Goal: Task Accomplishment & Management: Manage account settings

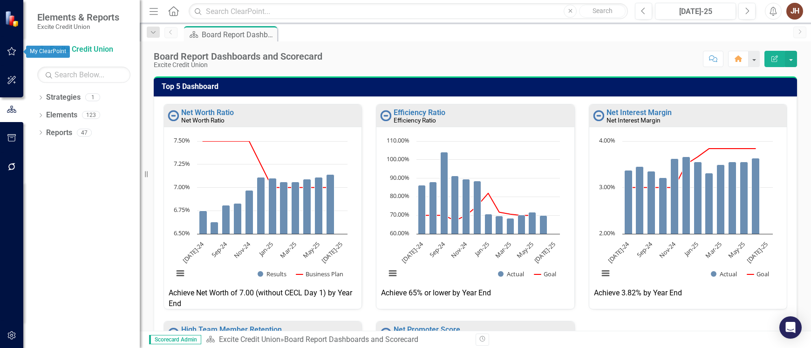
click at [10, 51] on icon "button" at bounding box center [12, 51] width 10 height 7
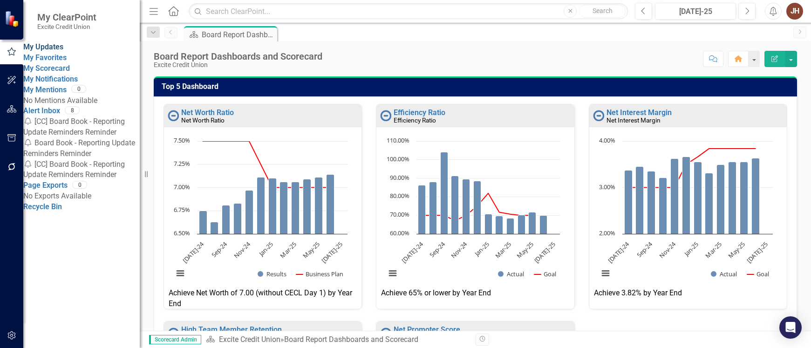
click at [54, 49] on link "My Updates" at bounding box center [43, 46] width 40 height 9
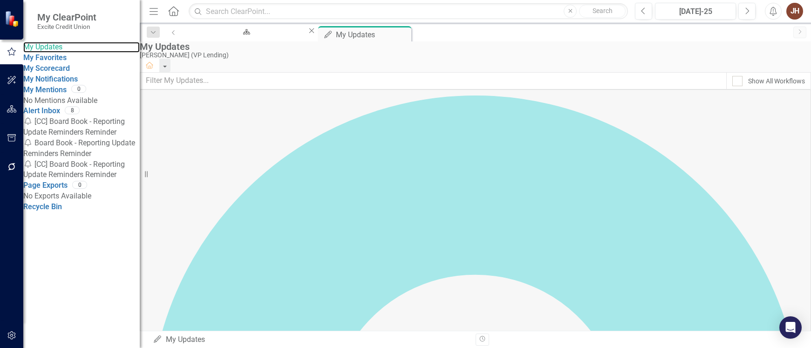
scroll to position [93, 0]
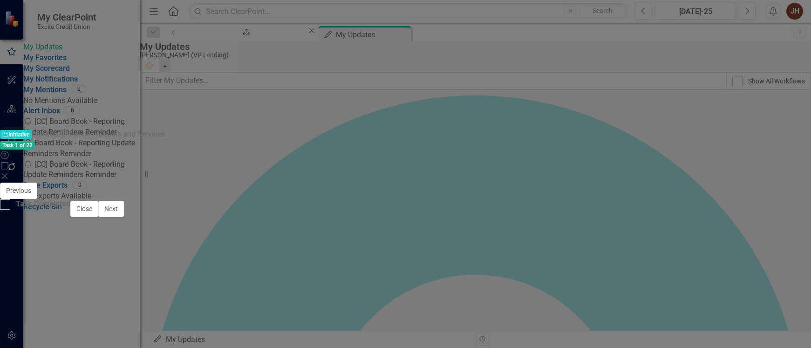
checkbox input "true"
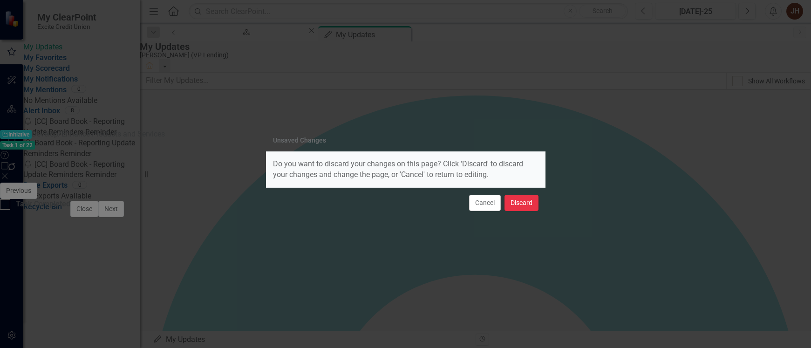
click at [528, 204] on button "Discard" at bounding box center [522, 203] width 34 height 16
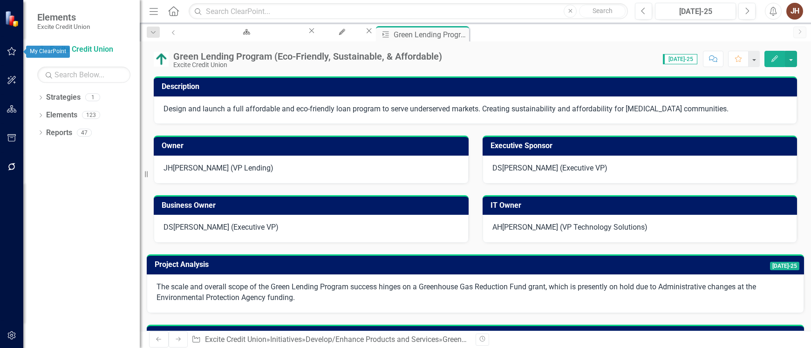
click at [11, 52] on icon "button" at bounding box center [12, 51] width 10 height 7
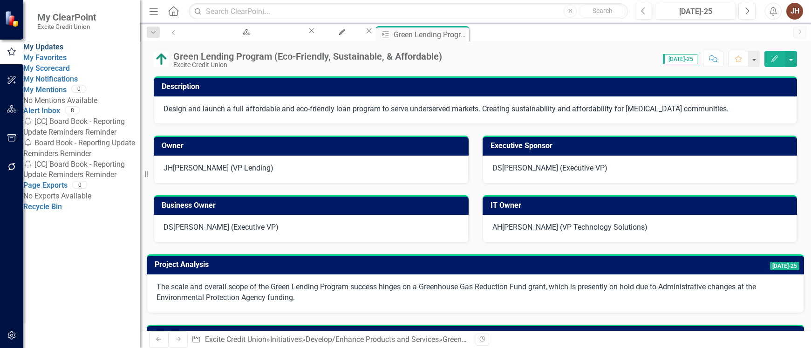
click at [56, 48] on link "My Updates" at bounding box center [43, 46] width 40 height 9
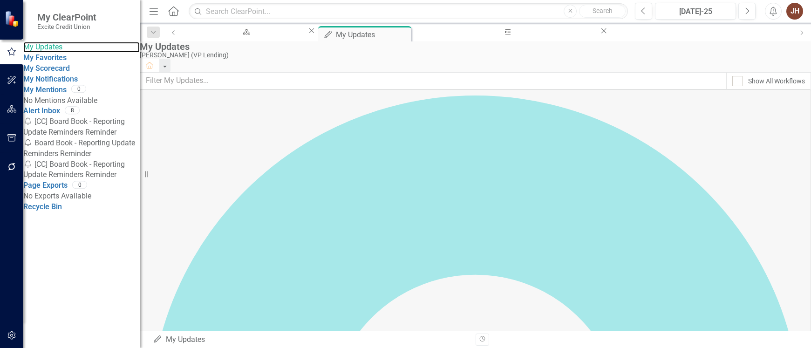
scroll to position [93, 0]
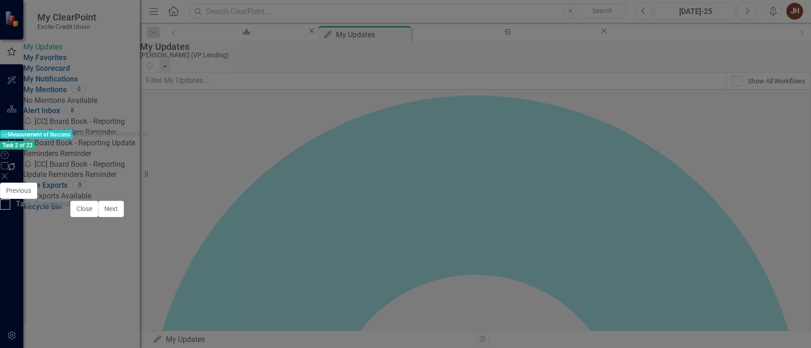
scroll to position [696, 0]
type textarea "14.99"
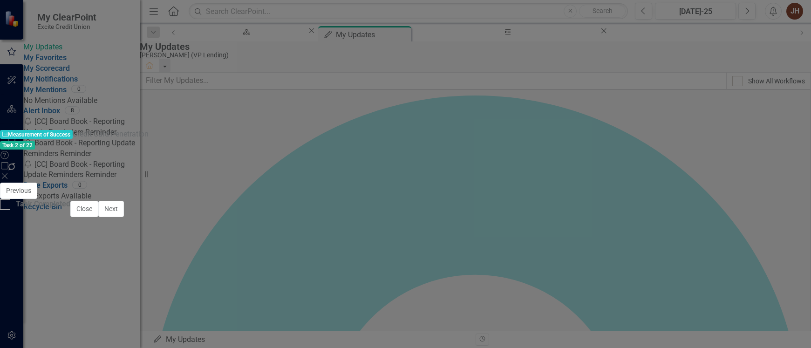
click at [522, 183] on button "Save" at bounding box center [512, 191] width 21 height 16
click at [770, 343] on span "[DATE]-25" at bounding box center [784, 347] width 29 height 8
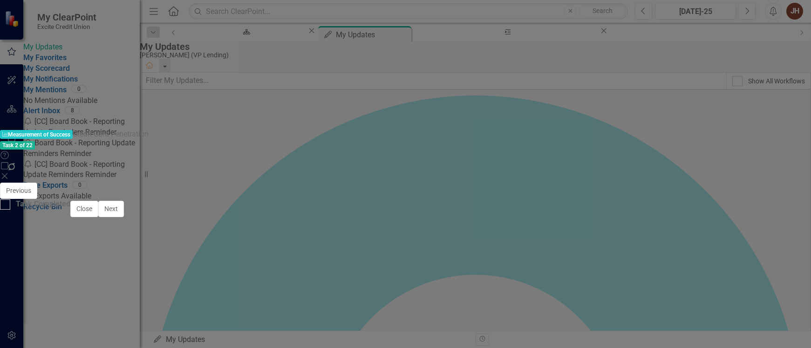
click at [755, 334] on button "ClearPoint AI AI Assistant" at bounding box center [776, 339] width 42 height 10
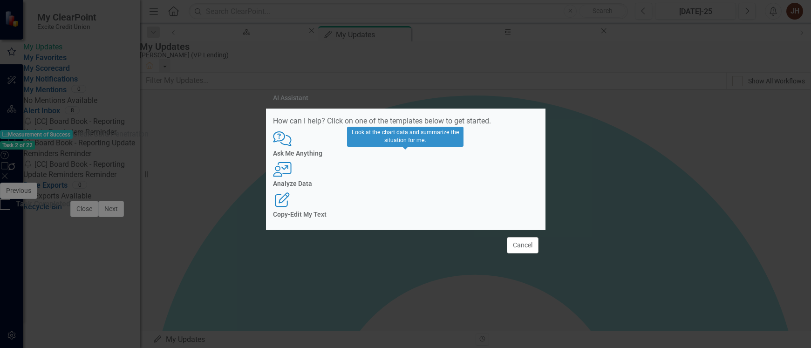
click at [409, 187] on h4 "Analyze Data" at bounding box center [406, 183] width 266 height 7
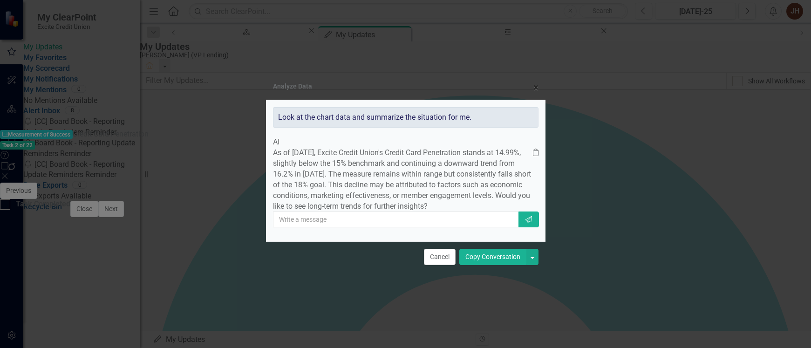
drag, startPoint x: 503, startPoint y: 277, endPoint x: 463, endPoint y: 275, distance: 40.1
click at [503, 265] on button "Copy Conversation" at bounding box center [492, 257] width 67 height 16
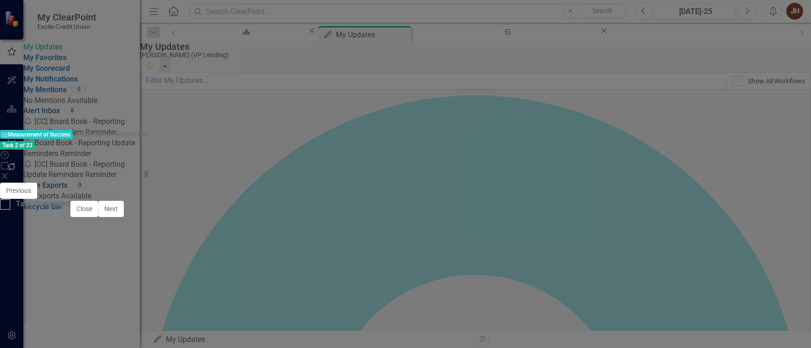
drag, startPoint x: 77, startPoint y: 423, endPoint x: 292, endPoint y: 424, distance: 215.3
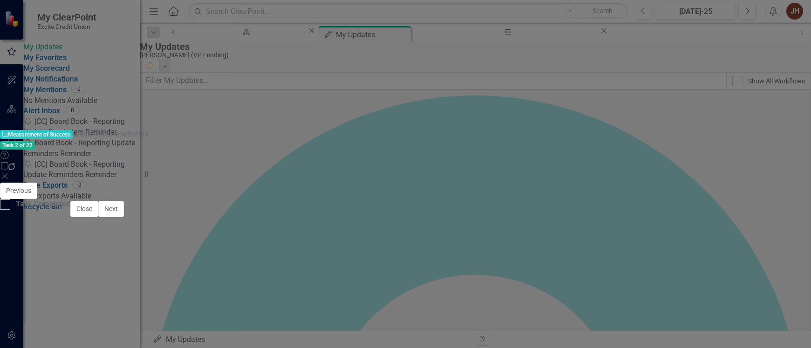
click at [755, 298] on button "ClearPoint AI AI Assistant" at bounding box center [776, 303] width 42 height 10
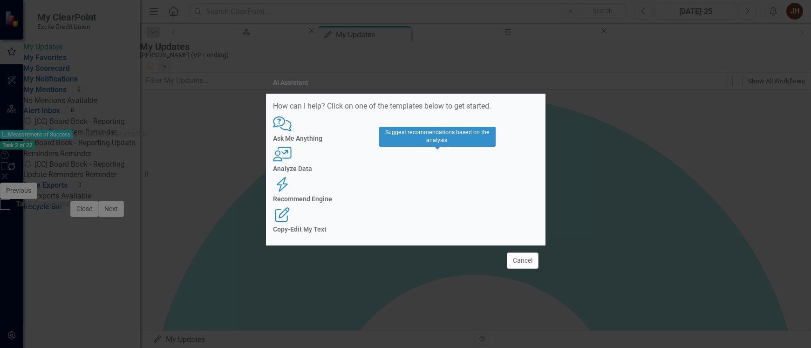
click at [436, 196] on h4 "Recommend Engine" at bounding box center [406, 199] width 266 height 7
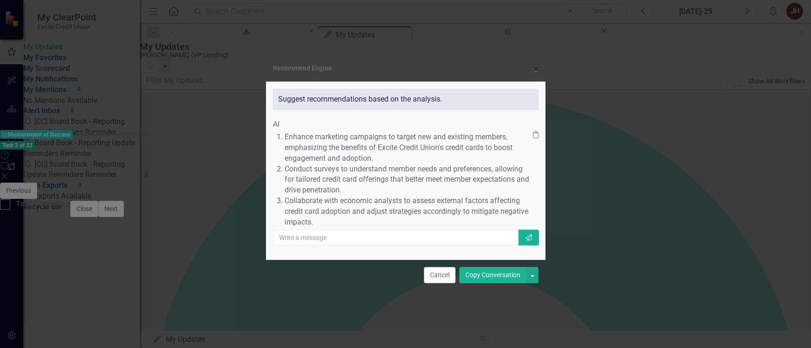
click at [485, 280] on button "Copy Conversation" at bounding box center [492, 275] width 67 height 16
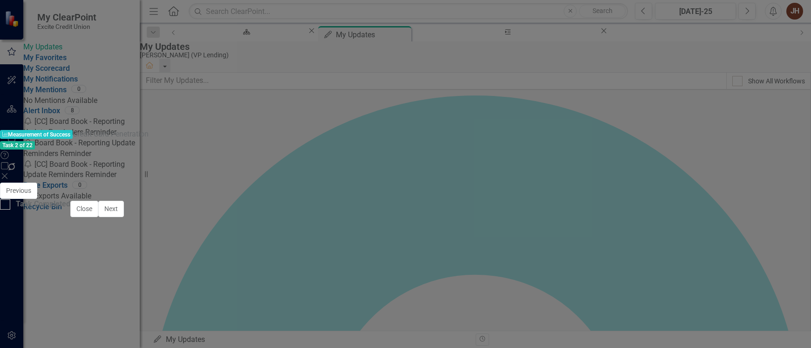
scroll to position [140, 0]
click at [522, 183] on button "Save" at bounding box center [512, 191] width 21 height 16
click at [6, 205] on input "Task Completed" at bounding box center [3, 202] width 6 height 6
checkbox input "true"
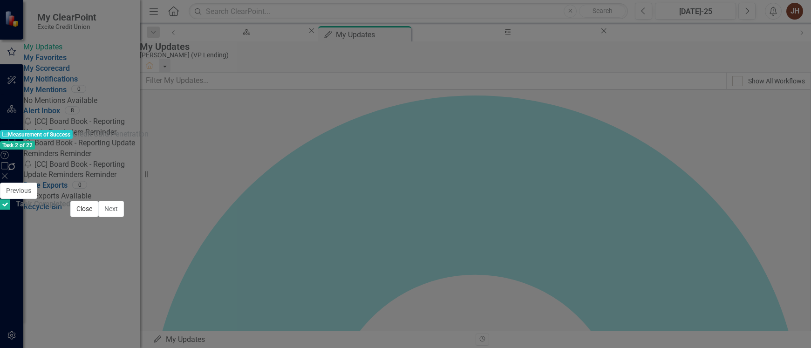
click at [98, 217] on button "Close" at bounding box center [84, 209] width 28 height 16
checkbox input "true"
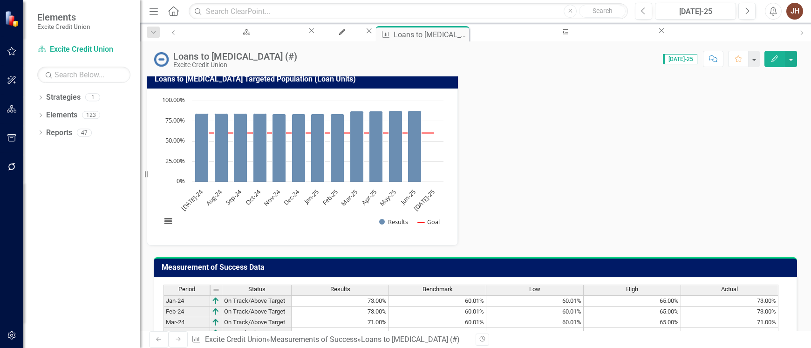
scroll to position [746, 0]
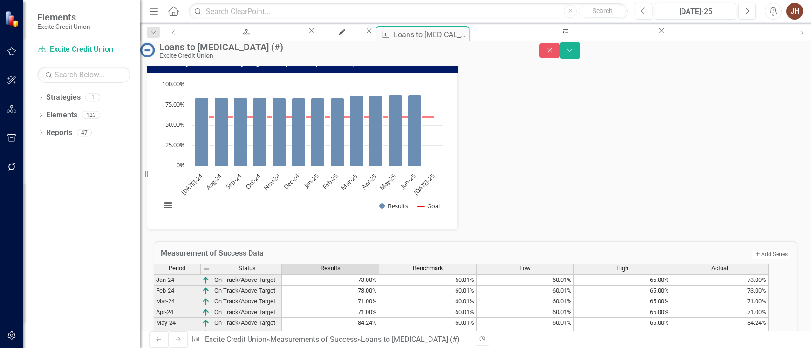
scroll to position [748, 0]
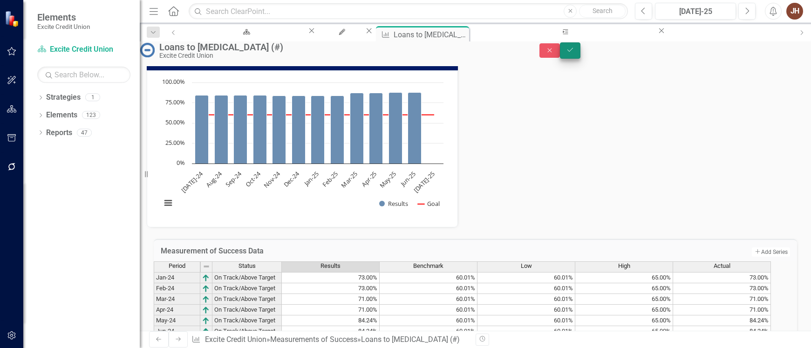
type textarea "87.51"
click at [581, 54] on button "Save" at bounding box center [570, 50] width 21 height 16
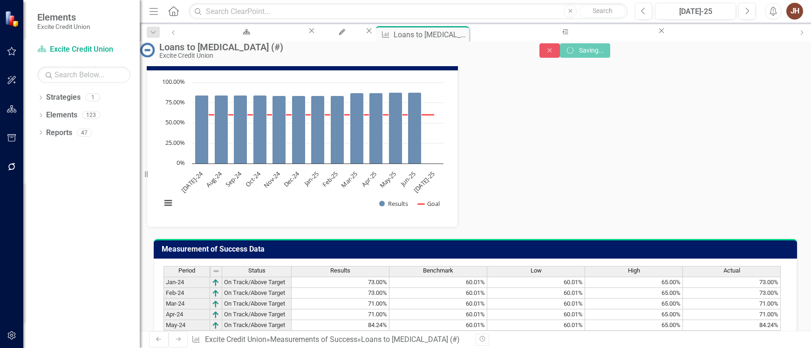
scroll to position [746, 0]
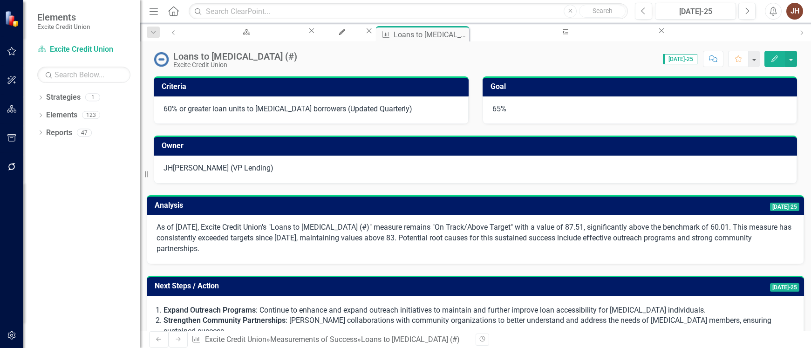
click at [770, 209] on span "[DATE]-25" at bounding box center [784, 207] width 29 height 8
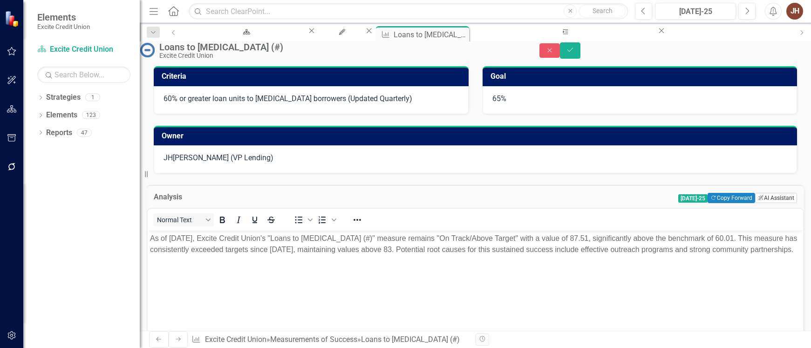
scroll to position [0, 0]
click at [755, 203] on button "ClearPoint AI AI Assistant" at bounding box center [776, 198] width 42 height 10
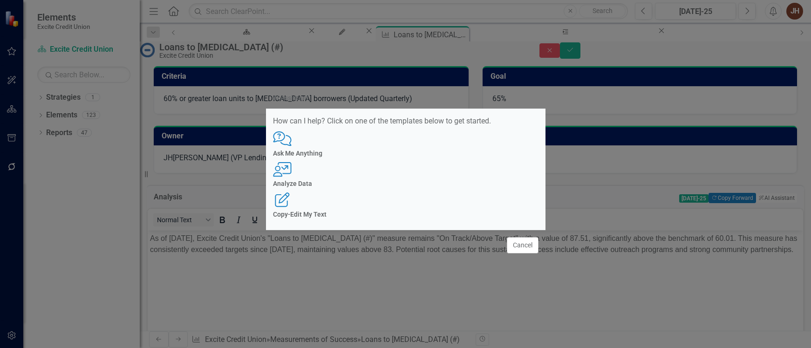
click at [413, 184] on h4 "Analyze Data" at bounding box center [406, 183] width 266 height 7
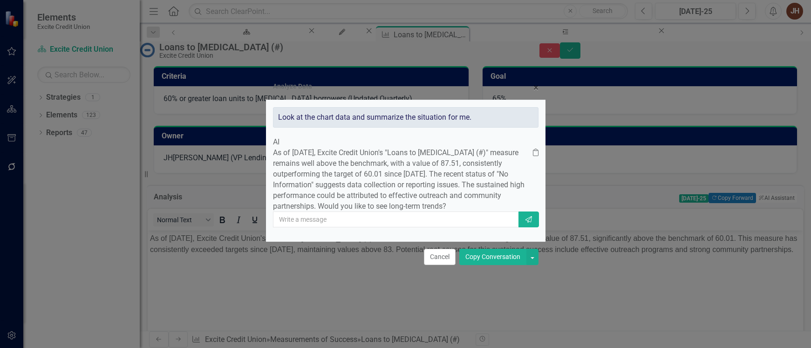
click at [506, 265] on button "Copy Conversation" at bounding box center [492, 257] width 67 height 16
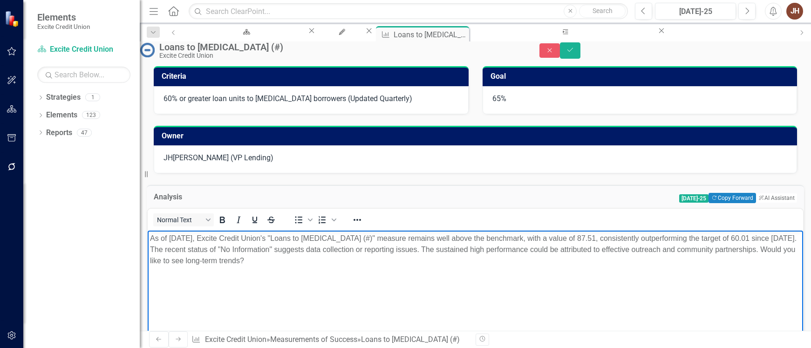
drag, startPoint x: 311, startPoint y: 281, endPoint x: 332, endPoint y: 293, distance: 23.4
click at [332, 266] on p "As of [DATE], Excite Credit Union's "Loans to [MEDICAL_DATA] (#)" measure remai…" at bounding box center [475, 250] width 651 height 34
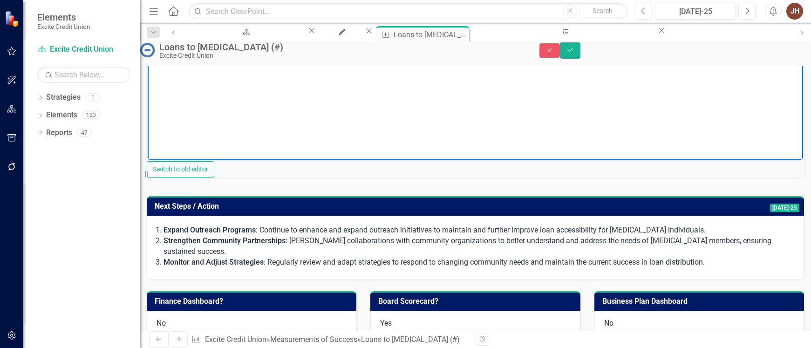
scroll to position [280, 0]
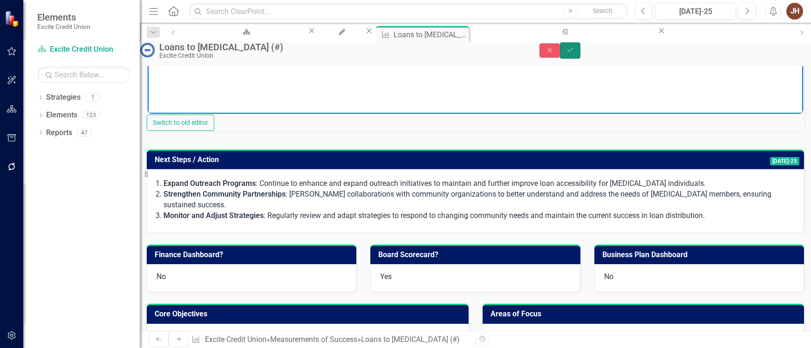
click at [581, 55] on button "Save" at bounding box center [570, 50] width 21 height 16
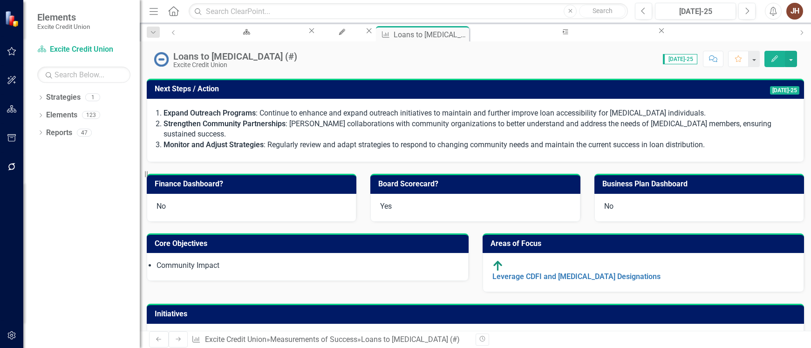
scroll to position [0, 0]
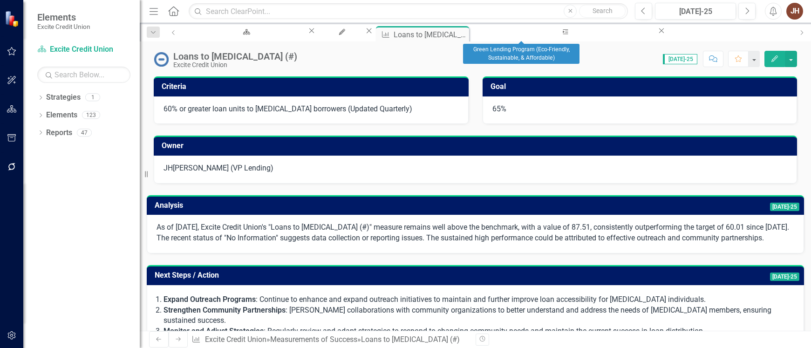
click at [657, 34] on icon "Close" at bounding box center [661, 30] width 9 height 7
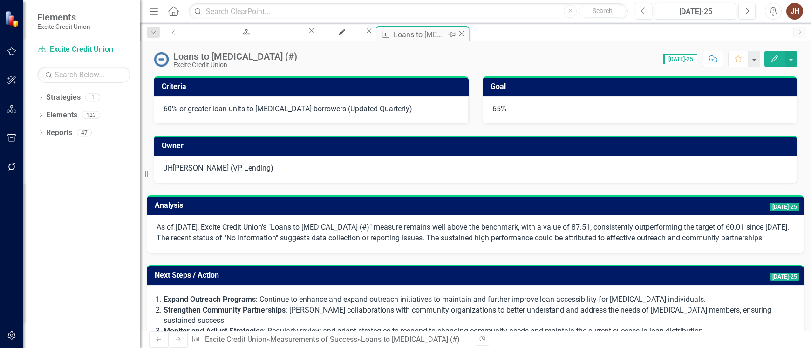
click at [462, 35] on icon "Close" at bounding box center [461, 33] width 9 height 7
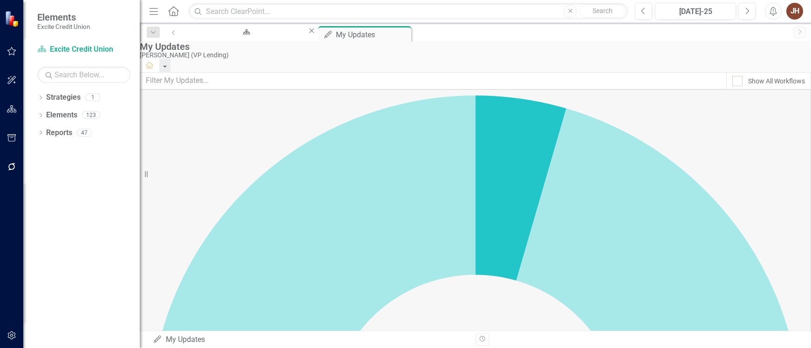
scroll to position [93, 0]
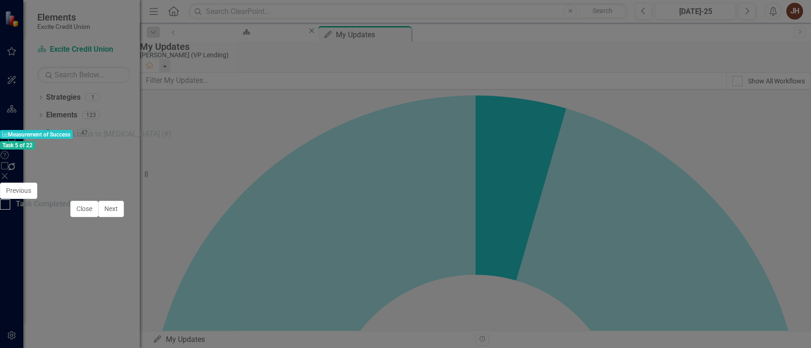
scroll to position [736, 0]
click at [10, 210] on div at bounding box center [5, 204] width 10 height 10
click at [6, 205] on input "Task Completed" at bounding box center [3, 202] width 6 height 6
checkbox input "true"
click at [98, 217] on button "Close" at bounding box center [84, 209] width 28 height 16
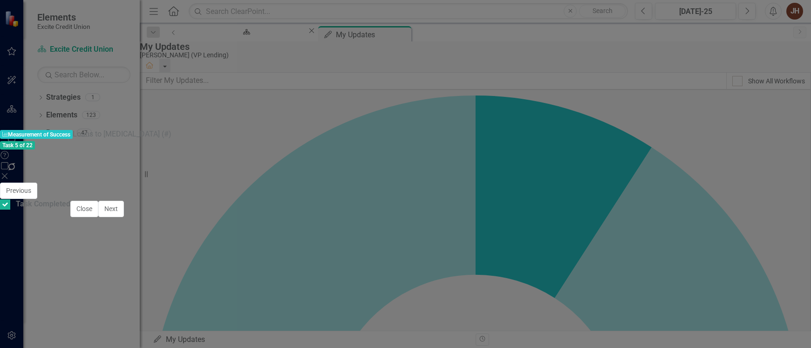
checkbox input "true"
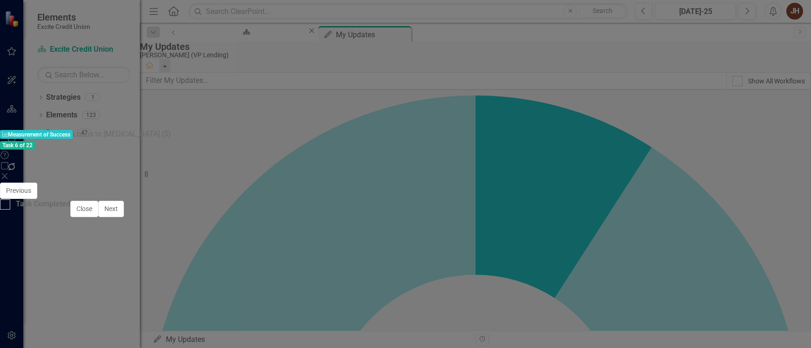
scroll to position [715, 0]
type textarea "81.54"
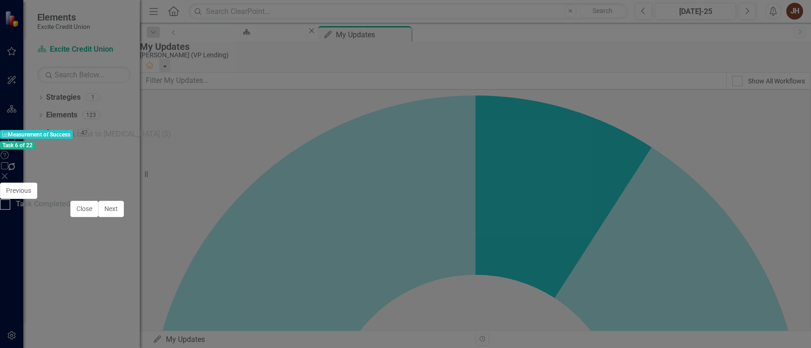
click at [522, 183] on button "Save" at bounding box center [512, 191] width 21 height 16
click at [770, 343] on span "[DATE]-25" at bounding box center [784, 347] width 29 height 8
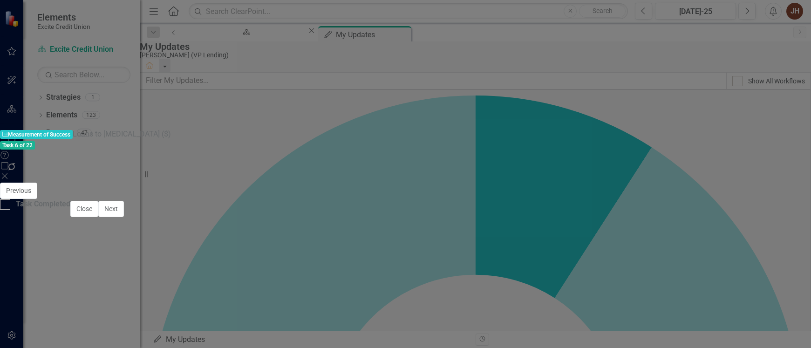
click at [755, 334] on button "ClearPoint AI AI Assistant" at bounding box center [776, 339] width 42 height 10
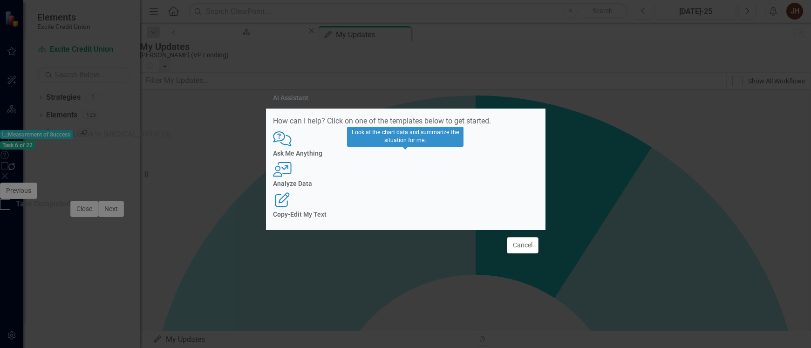
click at [400, 175] on div "User with Chart Analyze Data" at bounding box center [406, 175] width 266 height 26
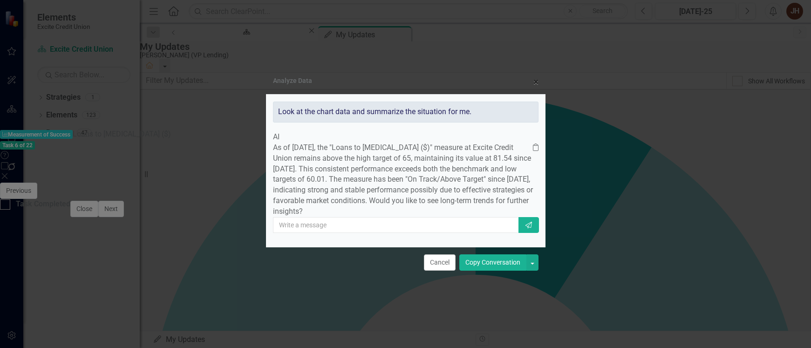
click at [500, 271] on button "Copy Conversation" at bounding box center [492, 262] width 67 height 16
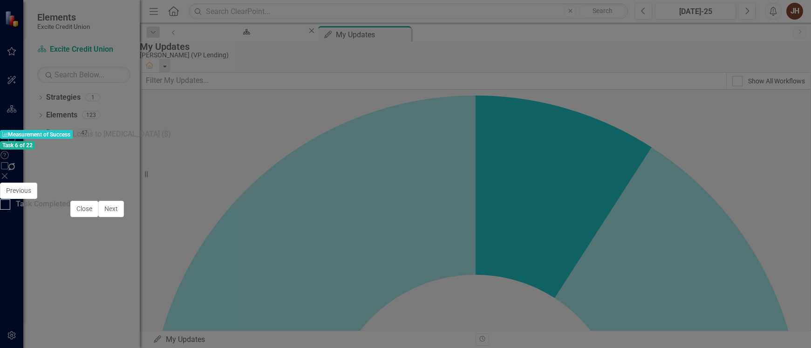
drag, startPoint x: 204, startPoint y: 422, endPoint x: 222, endPoint y: 434, distance: 22.2
click at [516, 188] on icon "Save" at bounding box center [512, 191] width 8 height 7
click at [10, 210] on div at bounding box center [5, 204] width 10 height 10
click at [6, 205] on input "Task Completed" at bounding box center [3, 202] width 6 height 6
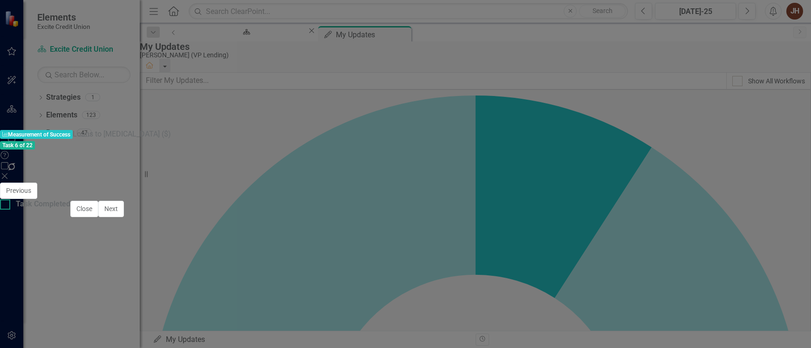
checkbox input "true"
click at [98, 217] on button "Close" at bounding box center [84, 209] width 28 height 16
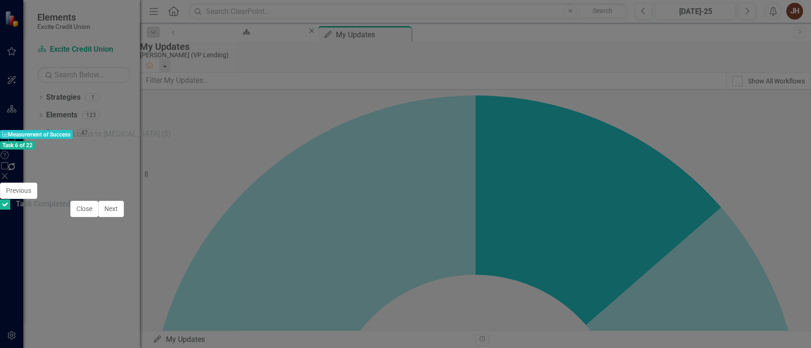
checkbox input "true"
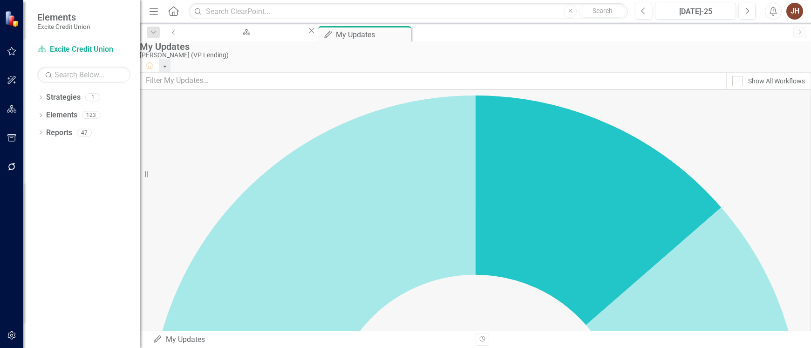
scroll to position [233, 0]
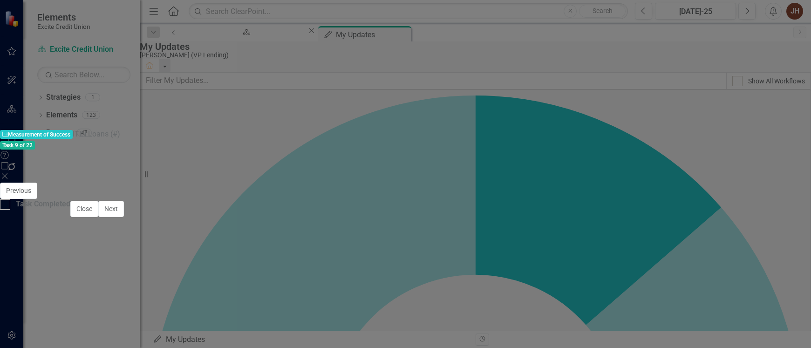
type textarea "7.27"
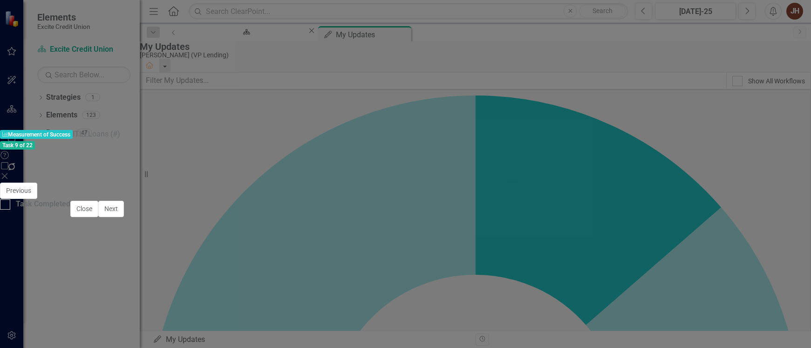
type textarea "5.00"
click at [522, 183] on button "Save" at bounding box center [512, 191] width 21 height 16
click at [770, 343] on span "[DATE]-25" at bounding box center [784, 347] width 29 height 8
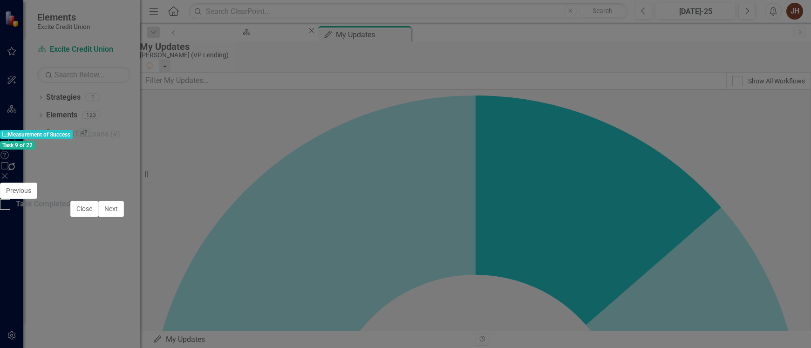
click at [770, 343] on span "[DATE]-25" at bounding box center [784, 347] width 29 height 8
click at [755, 334] on button "ClearPoint AI AI Assistant" at bounding box center [776, 339] width 42 height 10
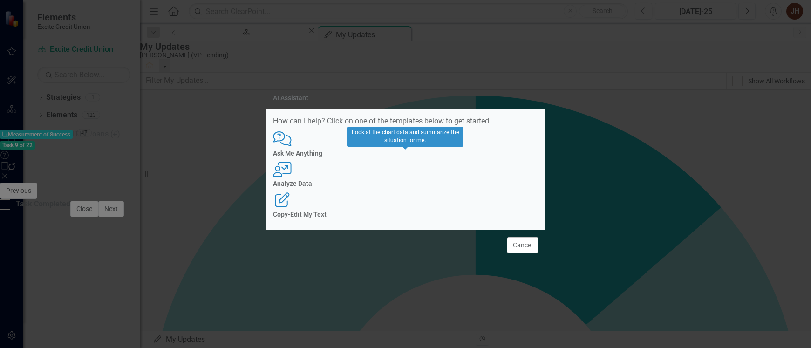
click at [400, 181] on div "Analyze Data" at bounding box center [406, 183] width 266 height 7
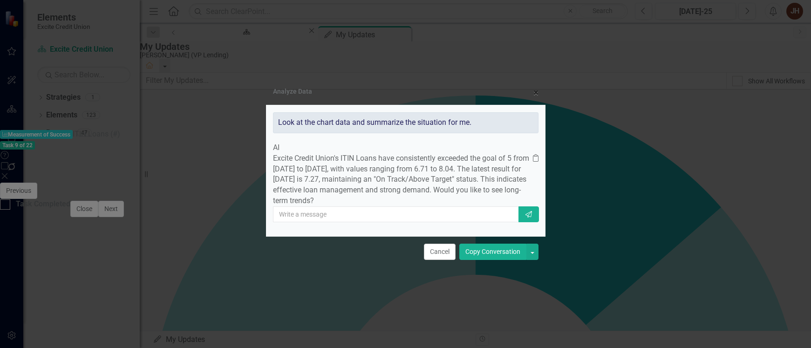
click at [497, 260] on button "Copy Conversation" at bounding box center [492, 252] width 67 height 16
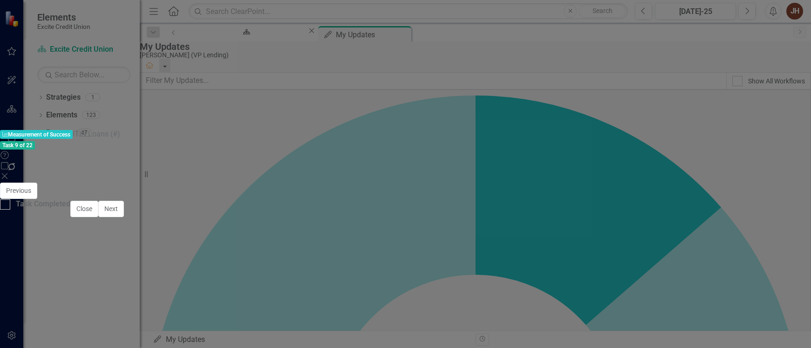
drag, startPoint x: 65, startPoint y: 411, endPoint x: 227, endPoint y: 408, distance: 162.2
click at [516, 188] on icon "Save" at bounding box center [512, 191] width 8 height 7
click at [6, 205] on input "Task Completed" at bounding box center [3, 202] width 6 height 6
checkbox input "true"
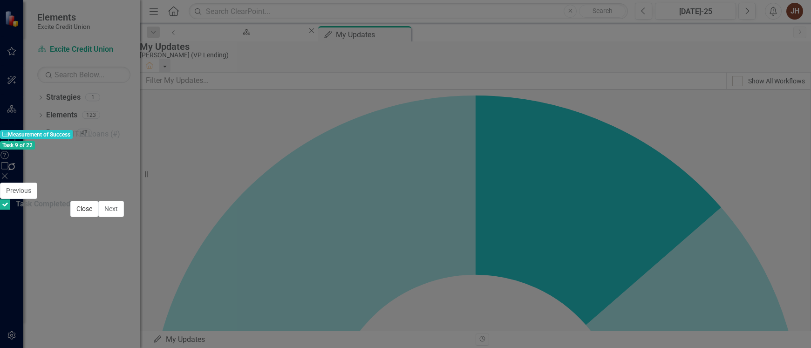
click at [98, 217] on button "Close" at bounding box center [84, 209] width 28 height 16
checkbox input "true"
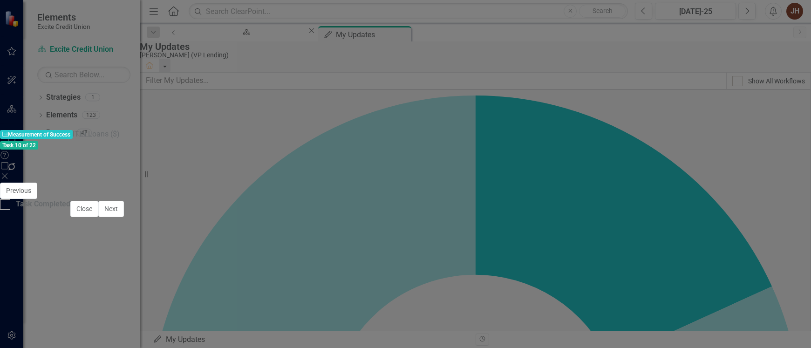
scroll to position [548, 0]
type textarea "7.53"
type textarea "5.00"
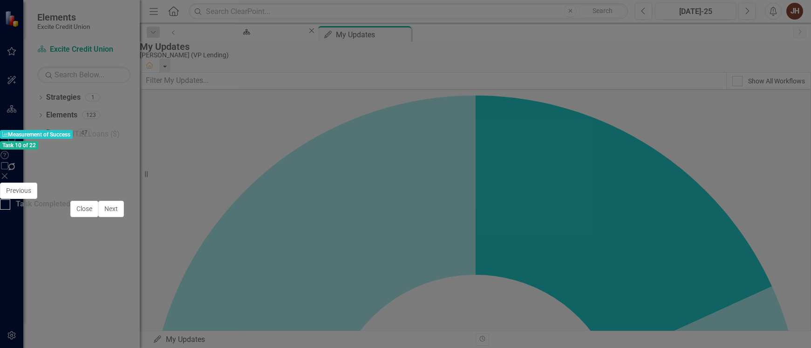
click at [516, 188] on icon "Save" at bounding box center [512, 191] width 8 height 7
click at [770, 343] on span "[DATE]-25" at bounding box center [784, 347] width 29 height 8
click at [755, 334] on button "ClearPoint AI AI Assistant" at bounding box center [776, 339] width 42 height 10
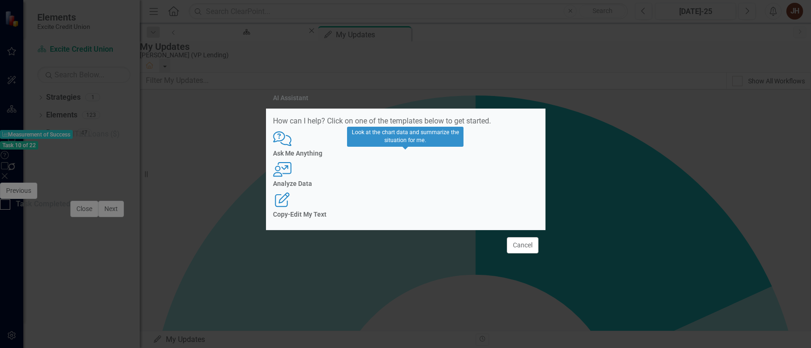
click at [406, 183] on h4 "Analyze Data" at bounding box center [406, 183] width 266 height 7
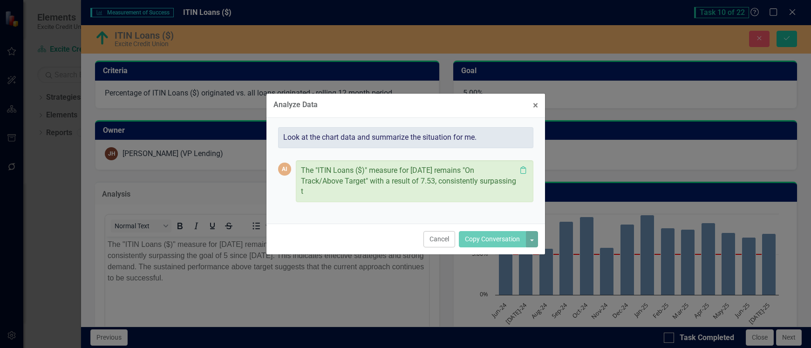
scroll to position [233, 0]
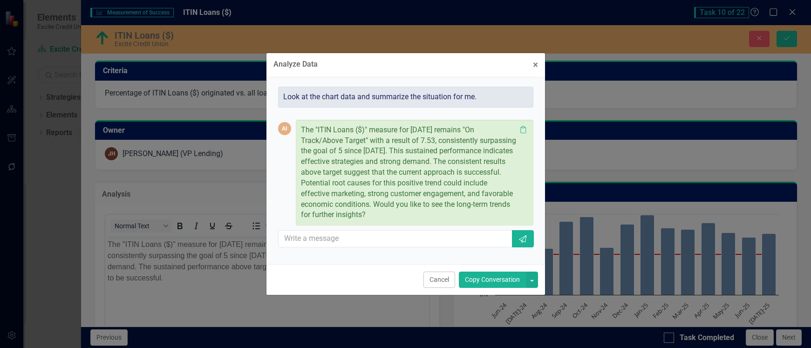
click at [500, 281] on button "Copy Conversation" at bounding box center [492, 280] width 67 height 16
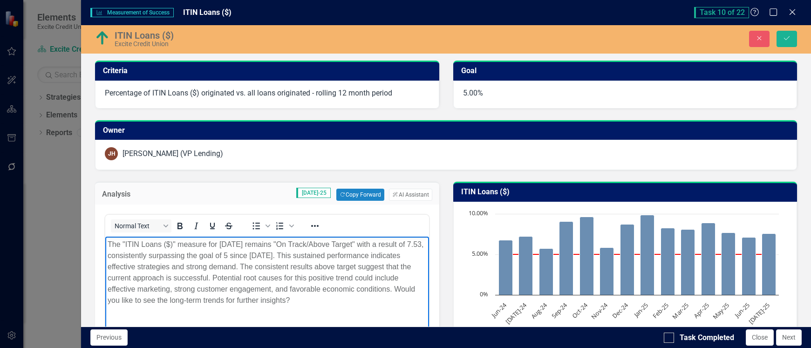
drag, startPoint x: 107, startPoint y: 299, endPoint x: 322, endPoint y: 298, distance: 214.8
click at [322, 298] on body "The "ITIN Loans ($)" measure for July 2025 remains "On Track/Above Target" with…" at bounding box center [266, 307] width 323 height 140
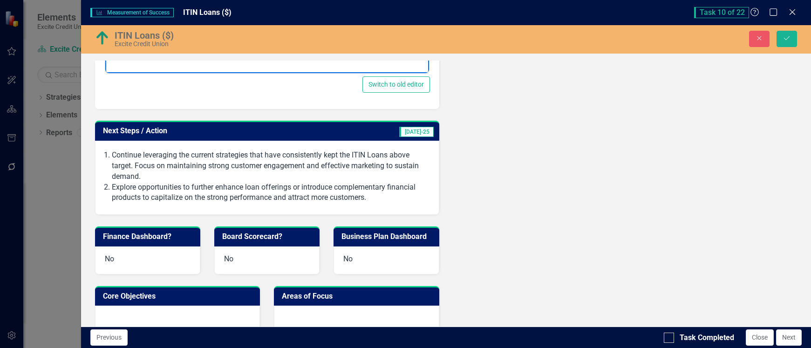
scroll to position [140, 0]
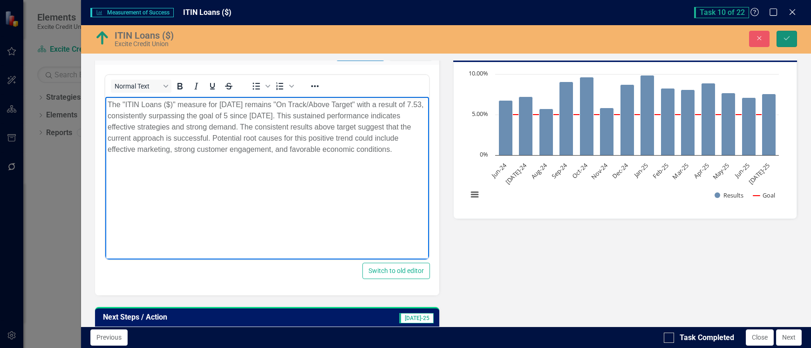
click at [783, 41] on icon "Save" at bounding box center [787, 38] width 8 height 7
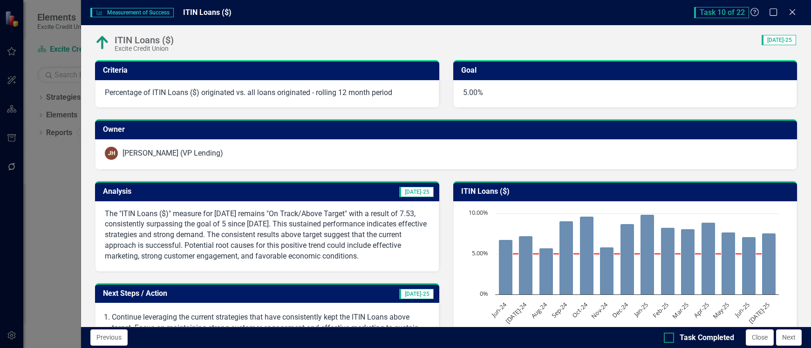
click at [671, 337] on div at bounding box center [669, 338] width 10 height 10
click at [670, 337] on input "Task Completed" at bounding box center [667, 336] width 6 height 6
checkbox input "true"
click at [755, 336] on button "Close" at bounding box center [760, 337] width 28 height 16
checkbox input "true"
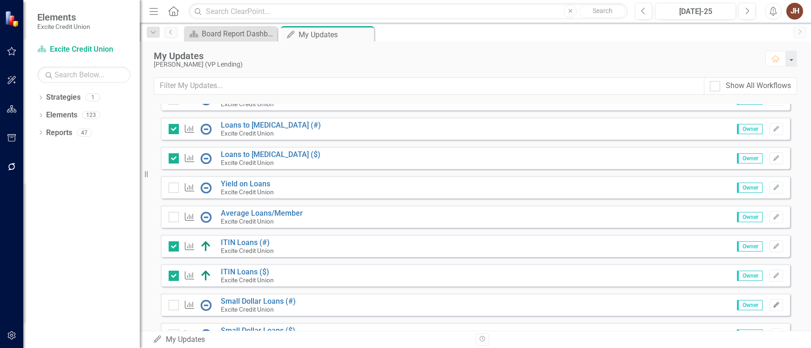
click at [773, 304] on icon "Edit" at bounding box center [776, 305] width 7 height 6
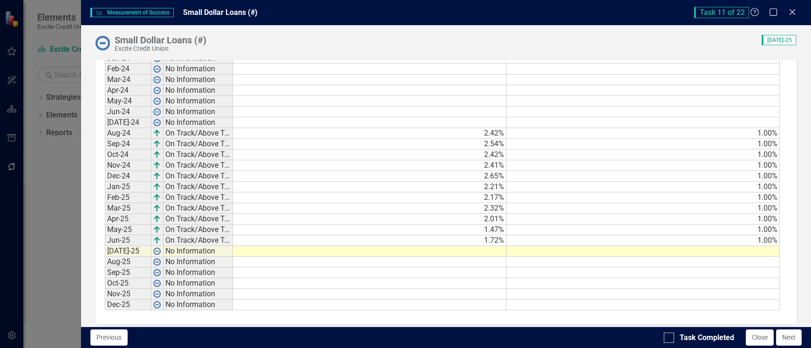
scroll to position [590, 0]
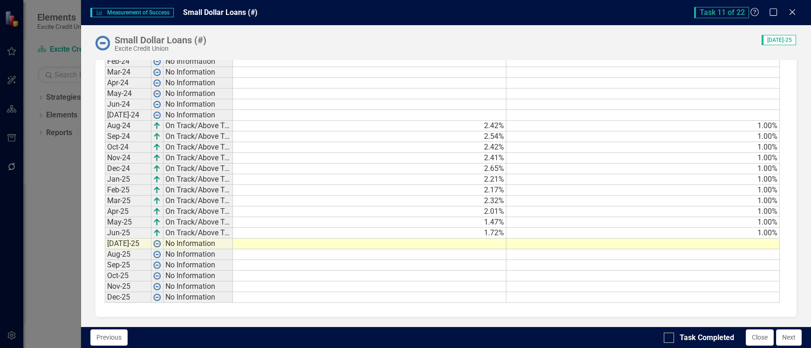
click at [474, 240] on td at bounding box center [370, 244] width 274 height 11
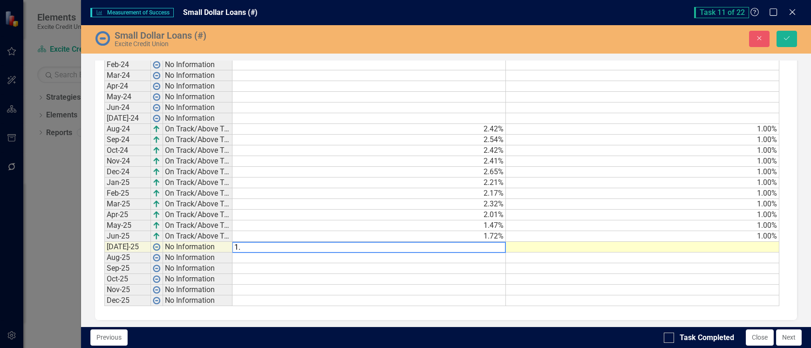
scroll to position [592, 0]
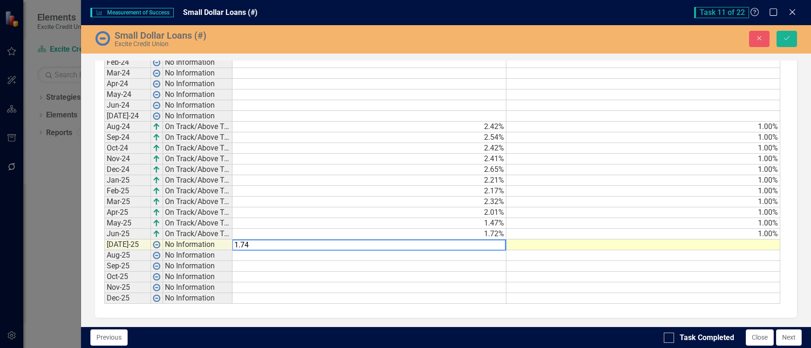
type textarea "1.74"
click at [592, 245] on td at bounding box center [644, 245] width 274 height 11
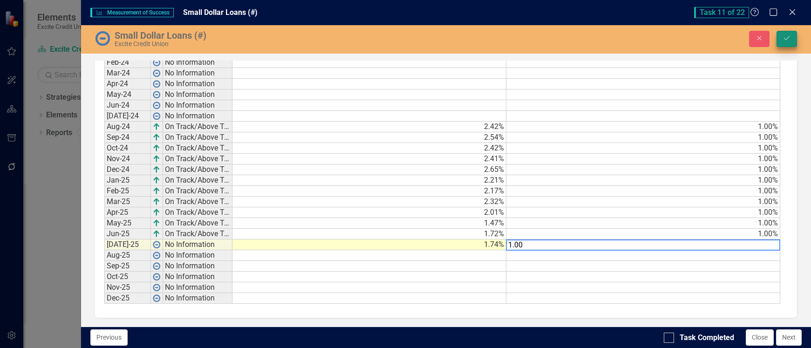
type textarea "1.00"
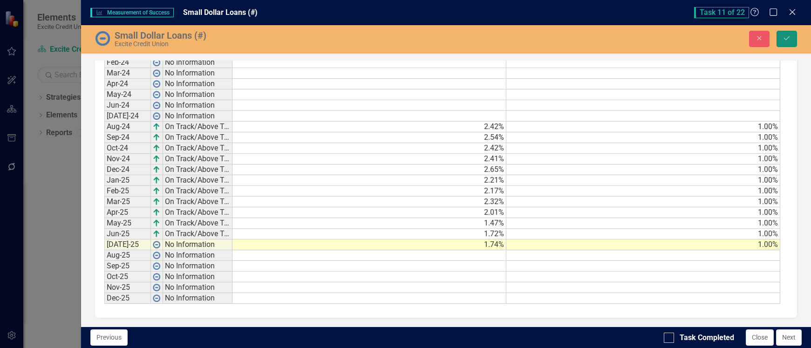
click at [792, 40] on button "Save" at bounding box center [787, 39] width 21 height 16
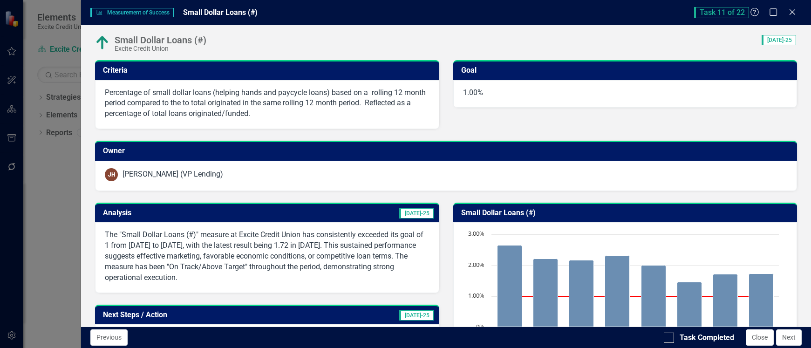
click at [420, 214] on span "[DATE]-25" at bounding box center [416, 213] width 34 height 10
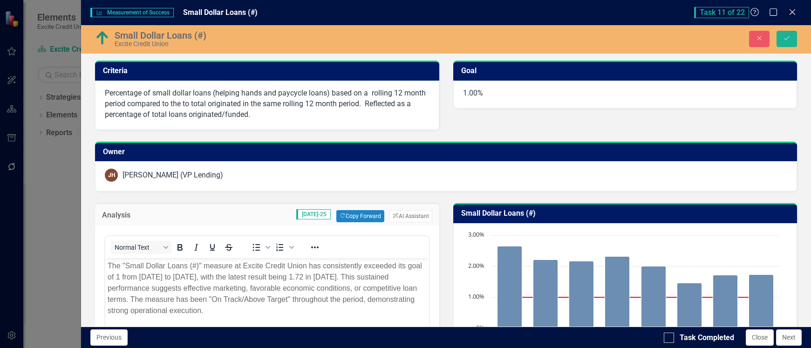
scroll to position [0, 0]
click at [403, 218] on button "ClearPoint AI AI Assistant" at bounding box center [410, 216] width 43 height 12
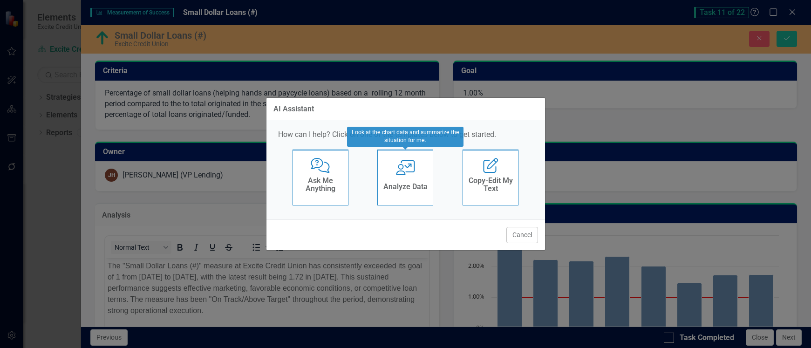
click at [406, 178] on div "User with Chart Analyze Data" at bounding box center [405, 178] width 56 height 56
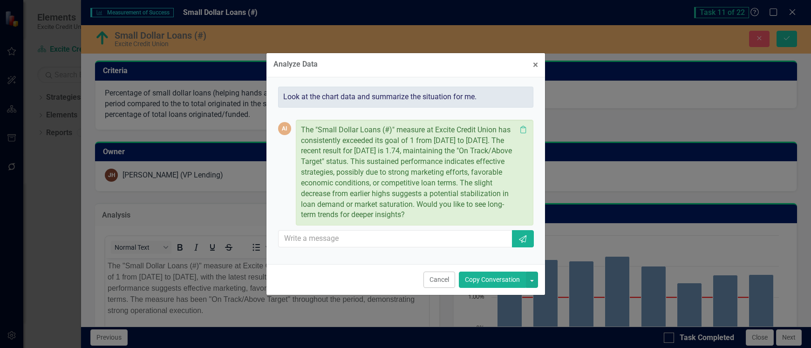
click at [500, 276] on button "Copy Conversation" at bounding box center [492, 280] width 67 height 16
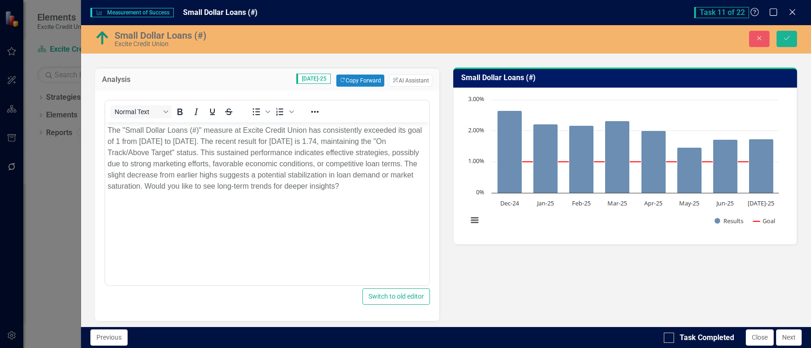
scroll to position [140, 0]
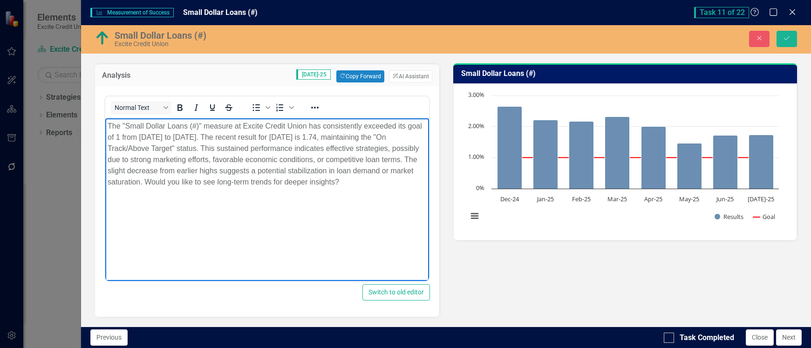
drag, startPoint x: 145, startPoint y: 182, endPoint x: 368, endPoint y: 184, distance: 222.7
click at [368, 184] on p "The "Small Dollar Loans (#)" measure at Excite Credit Union has consistently ex…" at bounding box center [267, 154] width 319 height 67
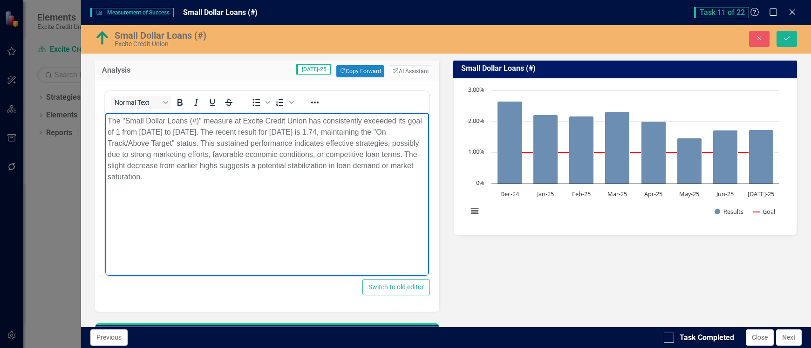
scroll to position [0, 0]
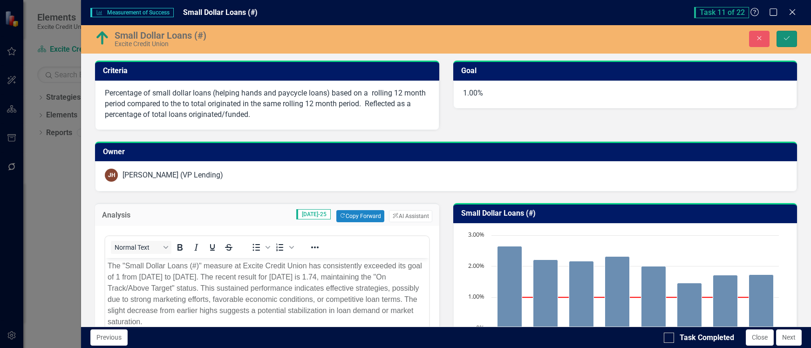
click at [785, 31] on button "Save" at bounding box center [787, 39] width 21 height 16
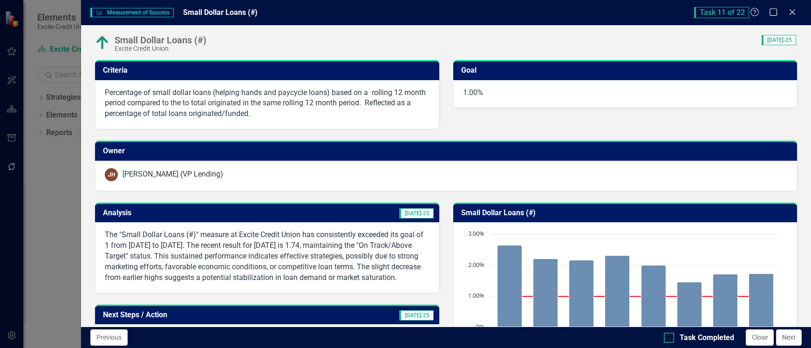
click at [670, 336] on div at bounding box center [669, 338] width 10 height 10
click at [670, 336] on input "Task Completed" at bounding box center [667, 336] width 6 height 6
checkbox input "true"
click at [760, 338] on button "Close" at bounding box center [760, 337] width 28 height 16
checkbox input "true"
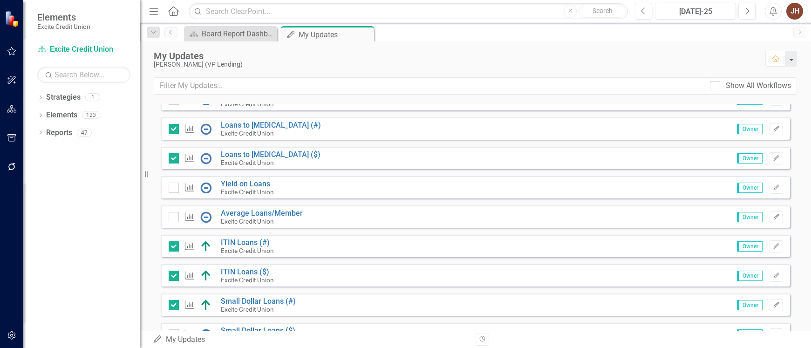
scroll to position [326, 0]
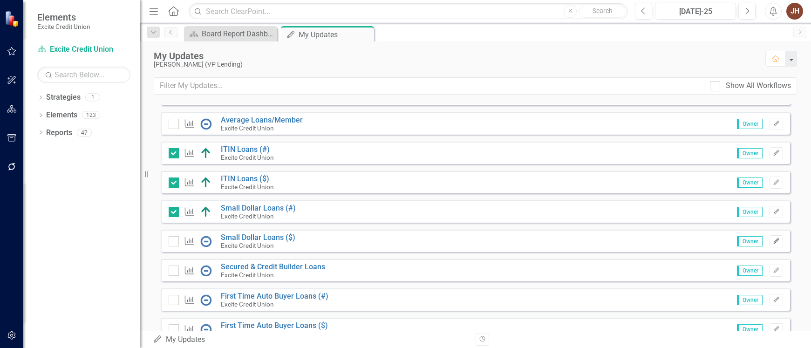
click at [773, 241] on icon "Edit" at bounding box center [776, 242] width 7 height 6
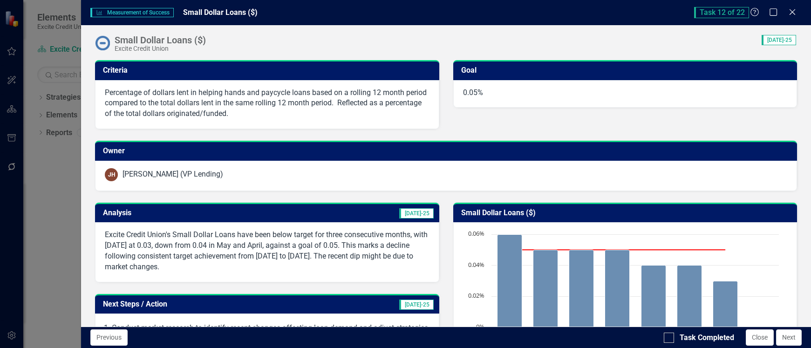
click at [447, 150] on h3 "Owner" at bounding box center [448, 151] width 690 height 8
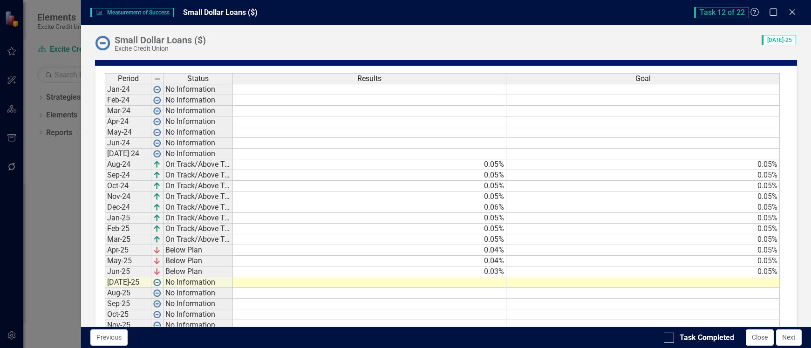
scroll to position [558, 0]
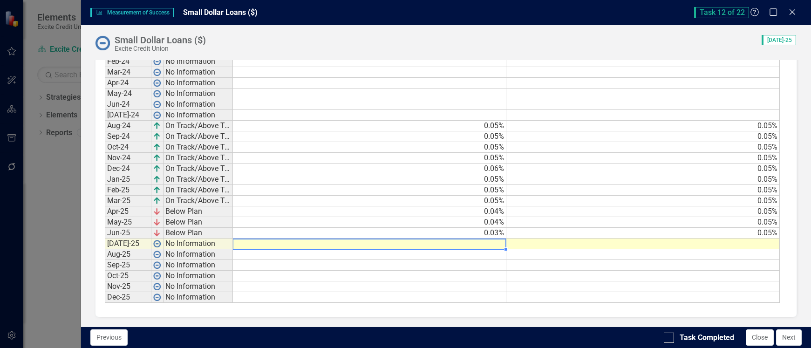
click at [481, 245] on td at bounding box center [370, 244] width 274 height 11
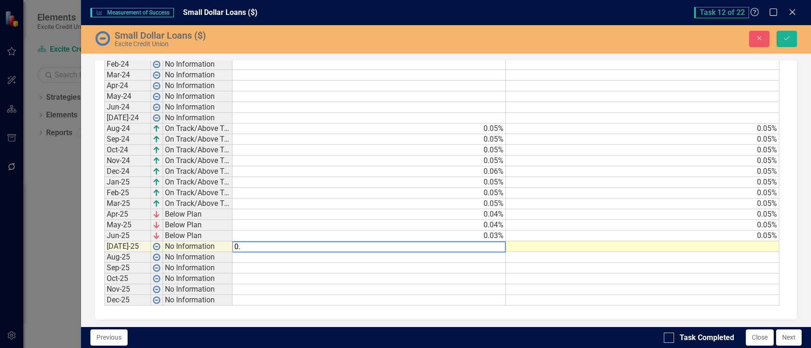
scroll to position [561, 0]
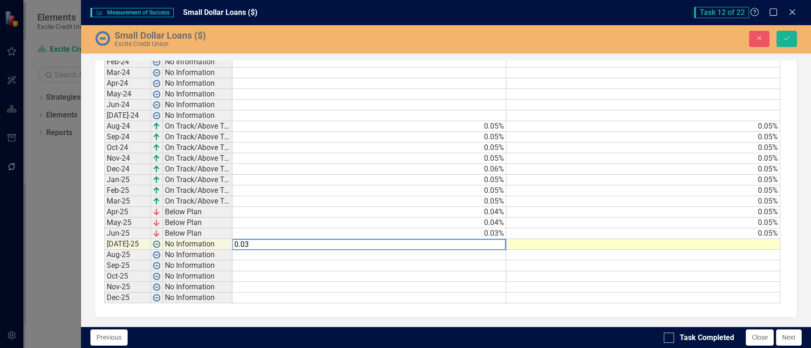
type textarea "0.03"
click at [569, 245] on td at bounding box center [644, 244] width 274 height 11
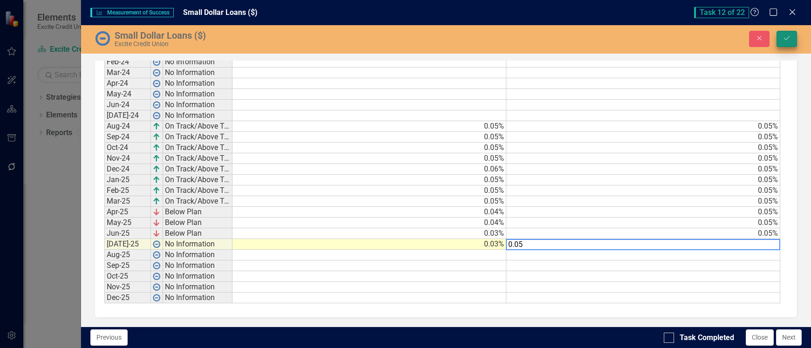
type textarea "0.05"
click at [791, 41] on button "Save" at bounding box center [787, 39] width 21 height 16
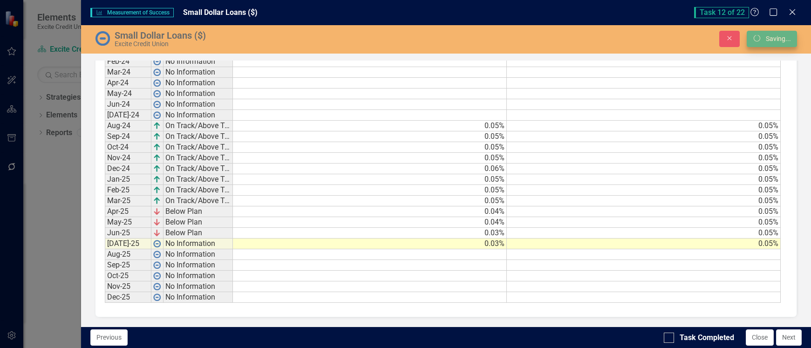
scroll to position [558, 0]
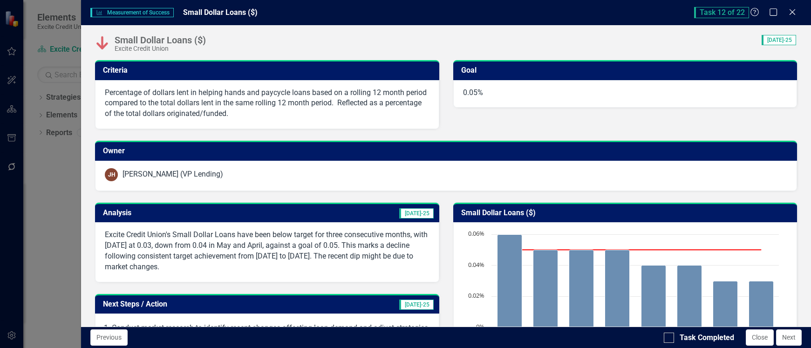
click at [420, 216] on span "[DATE]-25" at bounding box center [416, 213] width 34 height 10
click at [419, 216] on span "[DATE]-25" at bounding box center [416, 213] width 34 height 10
click at [418, 211] on span "[DATE]-25" at bounding box center [416, 213] width 34 height 10
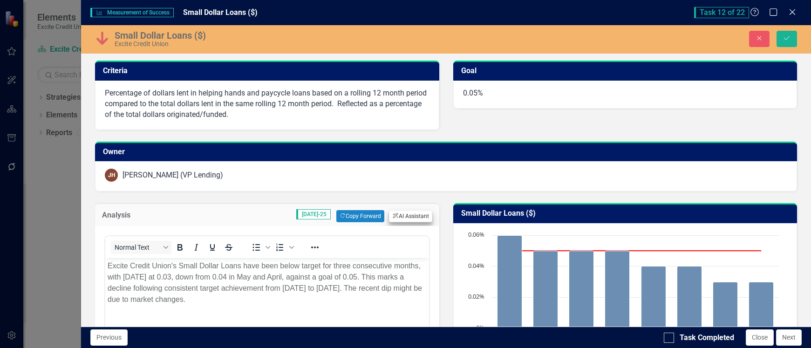
scroll to position [0, 0]
click at [398, 215] on button "ClearPoint AI AI Assistant" at bounding box center [410, 216] width 43 height 12
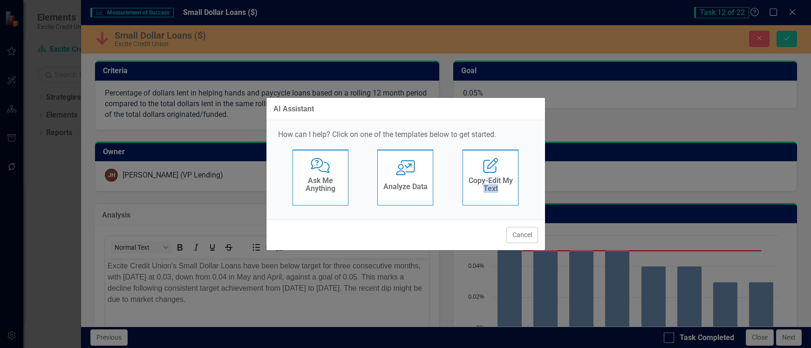
click at [398, 215] on div "AI Assistant How can I help? Click on one of the templates below to get started…" at bounding box center [406, 173] width 280 height 153
copy h4 "Text"
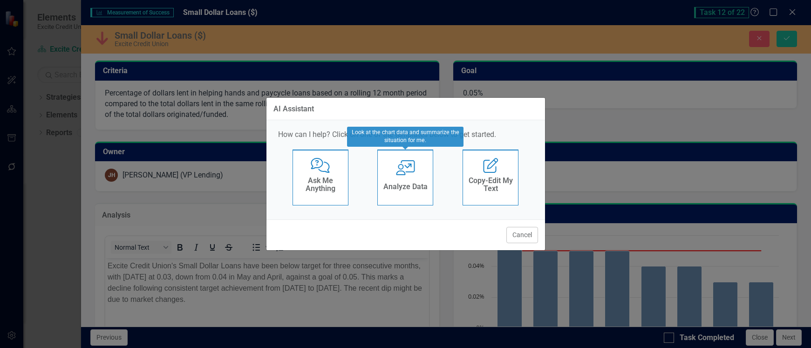
click at [399, 186] on h4 "Analyze Data" at bounding box center [405, 187] width 44 height 8
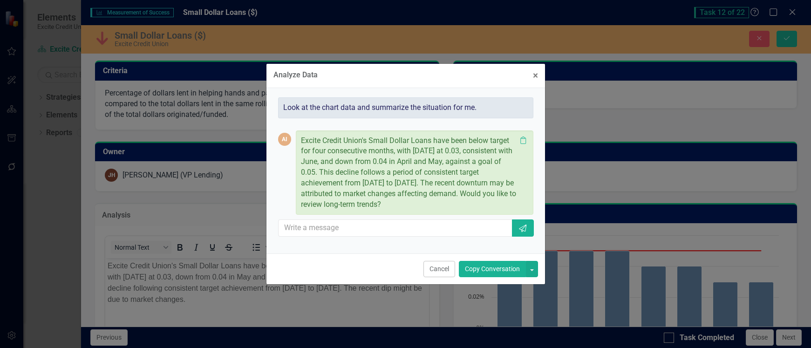
click at [479, 269] on button "Copy Conversation" at bounding box center [492, 269] width 67 height 16
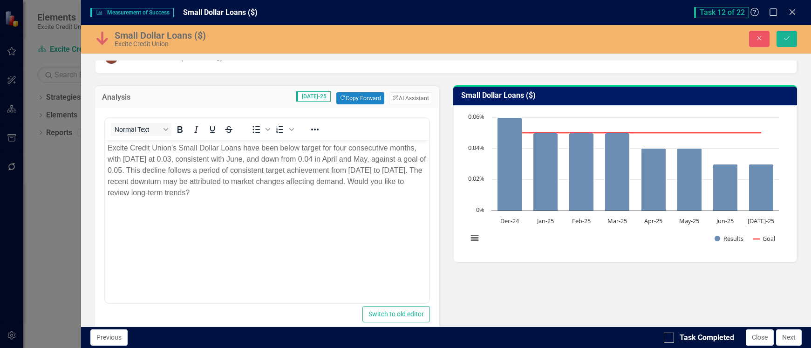
scroll to position [140, 0]
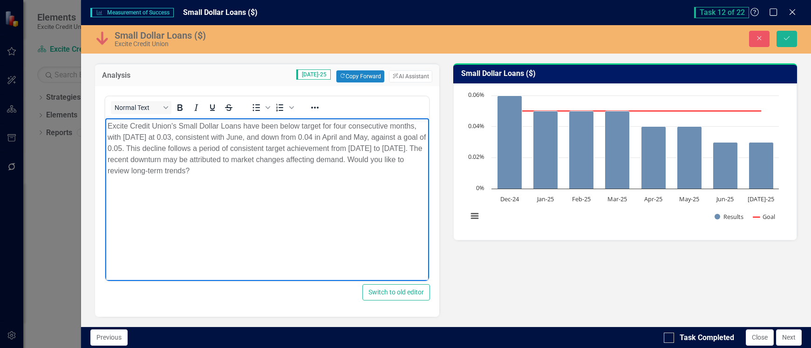
drag, startPoint x: 107, startPoint y: 167, endPoint x: 282, endPoint y: 171, distance: 175.3
click at [282, 171] on body "Excite Credit Union's Small Dollar Loans have been below target for four consec…" at bounding box center [266, 188] width 323 height 140
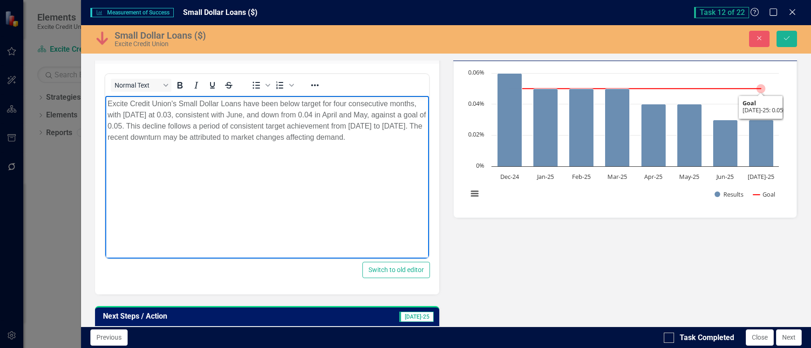
scroll to position [93, 0]
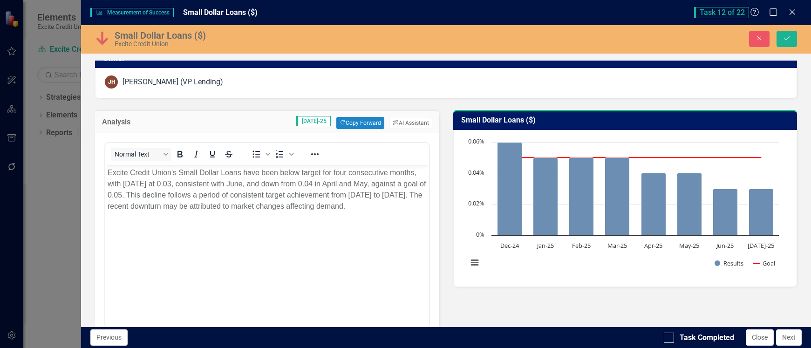
drag, startPoint x: 789, startPoint y: 38, endPoint x: 805, endPoint y: 49, distance: 19.5
click at [788, 38] on icon "Save" at bounding box center [787, 38] width 8 height 7
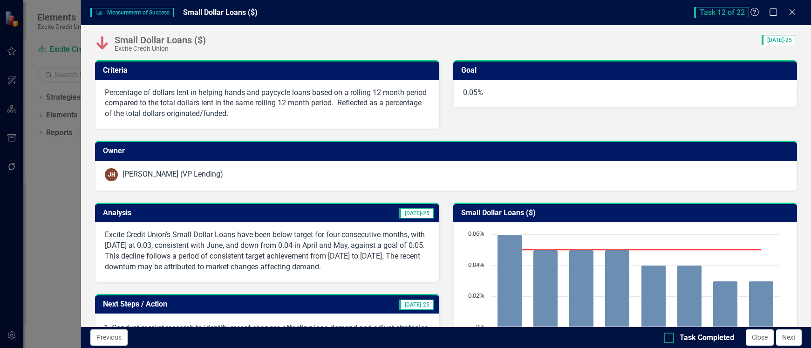
click at [669, 335] on input "Task Completed" at bounding box center [667, 336] width 6 height 6
checkbox input "true"
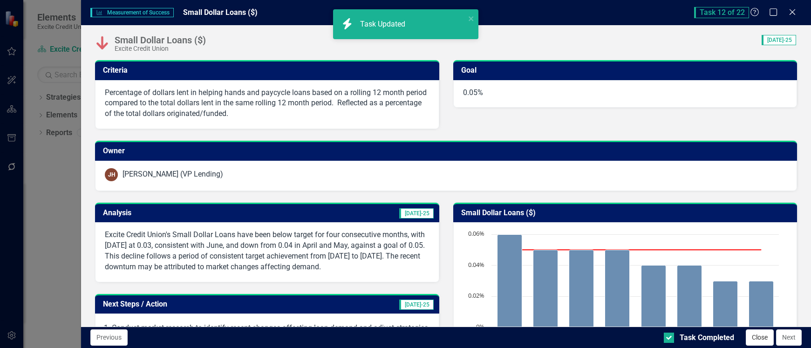
click at [754, 342] on button "Close" at bounding box center [760, 337] width 28 height 16
checkbox input "true"
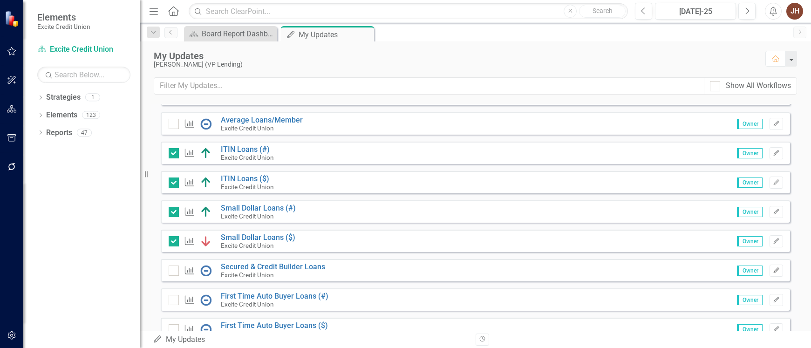
click at [773, 270] on icon "Edit" at bounding box center [776, 271] width 7 height 6
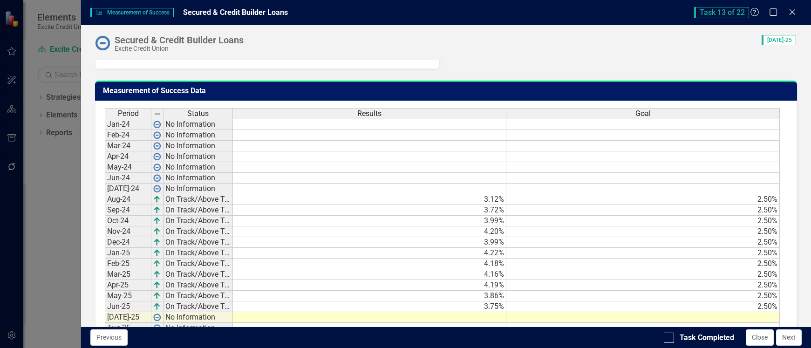
scroll to position [513, 0]
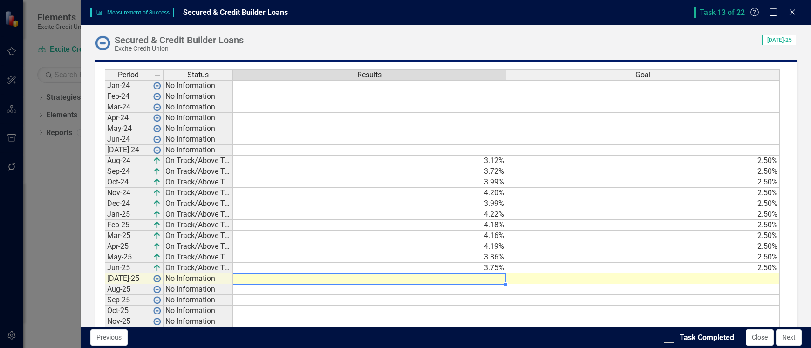
click at [494, 280] on td at bounding box center [370, 279] width 274 height 11
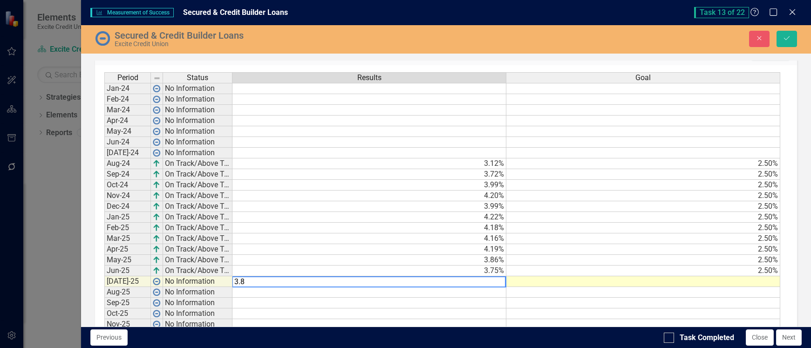
type textarea "3.82"
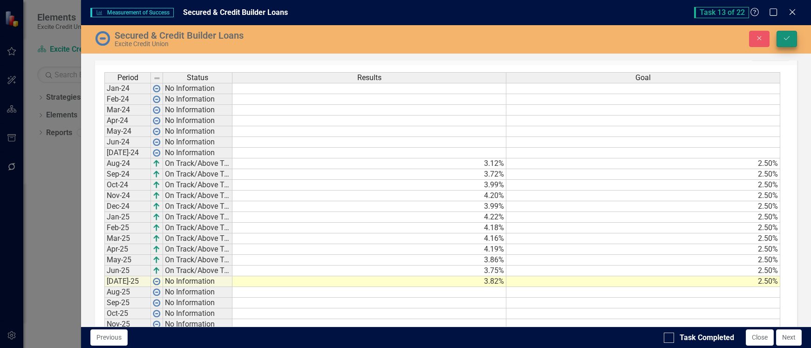
type textarea "2.50"
click at [784, 43] on button "Save" at bounding box center [787, 39] width 21 height 16
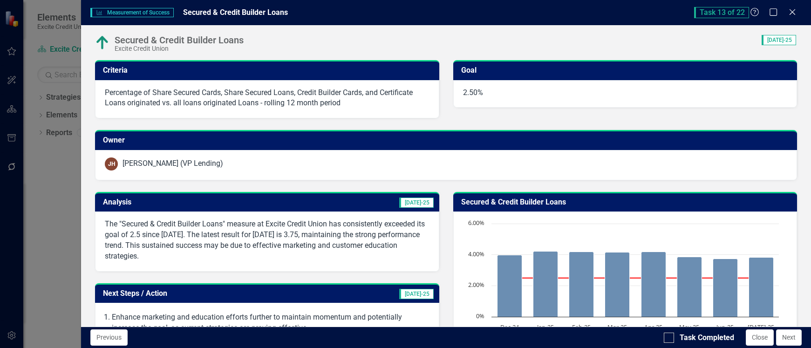
click at [417, 205] on span "[DATE]-25" at bounding box center [416, 203] width 34 height 10
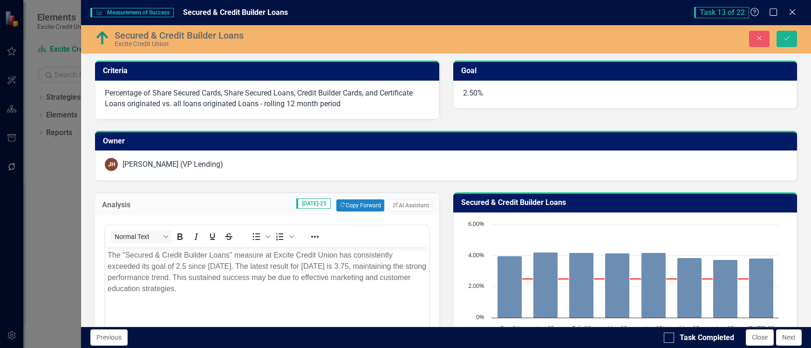
scroll to position [0, 0]
click at [398, 204] on button "ClearPoint AI AI Assistant" at bounding box center [410, 205] width 43 height 12
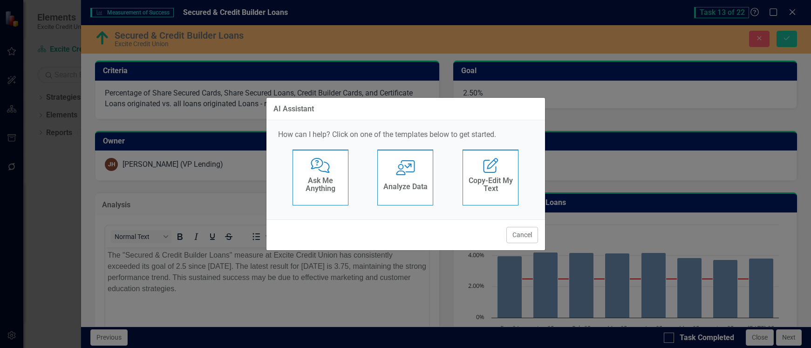
drag, startPoint x: 398, startPoint y: 204, endPoint x: 397, endPoint y: 177, distance: 27.1
click at [397, 177] on div "User with Chart Analyze Data" at bounding box center [405, 178] width 56 height 56
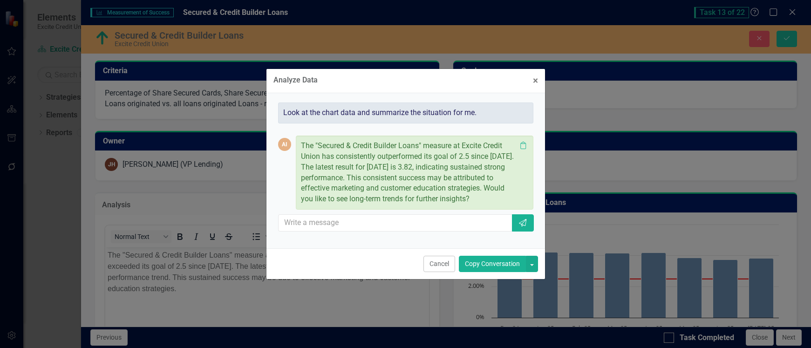
click at [489, 264] on button "Copy Conversation" at bounding box center [492, 264] width 67 height 16
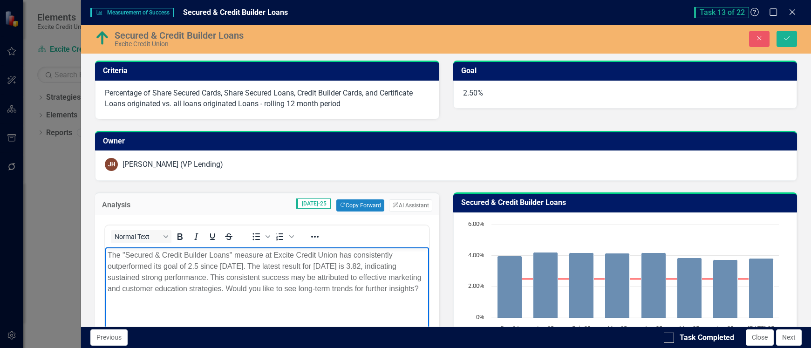
drag, startPoint x: 230, startPoint y: 290, endPoint x: 541, endPoint y: 547, distance: 403.4
click at [429, 299] on html "The "Secured & Credit Builder Loans" measure at Excite Credit Union has consist…" at bounding box center [266, 317] width 323 height 140
click at [789, 40] on icon "Save" at bounding box center [787, 38] width 8 height 7
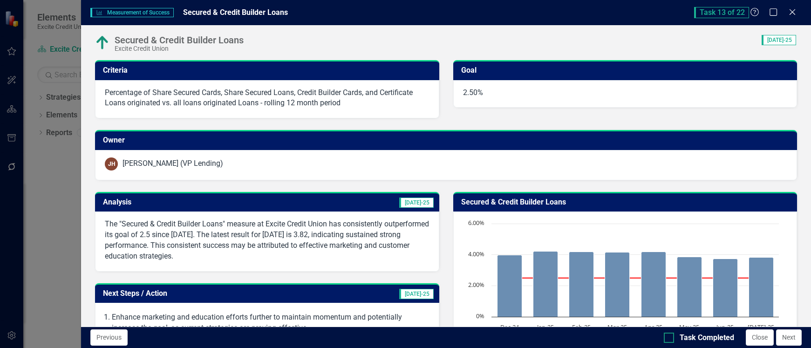
click at [671, 336] on div at bounding box center [669, 338] width 10 height 10
click at [670, 336] on input "Task Completed" at bounding box center [667, 336] width 6 height 6
checkbox input "true"
click at [762, 342] on button "Close" at bounding box center [760, 337] width 28 height 16
checkbox input "true"
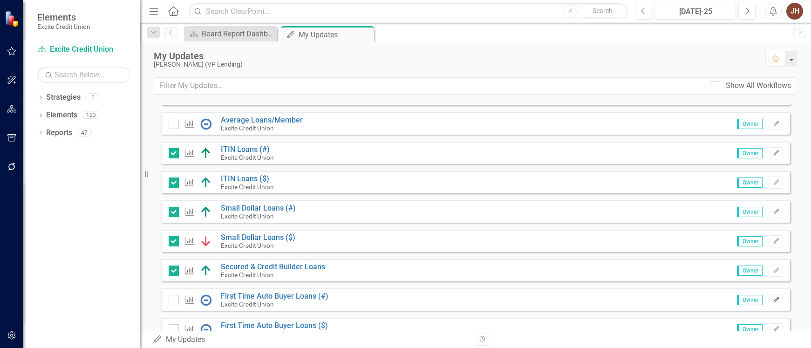
click at [774, 300] on icon "button" at bounding box center [777, 300] width 6 height 6
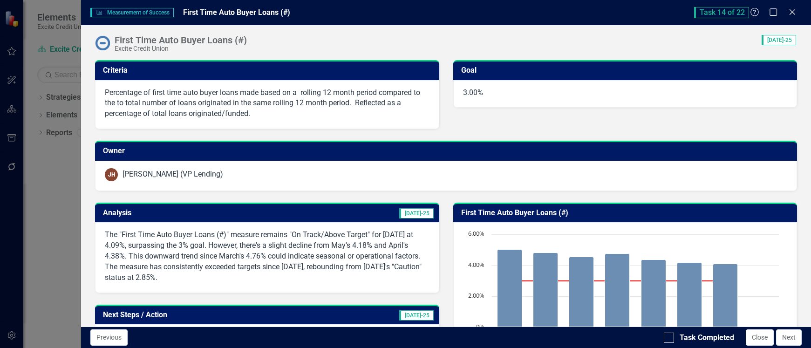
click at [484, 169] on div "JH Jackie Howard (VP Lending)" at bounding box center [446, 174] width 683 height 13
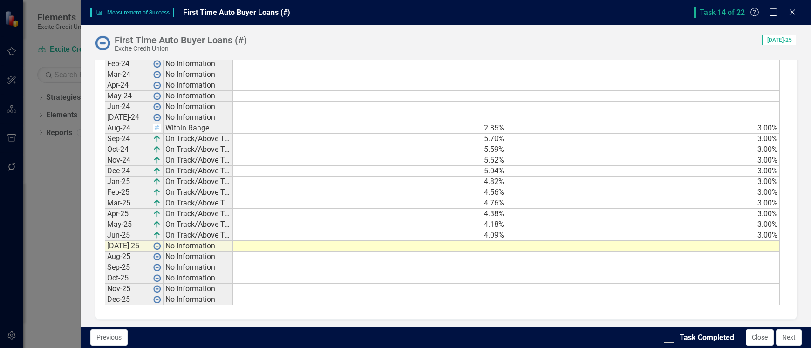
scroll to position [590, 0]
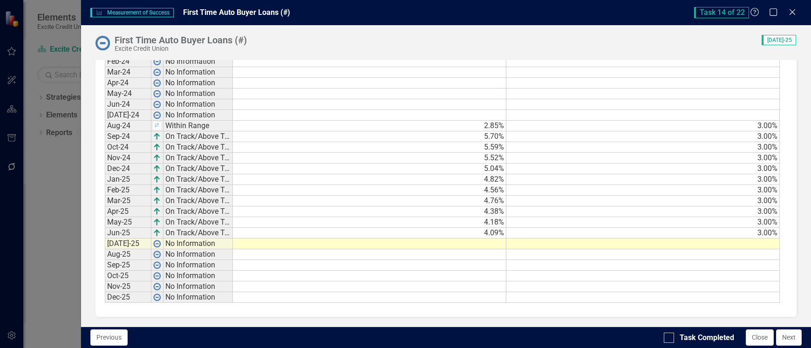
click at [493, 245] on td at bounding box center [370, 244] width 274 height 11
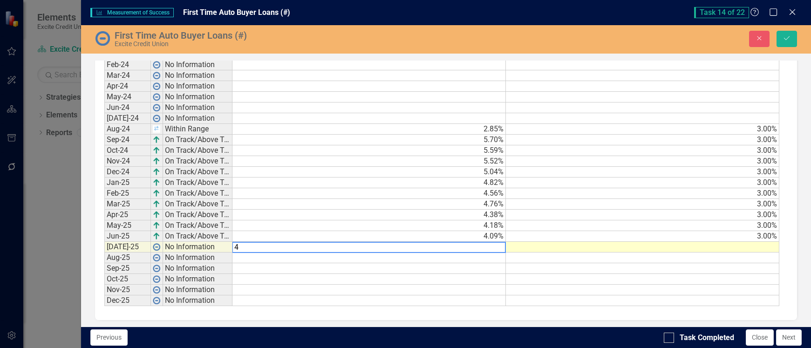
scroll to position [592, 0]
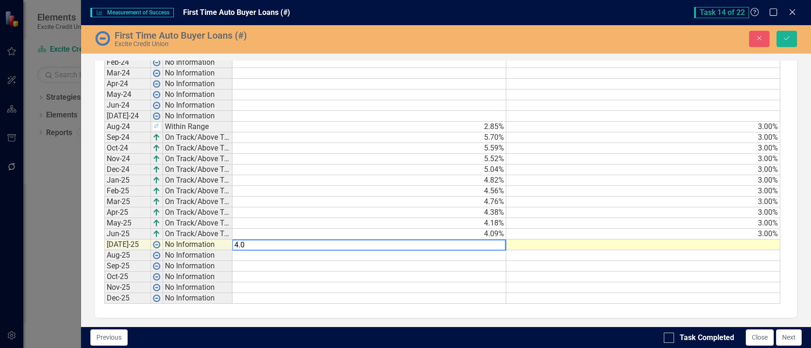
type textarea "4.05"
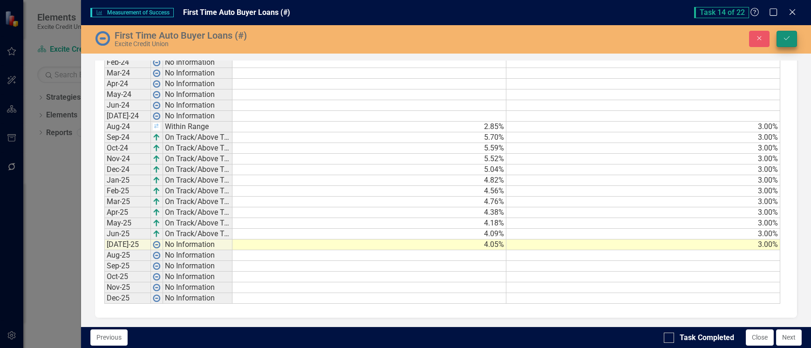
type textarea "3.00"
click at [790, 38] on icon "Save" at bounding box center [787, 38] width 8 height 7
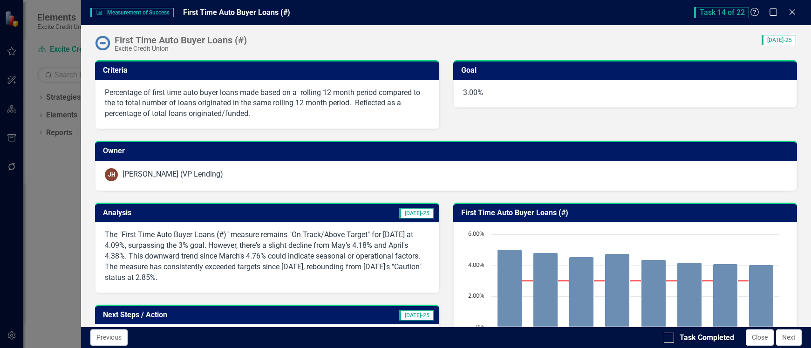
click at [411, 213] on span "[DATE]-25" at bounding box center [416, 213] width 34 height 10
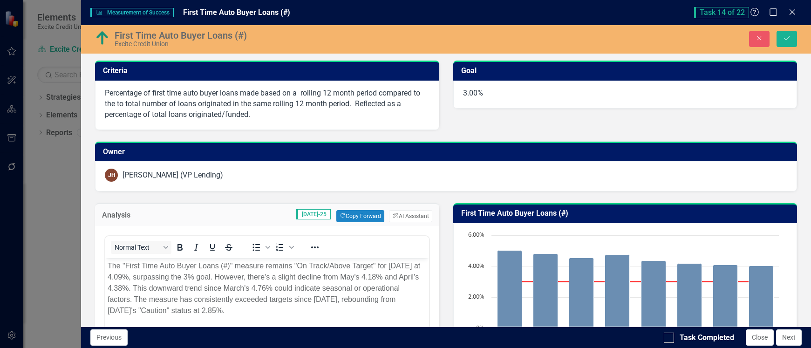
scroll to position [0, 0]
click at [411, 210] on button "ClearPoint AI AI Assistant" at bounding box center [410, 216] width 43 height 12
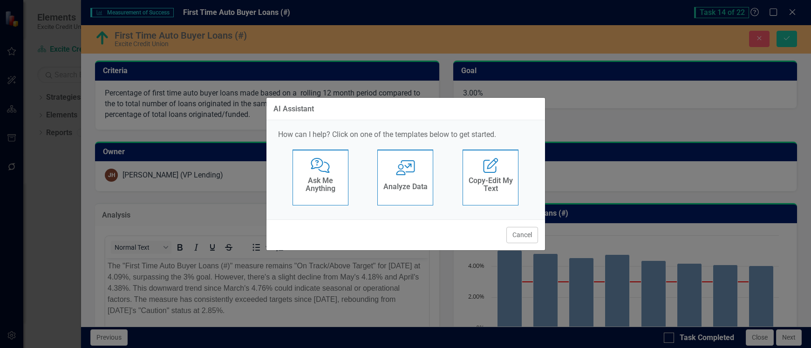
click at [408, 183] on h4 "Analyze Data" at bounding box center [405, 187] width 44 height 8
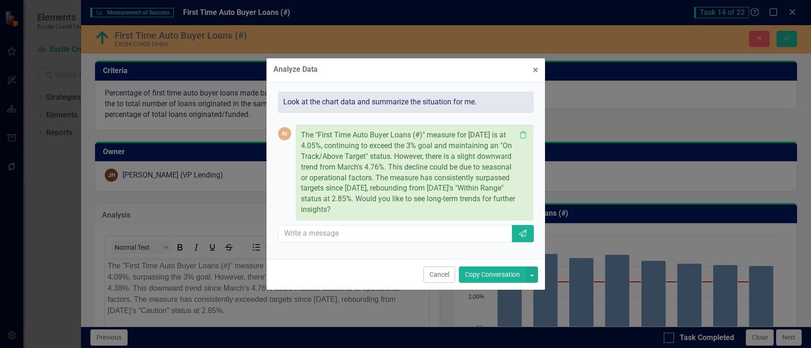
click at [493, 274] on button "Copy Conversation" at bounding box center [492, 275] width 67 height 16
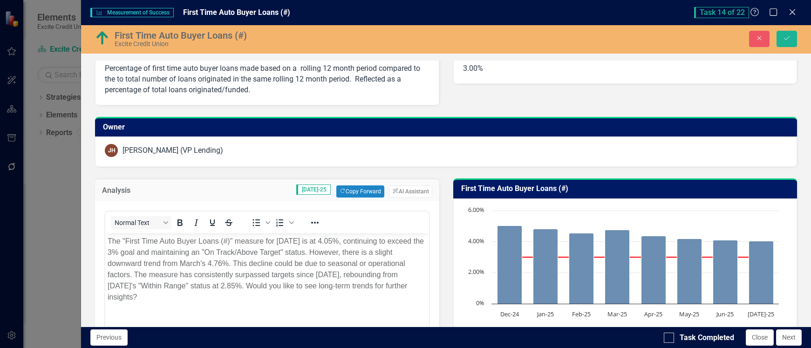
scroll to position [93, 0]
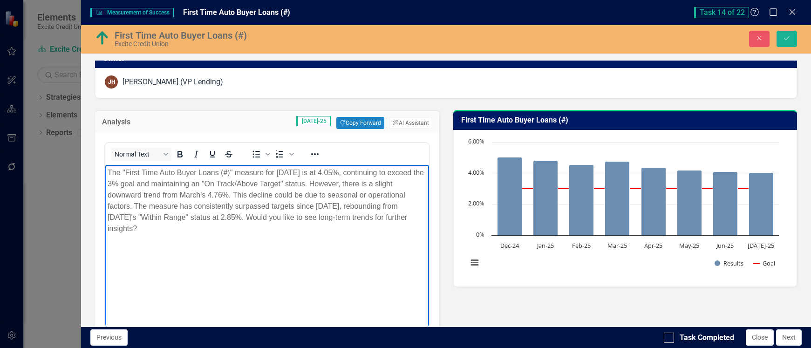
drag, startPoint x: 282, startPoint y: 217, endPoint x: 294, endPoint y: 235, distance: 22.1
click at [294, 235] on body "The "First Time Auto Buyer Loans (#)" measure for July 2025 is at 4.05%, contin…" at bounding box center [266, 235] width 323 height 140
click at [284, 125] on td "Jul-25 Copy Forward Copy Forward ClearPoint AI AI Assistant" at bounding box center [295, 123] width 273 height 12
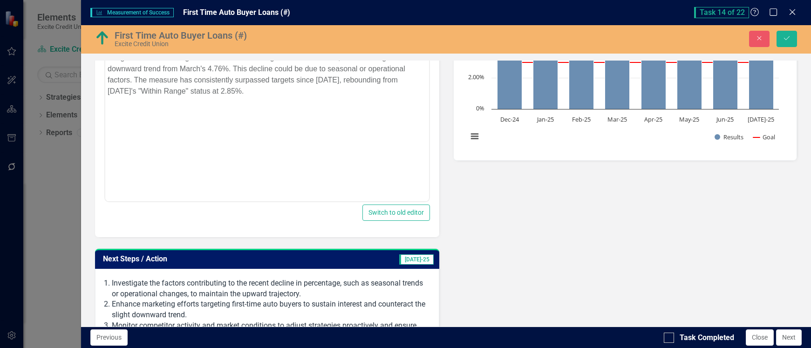
scroll to position [233, 0]
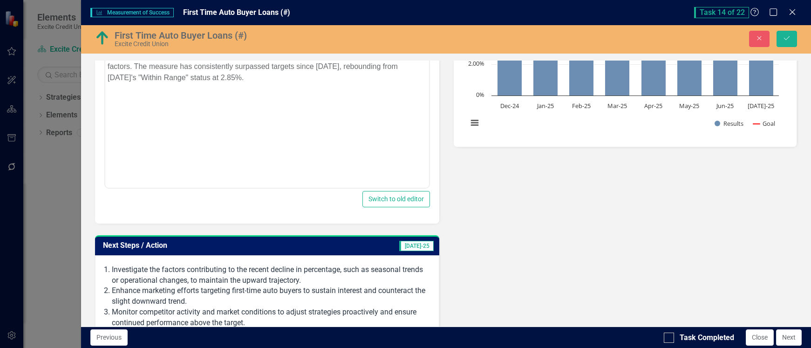
click at [411, 244] on span "[DATE]-25" at bounding box center [416, 246] width 34 height 10
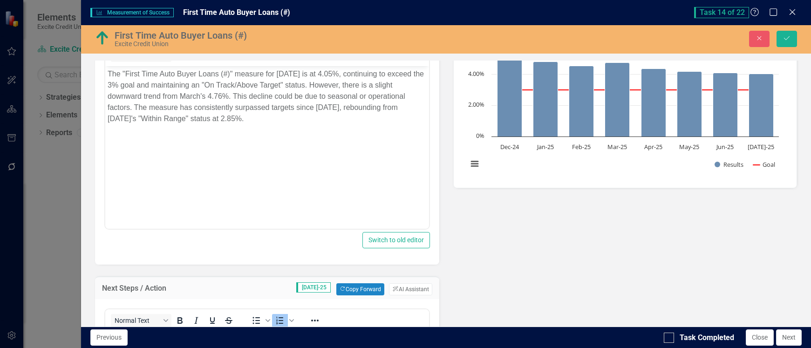
scroll to position [186, 0]
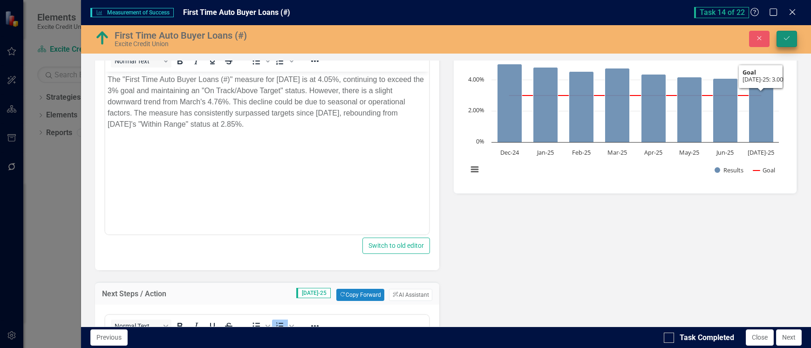
drag, startPoint x: 798, startPoint y: 35, endPoint x: 791, endPoint y: 40, distance: 8.4
click at [797, 36] on div "Close Save" at bounding box center [659, 39] width 290 height 16
click at [791, 40] on icon "Save" at bounding box center [787, 38] width 8 height 7
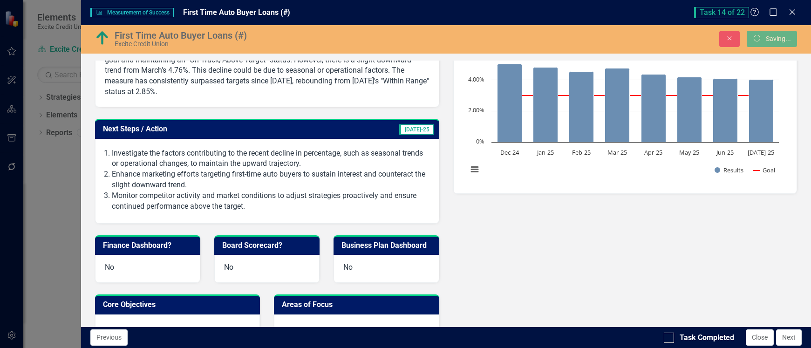
scroll to position [183, 0]
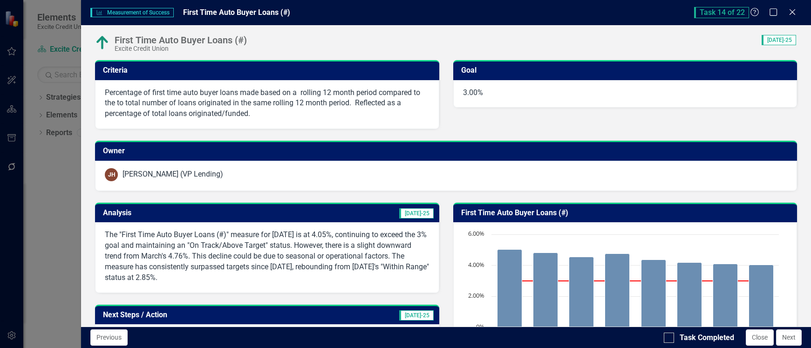
click at [667, 337] on input "Task Completed" at bounding box center [667, 336] width 6 height 6
checkbox input "true"
drag, startPoint x: 756, startPoint y: 338, endPoint x: 755, endPoint y: 346, distance: 7.9
click at [755, 346] on div "Previous Task Completed Close Next" at bounding box center [446, 337] width 730 height 21
click at [758, 337] on button "Close" at bounding box center [760, 337] width 28 height 16
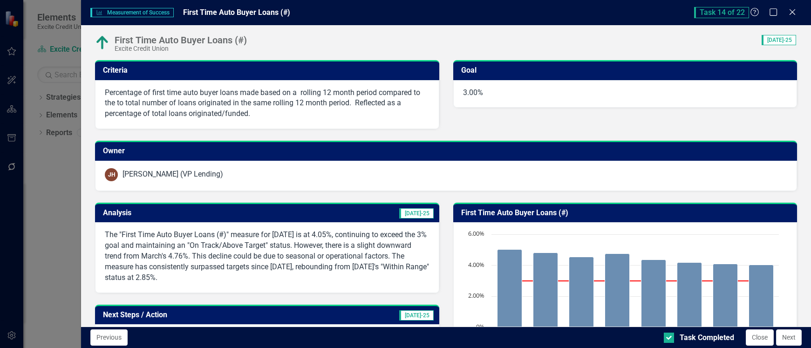
checkbox input "true"
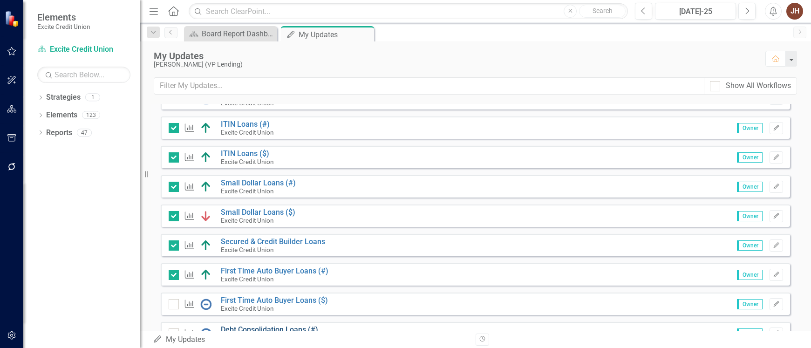
scroll to position [373, 0]
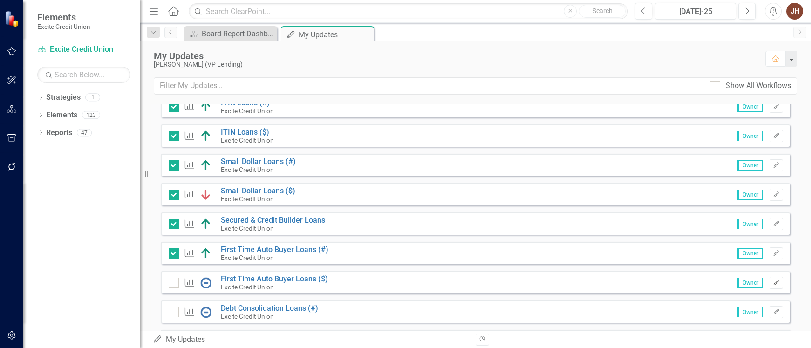
click at [773, 285] on icon "Edit" at bounding box center [776, 283] width 7 height 6
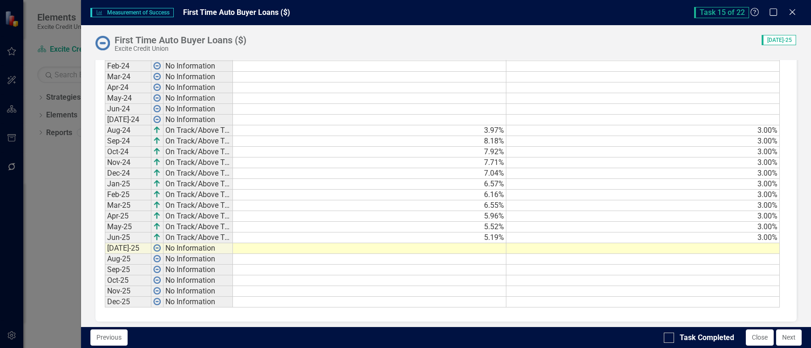
scroll to position [590, 0]
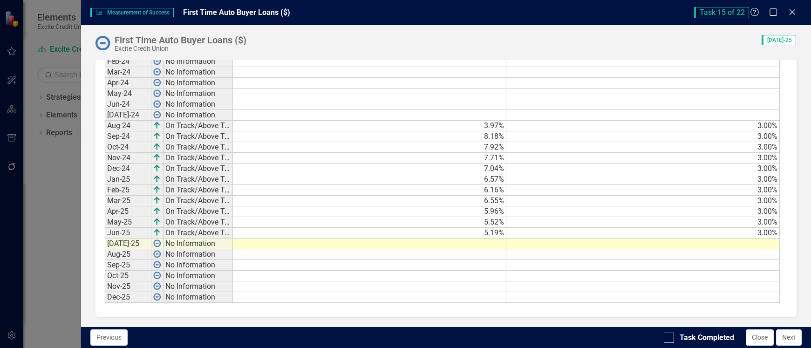
click at [105, 249] on div "Period Status Results Goal Jan-24 No Information Feb-24 No Information Mar-24 N…" at bounding box center [105, 168] width 0 height 268
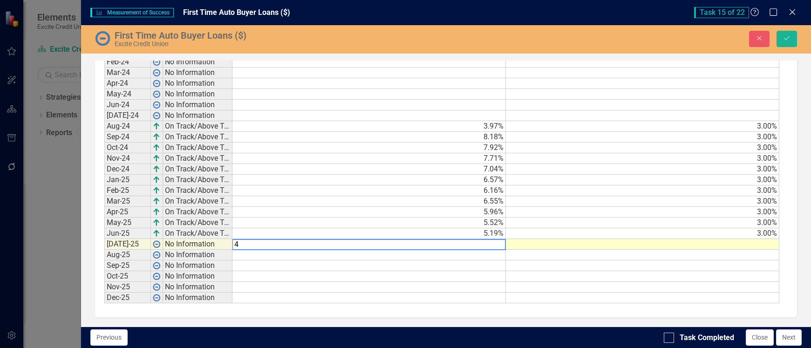
scroll to position [592, 0]
type textarea "4.98"
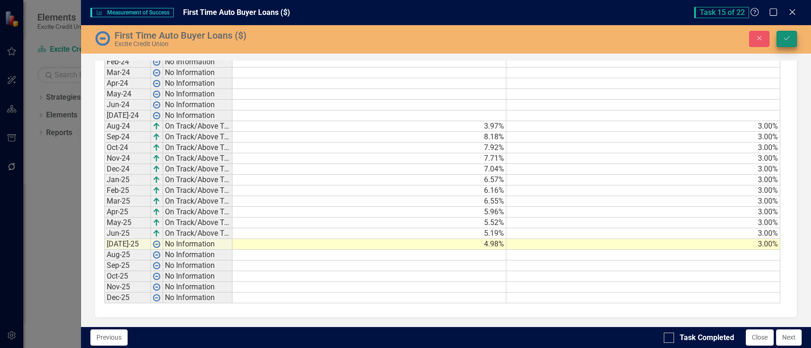
type textarea "3.00"
click at [786, 41] on icon "Save" at bounding box center [787, 38] width 8 height 7
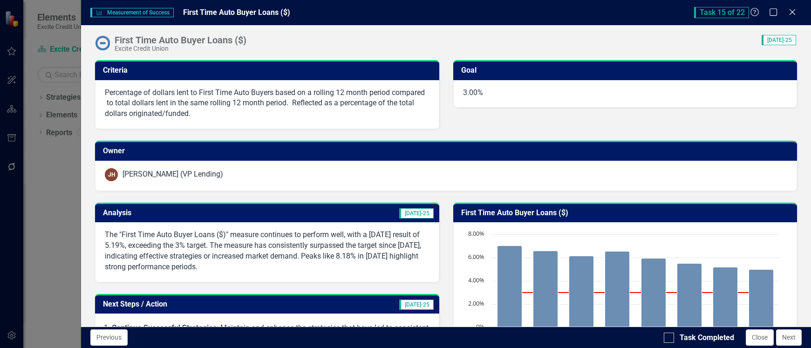
click at [418, 212] on span "[DATE]-25" at bounding box center [416, 213] width 34 height 10
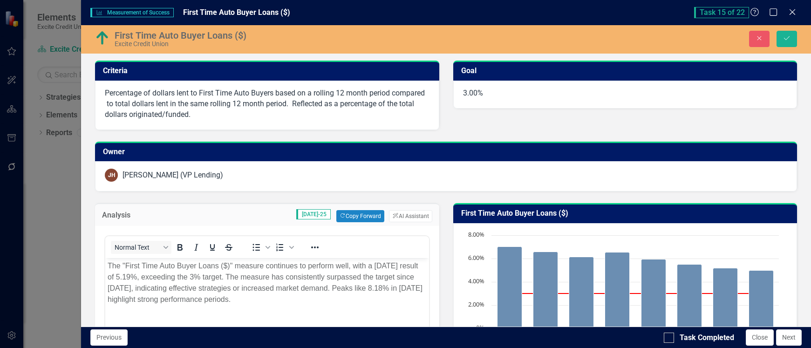
scroll to position [0, 0]
click at [399, 219] on button "ClearPoint AI AI Assistant" at bounding box center [410, 216] width 43 height 12
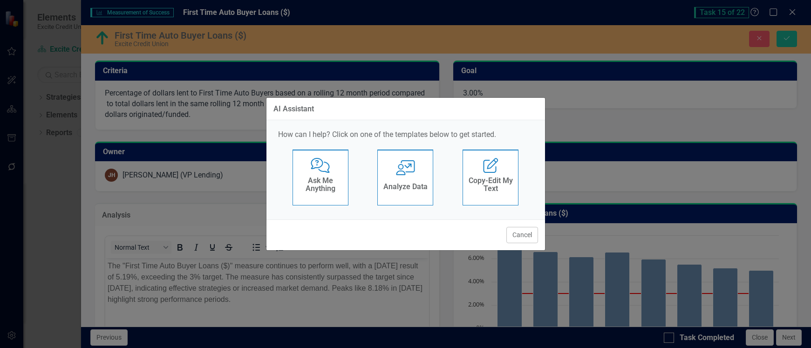
click at [411, 186] on h4 "Analyze Data" at bounding box center [405, 187] width 44 height 8
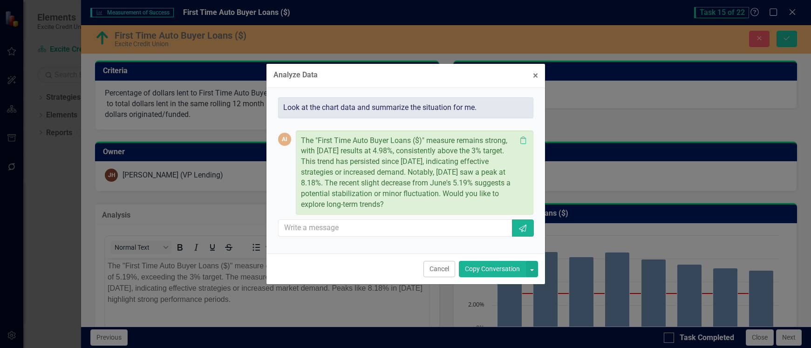
click at [490, 273] on button "Copy Conversation" at bounding box center [492, 269] width 67 height 16
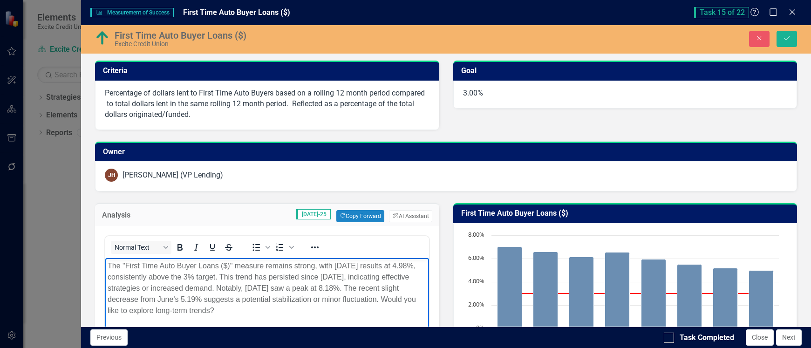
drag, startPoint x: 253, startPoint y: 312, endPoint x: 103, endPoint y: 308, distance: 150.1
click at [105, 308] on html "The "First Time Auto Buyer Loans ($)" measure remains strong, with July 2025 re…" at bounding box center [266, 328] width 323 height 140
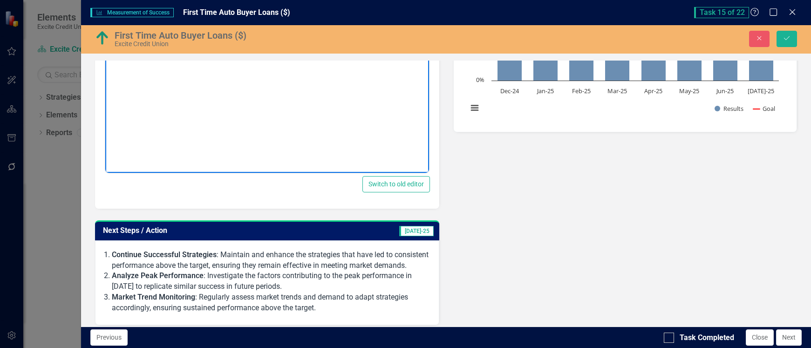
scroll to position [280, 0]
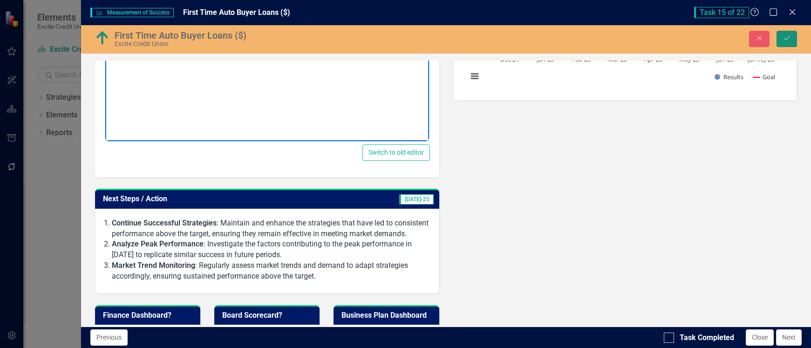
click at [792, 40] on button "Save" at bounding box center [787, 39] width 21 height 16
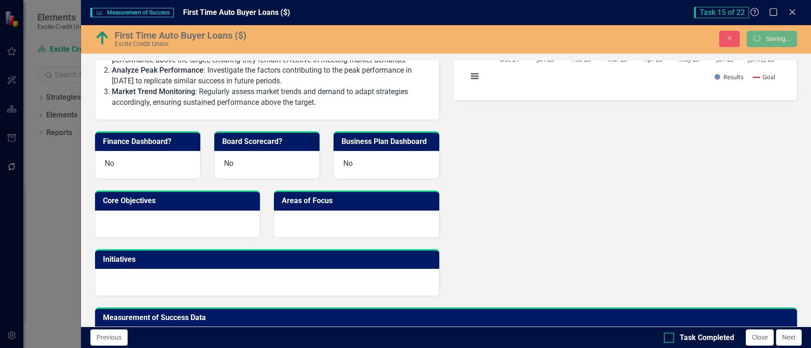
scroll to position [0, 0]
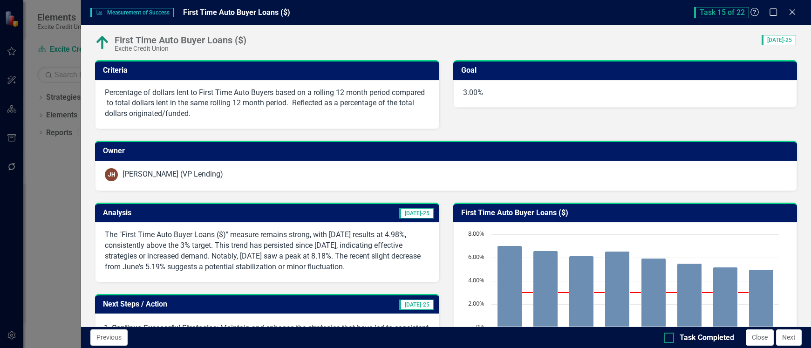
click at [670, 339] on div at bounding box center [669, 338] width 10 height 10
click at [670, 339] on input "Task Completed" at bounding box center [667, 336] width 6 height 6
checkbox input "true"
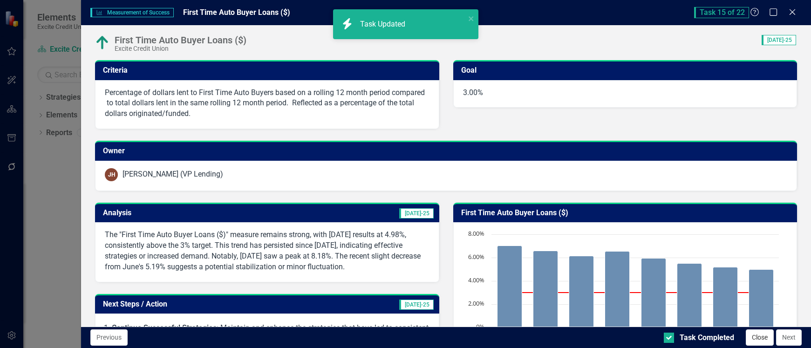
click at [764, 337] on button "Close" at bounding box center [760, 337] width 28 height 16
checkbox input "true"
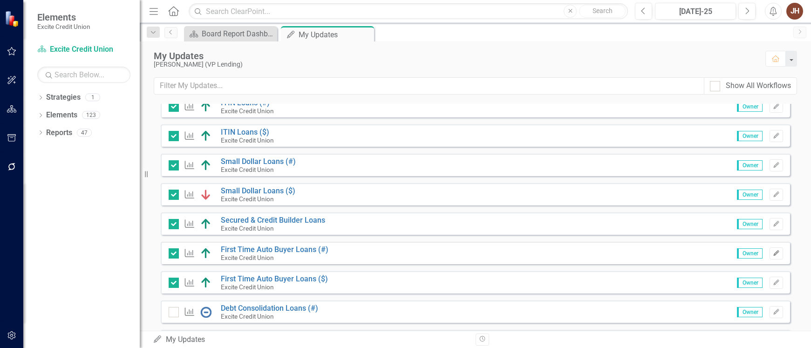
click at [773, 255] on icon "Edit" at bounding box center [776, 254] width 7 height 6
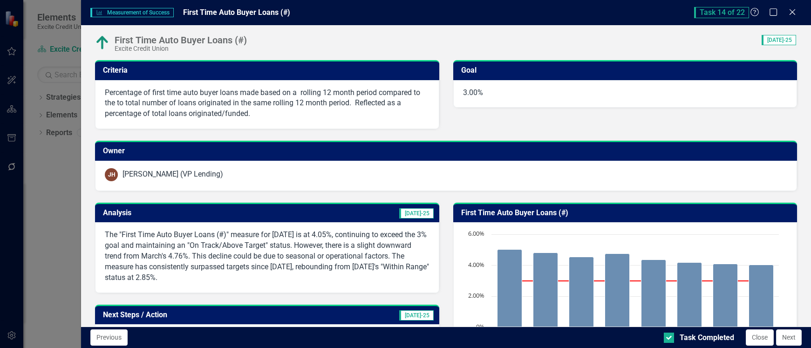
click at [754, 337] on button "Close" at bounding box center [760, 337] width 28 height 16
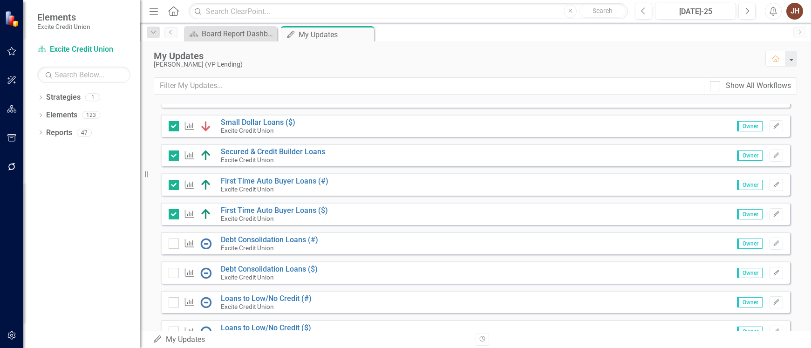
scroll to position [419, 0]
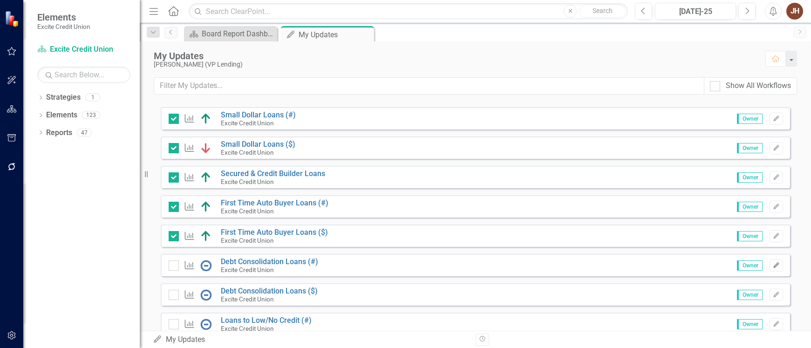
click at [773, 265] on icon "Edit" at bounding box center [776, 266] width 7 height 6
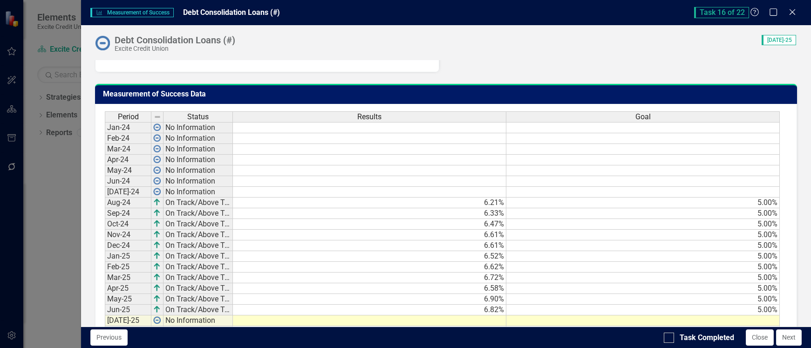
scroll to position [580, 0]
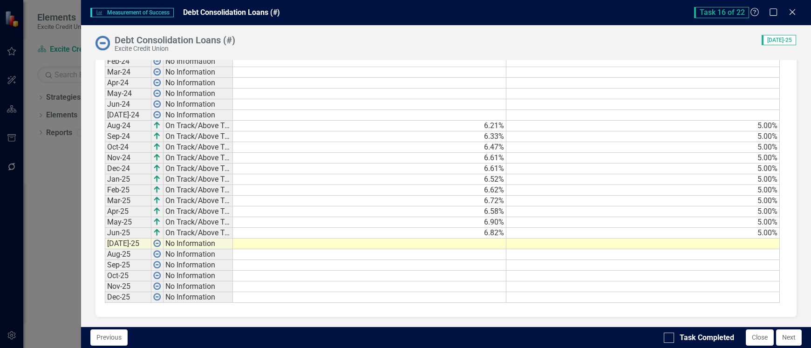
click at [479, 245] on td at bounding box center [370, 244] width 274 height 11
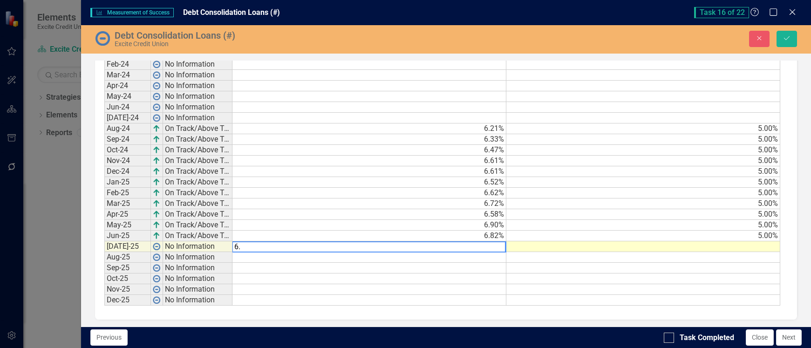
scroll to position [582, 0]
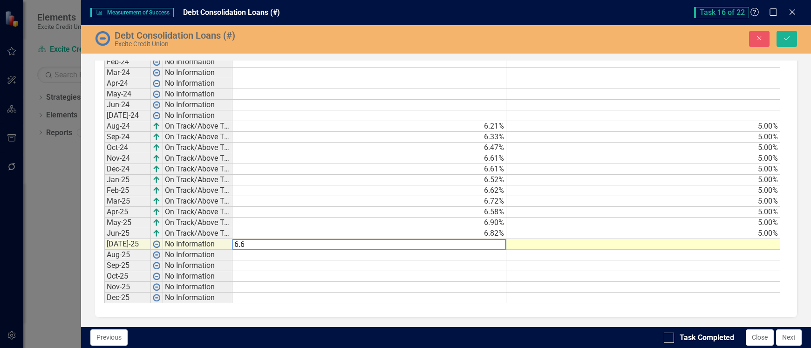
type textarea "6.60"
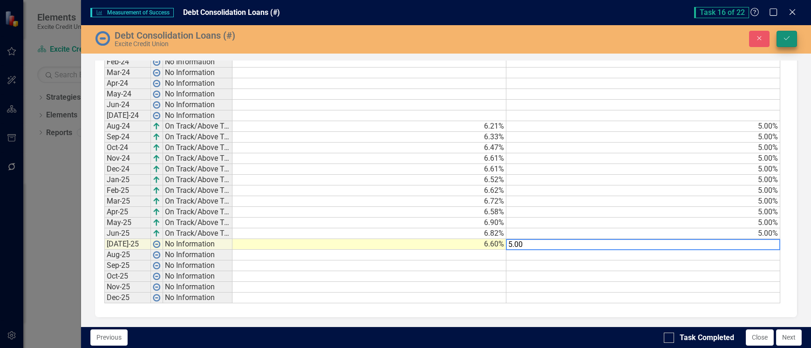
type textarea "5.00"
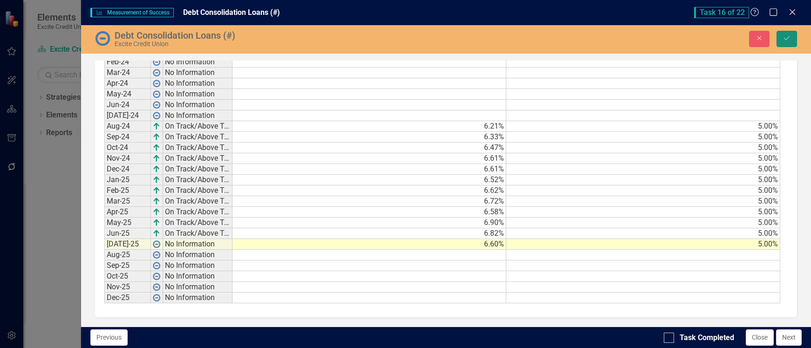
click at [782, 36] on button "Save" at bounding box center [787, 39] width 21 height 16
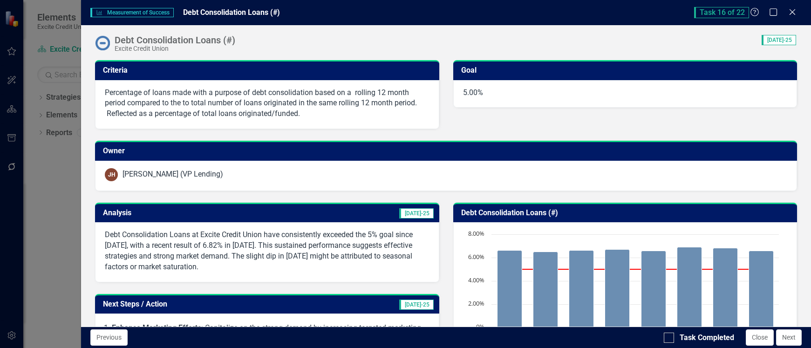
scroll to position [140, 0]
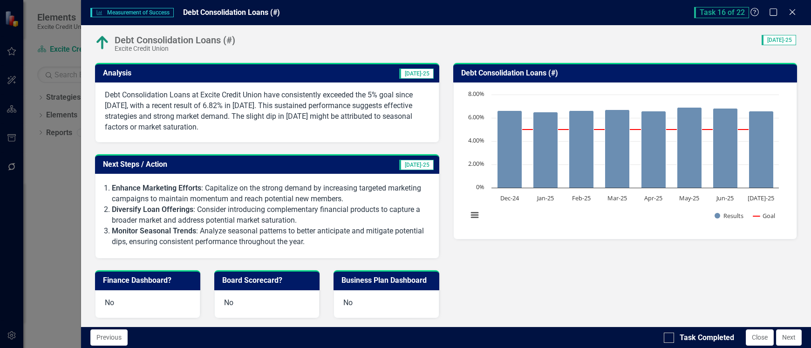
click at [415, 74] on span "[DATE]-25" at bounding box center [416, 73] width 34 height 10
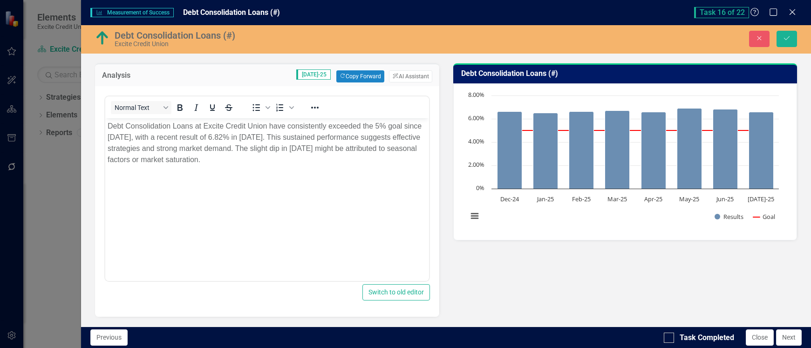
scroll to position [0, 0]
click at [398, 75] on button "ClearPoint AI AI Assistant" at bounding box center [410, 76] width 43 height 12
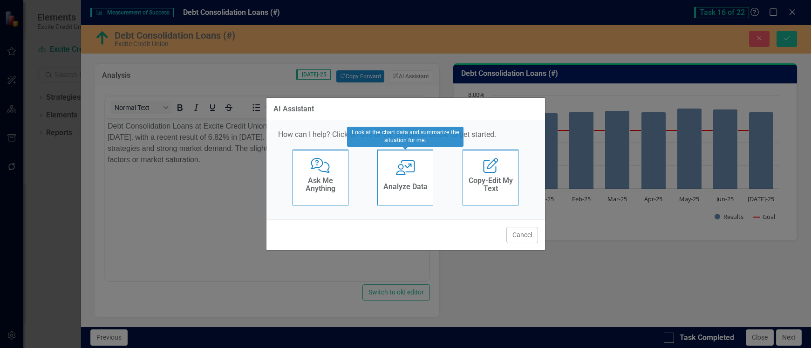
click at [411, 184] on h4 "Analyze Data" at bounding box center [405, 187] width 44 height 8
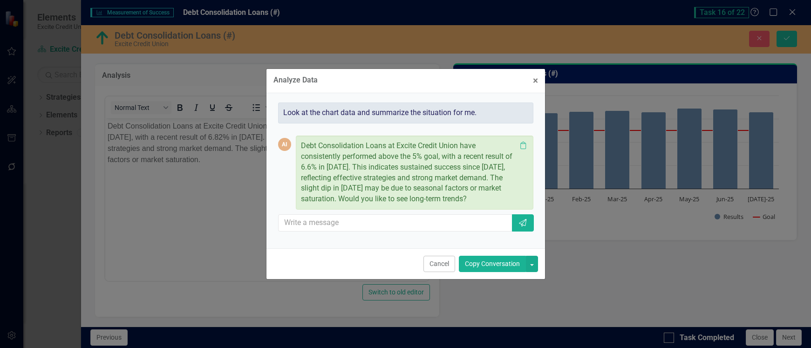
drag, startPoint x: 490, startPoint y: 270, endPoint x: 255, endPoint y: 126, distance: 275.5
click at [490, 270] on button "Copy Conversation" at bounding box center [492, 264] width 67 height 16
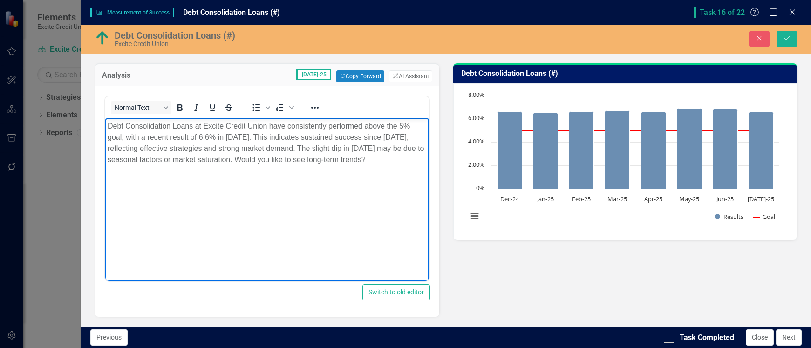
drag, startPoint x: 286, startPoint y: 157, endPoint x: 455, endPoint y: 161, distance: 169.7
click at [429, 161] on html "Debt Consolidation Loans at Excite Credit Union have consistently performed abo…" at bounding box center [266, 188] width 323 height 140
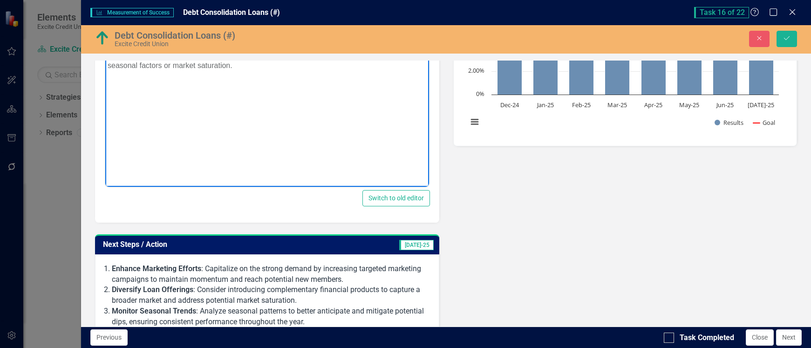
scroll to position [233, 0]
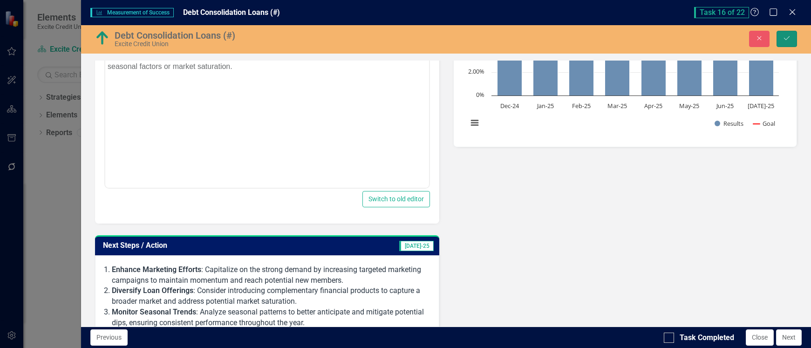
click at [784, 31] on button "Save" at bounding box center [787, 39] width 21 height 16
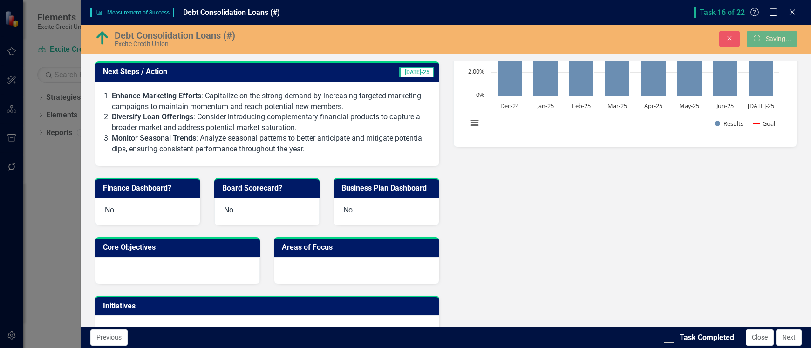
scroll to position [230, 0]
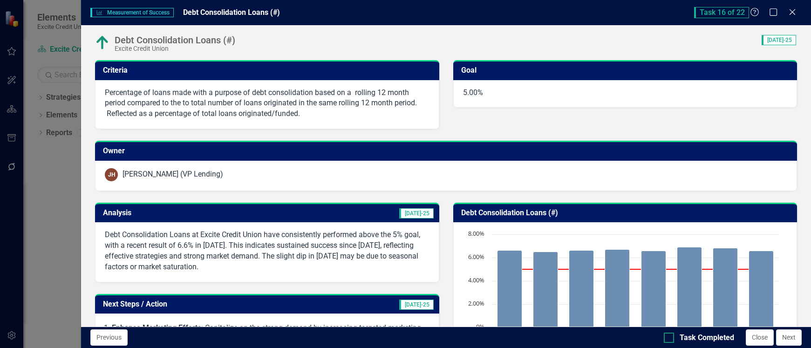
click at [669, 337] on input "Task Completed" at bounding box center [667, 336] width 6 height 6
checkbox input "true"
click at [761, 343] on button "Close" at bounding box center [760, 337] width 28 height 16
checkbox input "true"
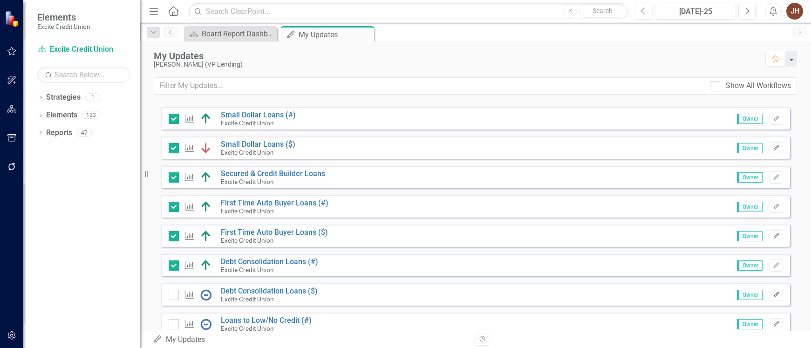
click at [773, 294] on icon "Edit" at bounding box center [776, 295] width 7 height 6
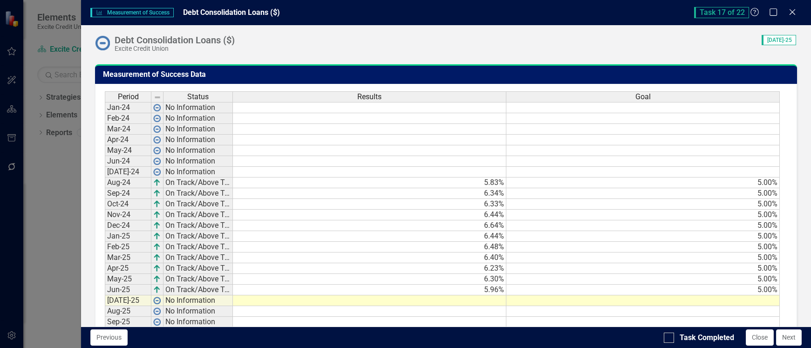
scroll to position [590, 0]
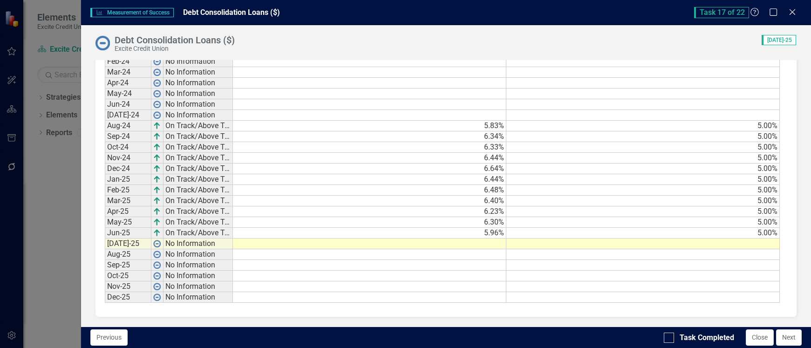
click at [484, 244] on td at bounding box center [370, 244] width 274 height 11
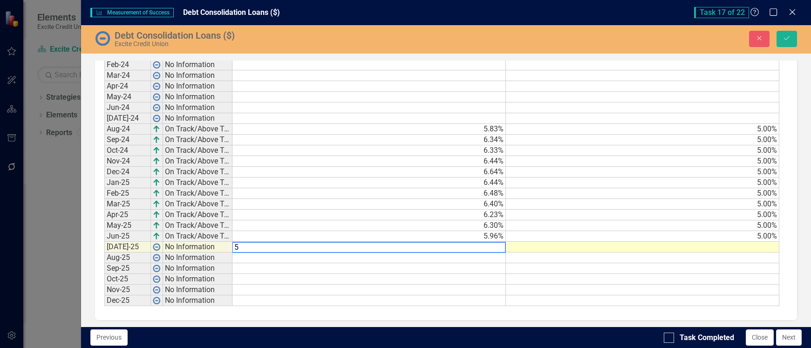
scroll to position [592, 0]
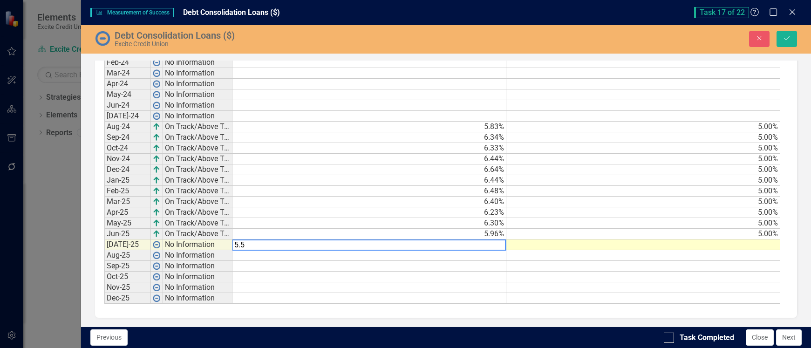
type textarea "5.52"
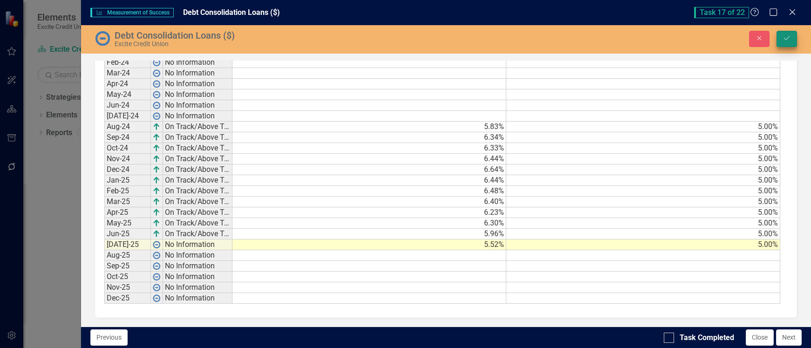
type textarea "5.00"
click at [789, 39] on icon "Save" at bounding box center [787, 38] width 8 height 7
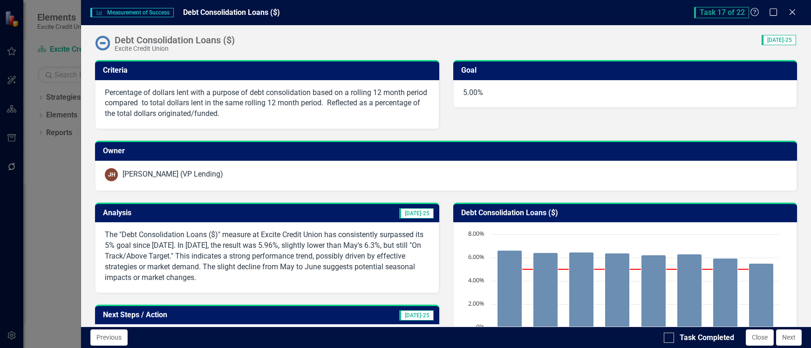
scroll to position [93, 0]
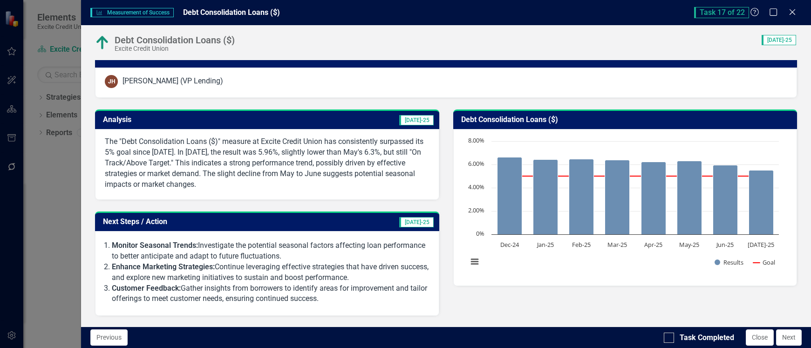
click at [414, 120] on span "[DATE]-25" at bounding box center [416, 120] width 34 height 10
click at [413, 120] on span "[DATE]-25" at bounding box center [416, 120] width 34 height 10
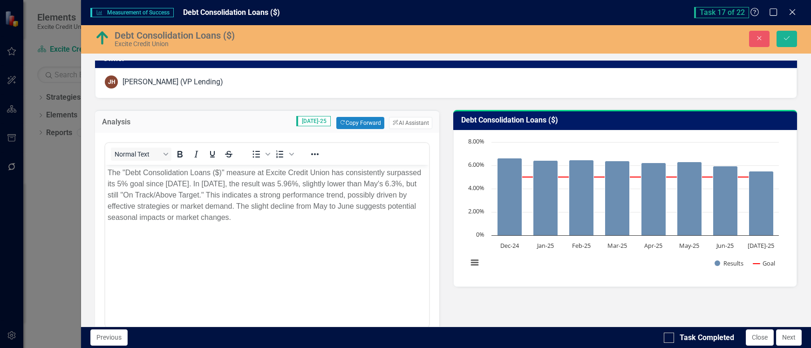
scroll to position [0, 0]
click at [408, 118] on button "ClearPoint AI AI Assistant" at bounding box center [410, 123] width 43 height 12
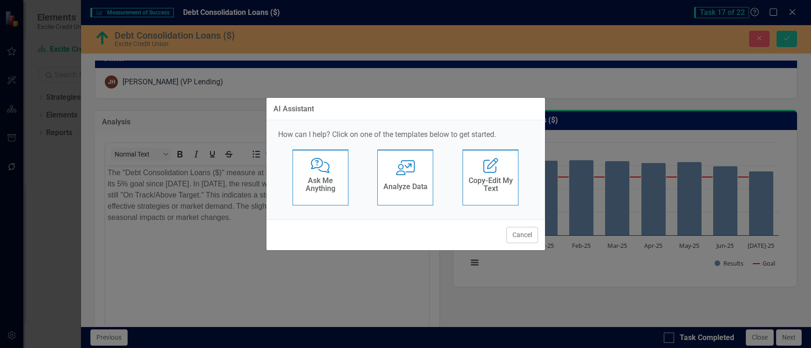
click at [397, 176] on div "User with Chart Analyze Data" at bounding box center [405, 178] width 56 height 56
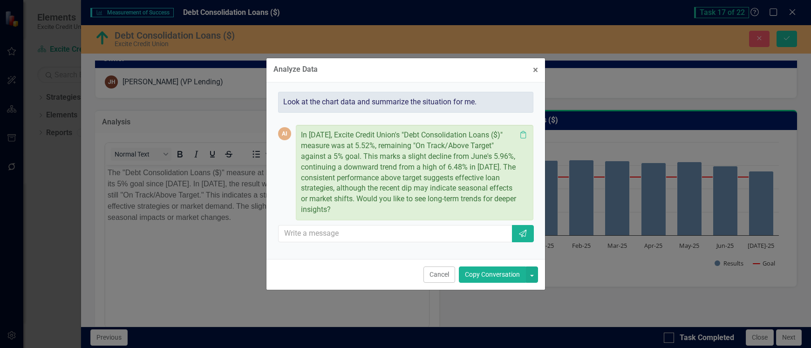
click at [488, 275] on button "Copy Conversation" at bounding box center [492, 275] width 67 height 16
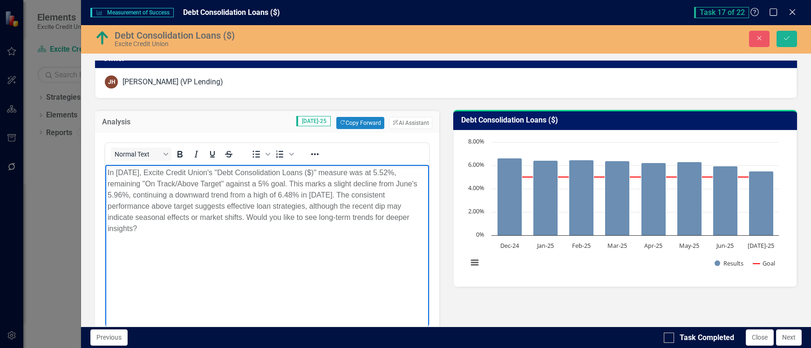
drag, startPoint x: 246, startPoint y: 216, endPoint x: 263, endPoint y: 226, distance: 19.0
click at [263, 226] on p "In July 2025, Excite Credit Union's "Debt Consolidation Loans ($)" measure was …" at bounding box center [267, 200] width 319 height 67
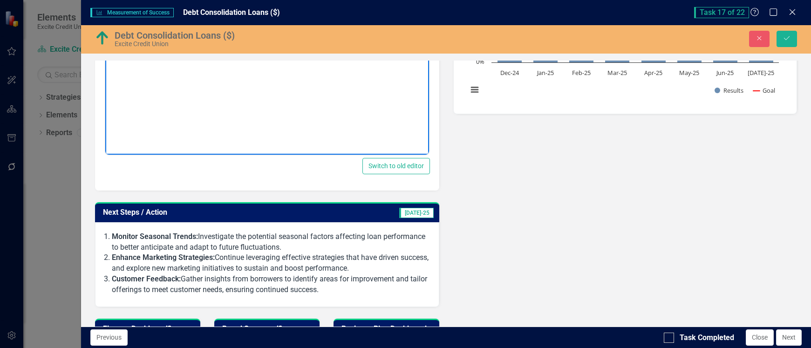
scroll to position [47, 0]
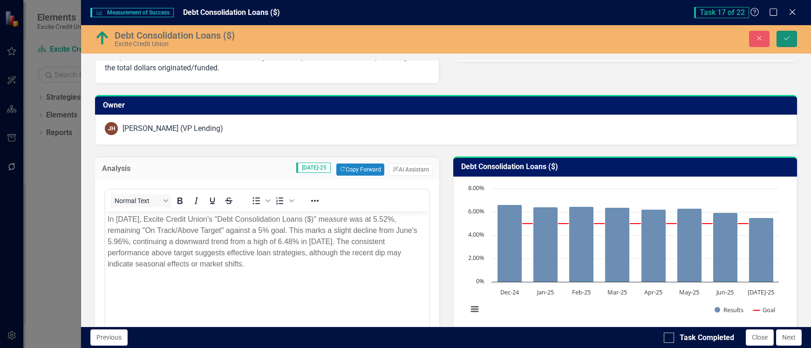
click at [783, 38] on icon "Save" at bounding box center [787, 38] width 8 height 7
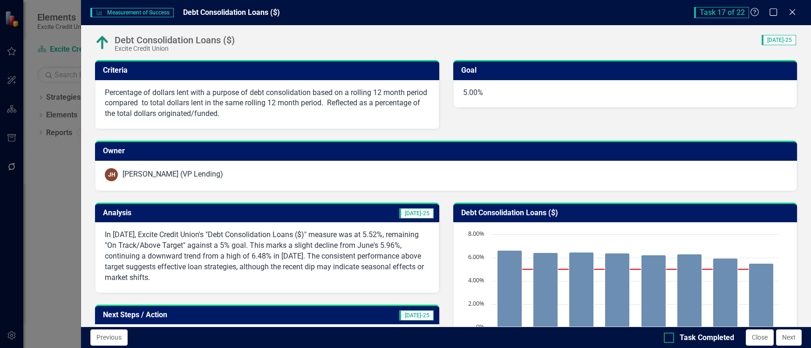
click at [668, 338] on input "Task Completed" at bounding box center [667, 336] width 6 height 6
checkbox input "true"
click at [758, 338] on button "Close" at bounding box center [760, 337] width 28 height 16
checkbox input "true"
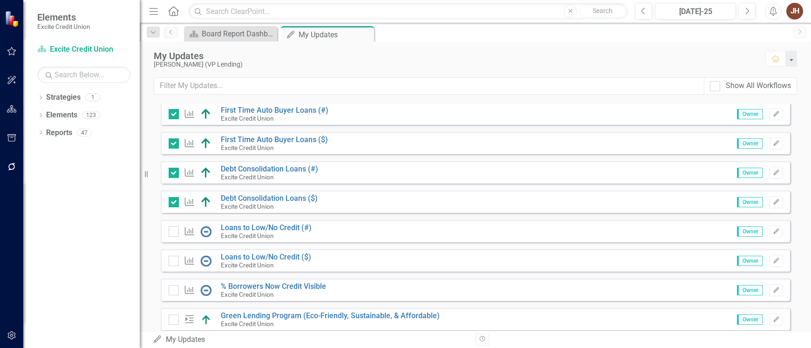
scroll to position [513, 0]
click at [773, 230] on icon "Edit" at bounding box center [776, 231] width 7 height 6
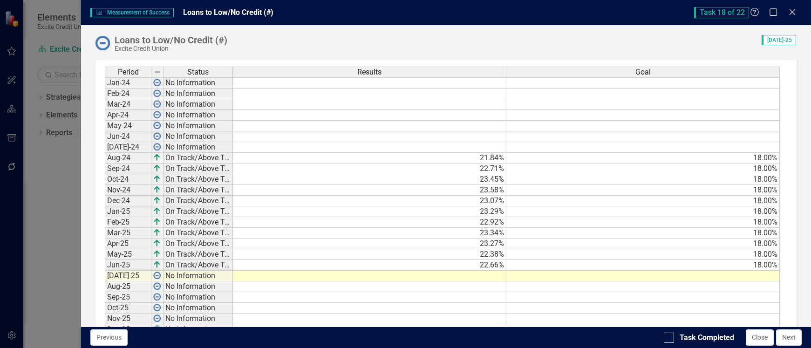
scroll to position [580, 0]
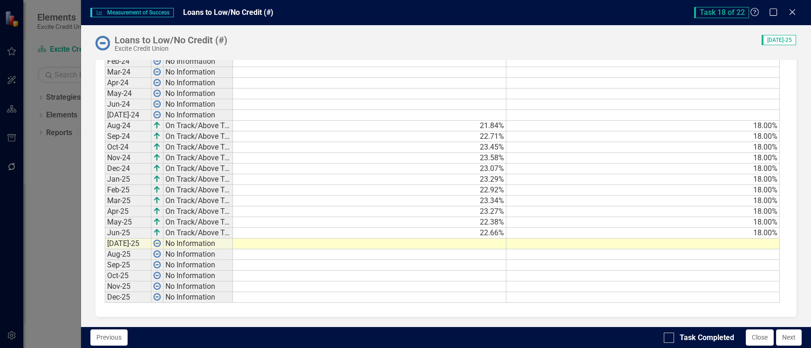
click at [483, 246] on td at bounding box center [370, 244] width 274 height 11
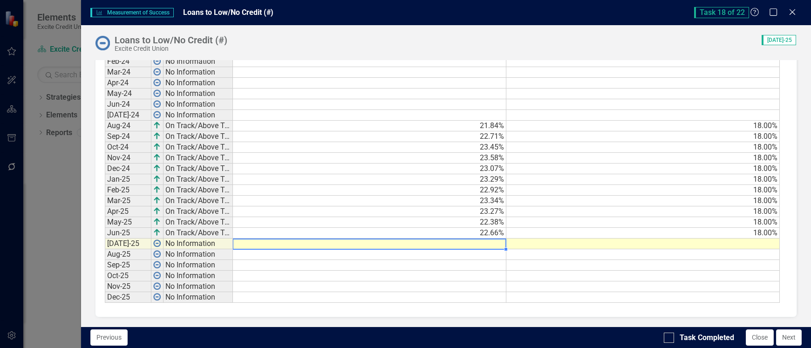
scroll to position [582, 0]
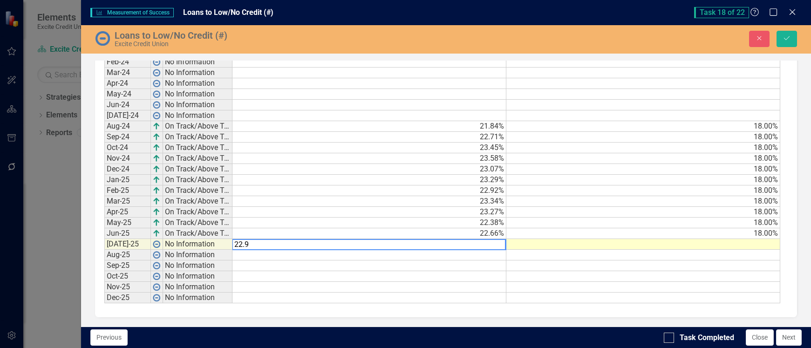
type textarea "22.95"
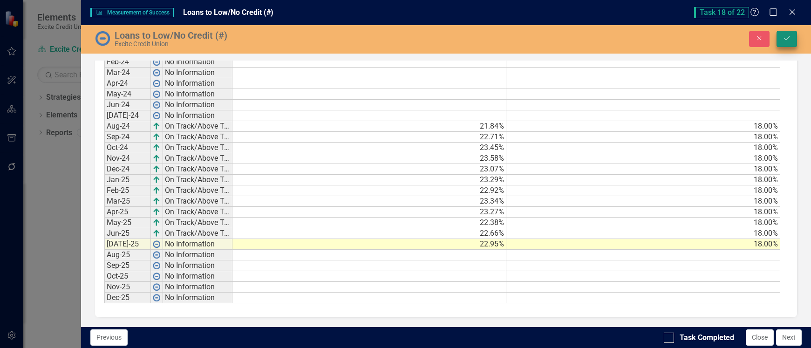
type textarea "18.00"
click at [784, 36] on icon "Save" at bounding box center [787, 38] width 8 height 7
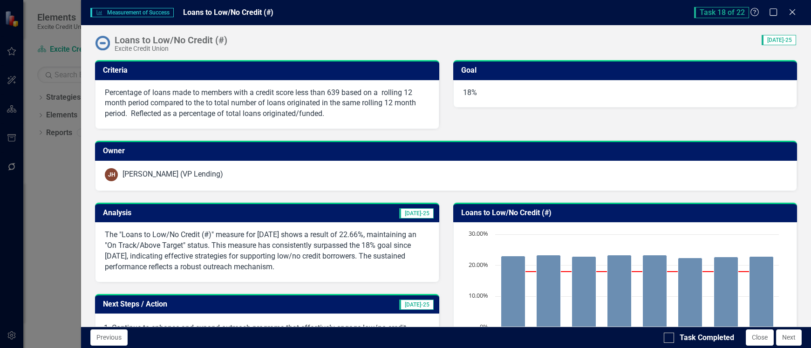
click at [414, 214] on span "[DATE]-25" at bounding box center [416, 213] width 34 height 10
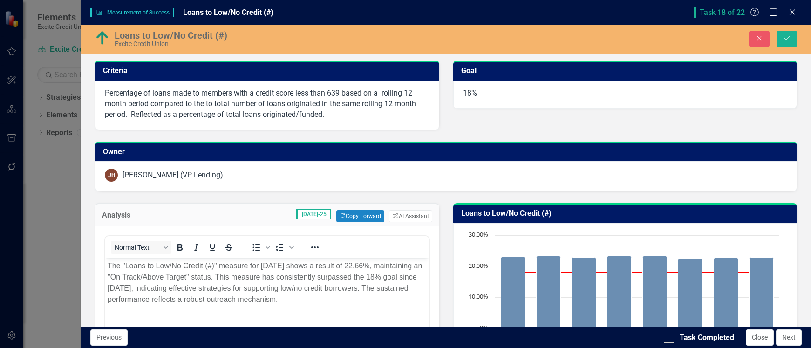
scroll to position [0, 0]
click at [400, 215] on button "ClearPoint AI AI Assistant" at bounding box center [410, 216] width 43 height 12
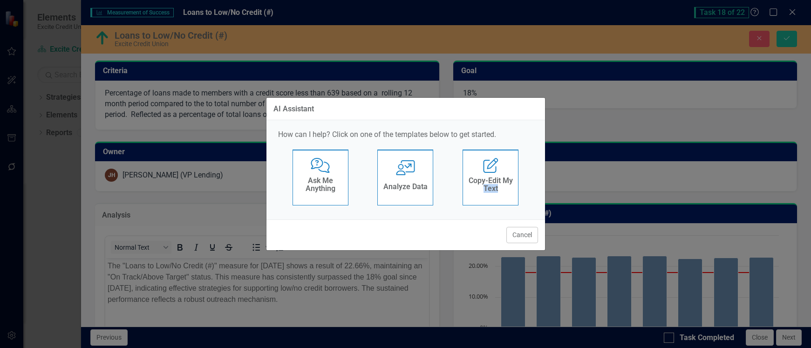
click at [400, 219] on div "Cancel" at bounding box center [406, 234] width 279 height 31
drag, startPoint x: 400, startPoint y: 215, endPoint x: 404, endPoint y: 181, distance: 34.6
click at [404, 181] on div "Analyze Data" at bounding box center [405, 187] width 44 height 15
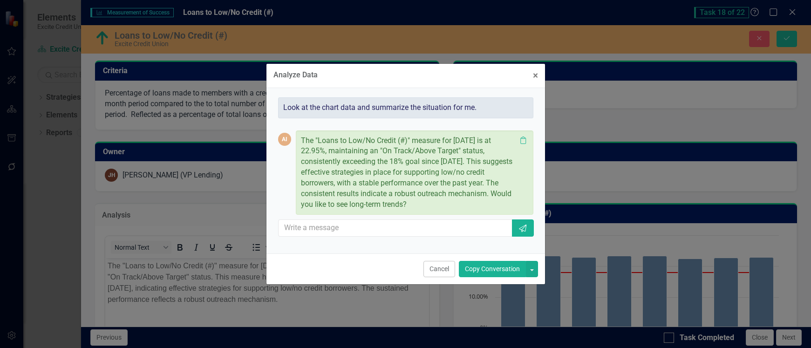
click at [506, 272] on button "Copy Conversation" at bounding box center [492, 269] width 67 height 16
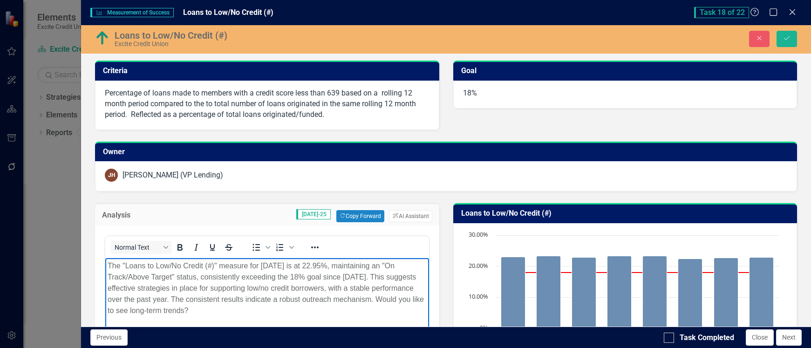
drag, startPoint x: 107, startPoint y: 310, endPoint x: 371, endPoint y: 312, distance: 264.7
click at [371, 312] on body "The "Loans to Low/No Credit (#)" measure for July 2025 is at 22.95%, maintainin…" at bounding box center [266, 328] width 323 height 140
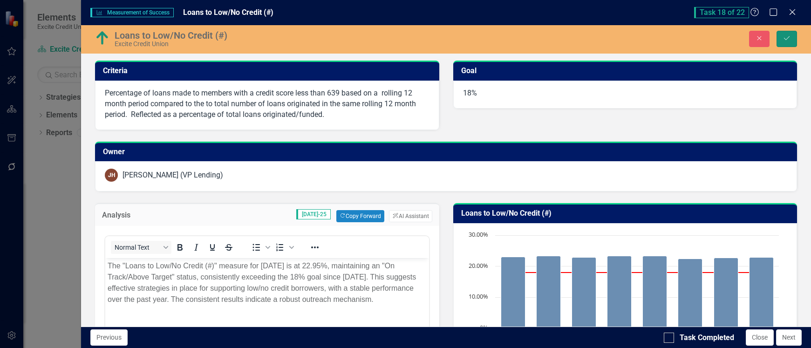
click at [780, 36] on button "Save" at bounding box center [787, 39] width 21 height 16
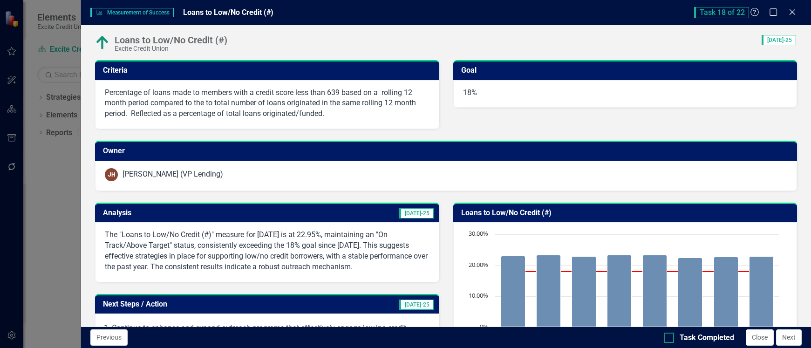
click at [669, 338] on input "Task Completed" at bounding box center [667, 336] width 6 height 6
checkbox input "true"
click at [763, 340] on button "Close" at bounding box center [760, 337] width 28 height 16
checkbox input "true"
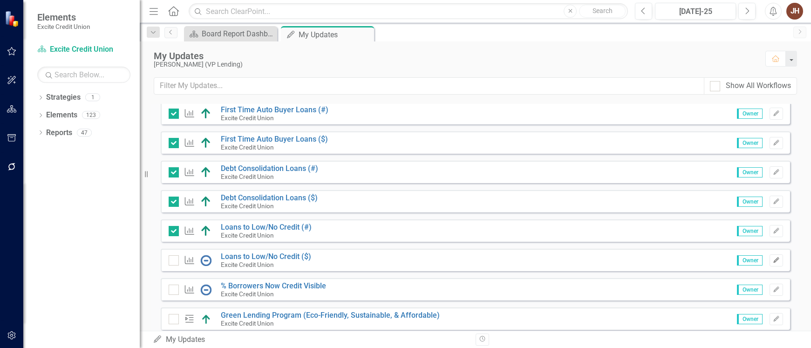
click at [773, 259] on icon "Edit" at bounding box center [776, 261] width 7 height 6
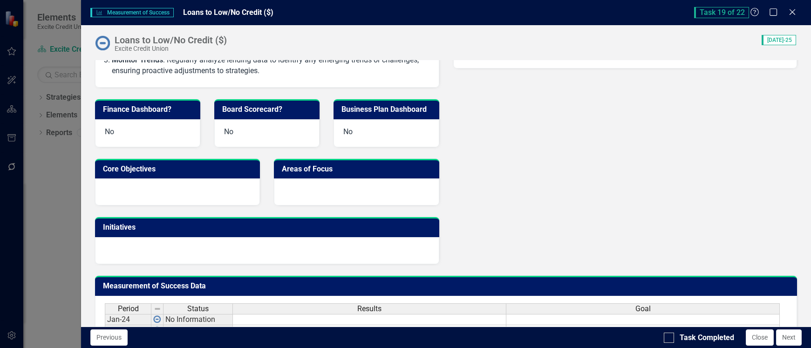
scroll to position [513, 0]
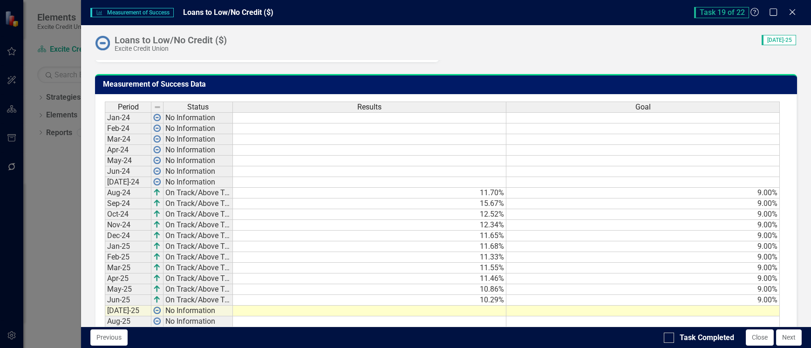
click at [484, 315] on td at bounding box center [370, 311] width 274 height 11
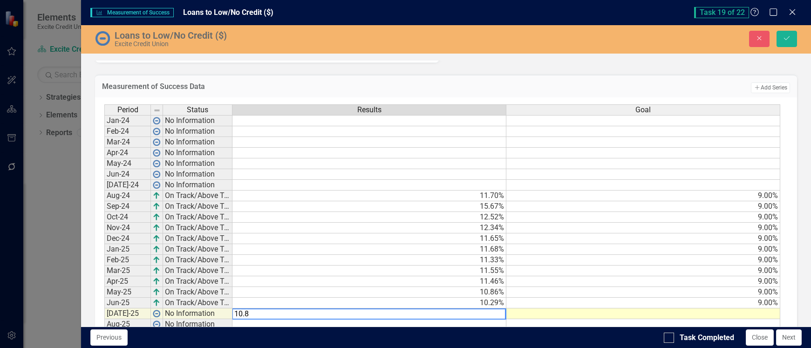
type textarea "10.88"
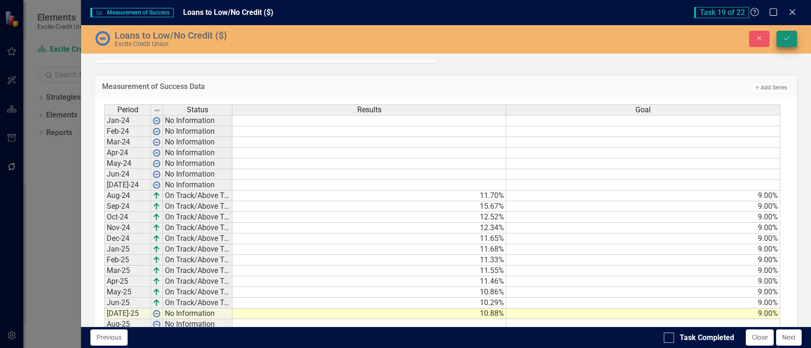
type textarea "9.00"
click at [781, 36] on button "Save" at bounding box center [787, 39] width 21 height 16
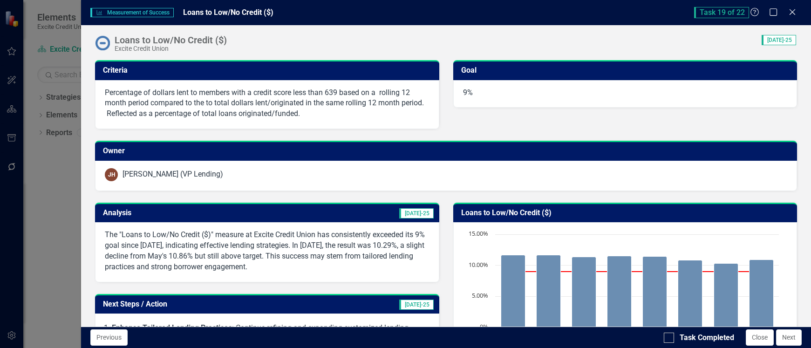
click at [417, 211] on span "[DATE]-25" at bounding box center [416, 213] width 34 height 10
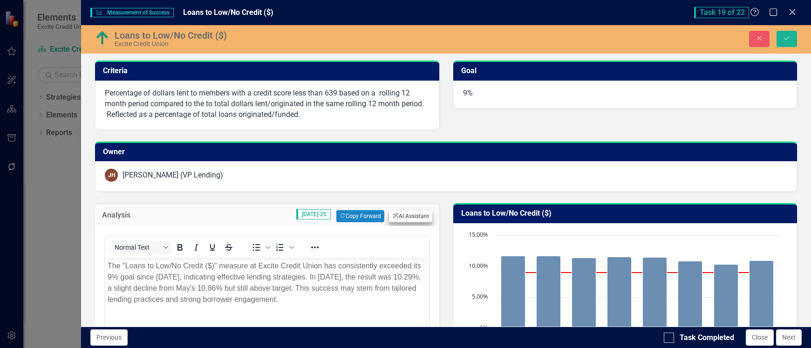
scroll to position [0, 0]
click at [411, 217] on button "ClearPoint AI AI Assistant" at bounding box center [410, 216] width 43 height 12
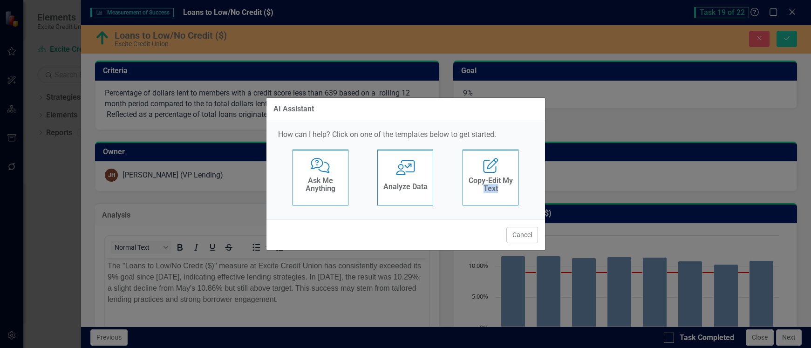
click at [411, 219] on div "Cancel" at bounding box center [406, 234] width 279 height 31
drag, startPoint x: 412, startPoint y: 217, endPoint x: 391, endPoint y: 181, distance: 41.6
click at [391, 181] on div "Analyze Data" at bounding box center [405, 187] width 44 height 15
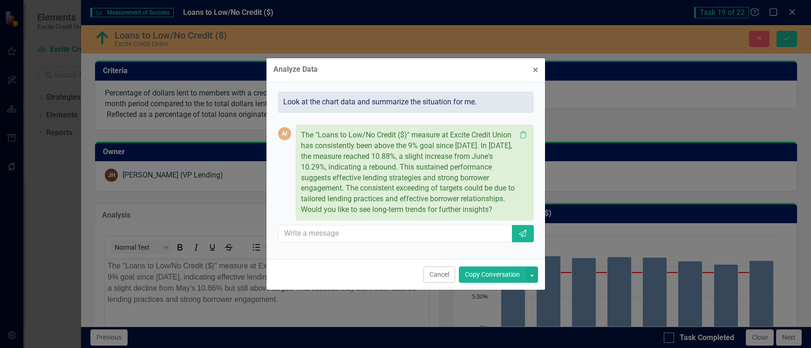
click at [495, 272] on button "Copy Conversation" at bounding box center [492, 275] width 67 height 16
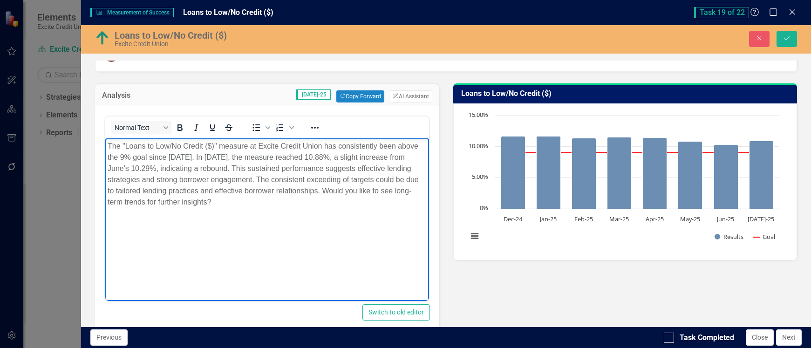
scroll to position [198, 0]
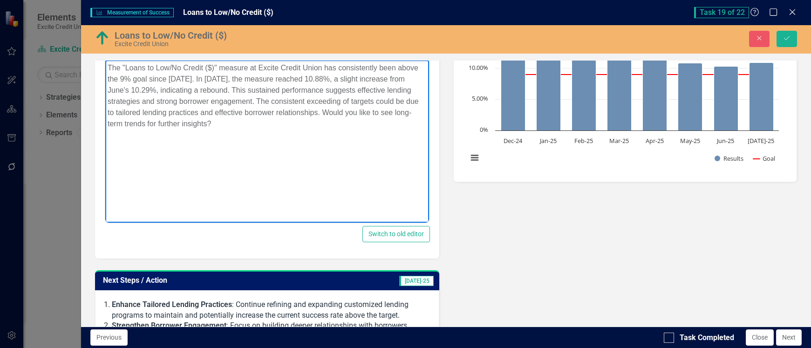
drag, startPoint x: 347, startPoint y: 112, endPoint x: 469, endPoint y: 388, distance: 301.7
click at [363, 200] on html "The "Loans to Low/No Credit ($)" measure at Excite Credit Union has consistentl…" at bounding box center [266, 130] width 323 height 140
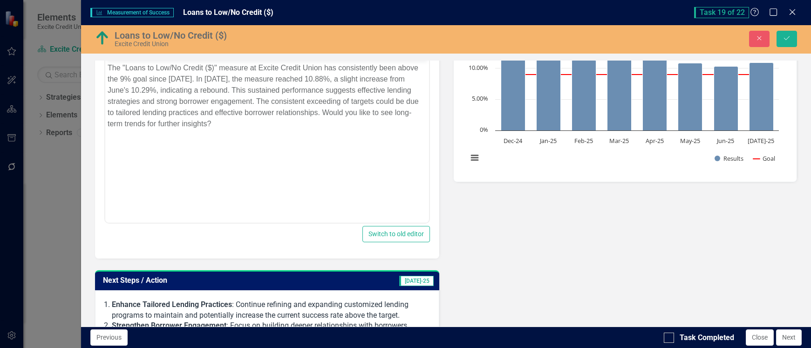
click at [380, 116] on p "The "Loans to Low/No Credit ($)" measure at Excite Credit Union has consistentl…" at bounding box center [267, 95] width 319 height 67
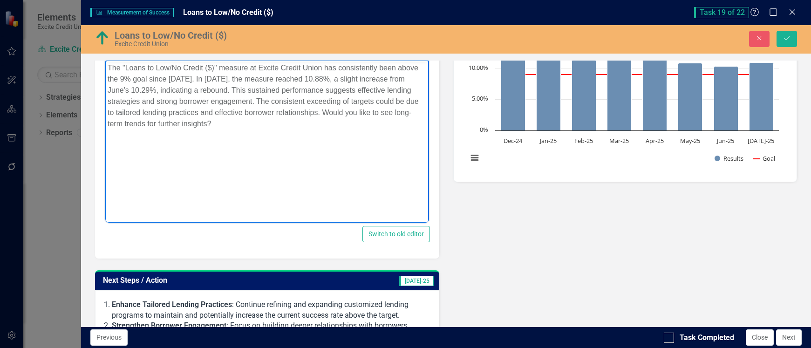
drag, startPoint x: 347, startPoint y: 110, endPoint x: 380, endPoint y: 150, distance: 51.6
click at [380, 150] on body "The "Loans to Low/No Credit ($)" measure at Excite Credit Union has consistentl…" at bounding box center [266, 130] width 323 height 140
click at [618, 210] on div "Analysis Jul-25 Copy Forward Copy Forward ClearPoint AI AI Assistant <p>The "Lo…" at bounding box center [446, 272] width 716 height 558
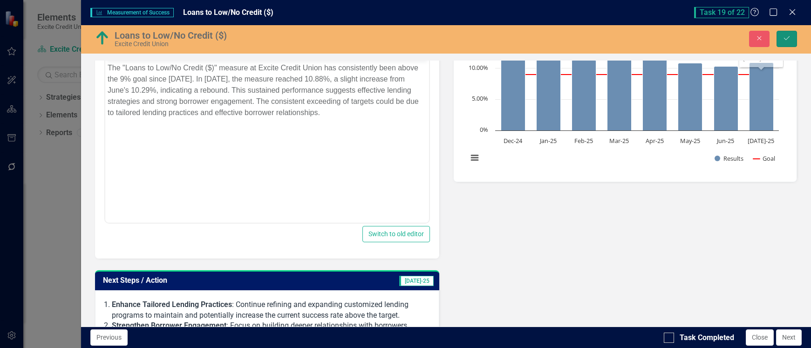
click at [790, 34] on button "Save" at bounding box center [787, 39] width 21 height 16
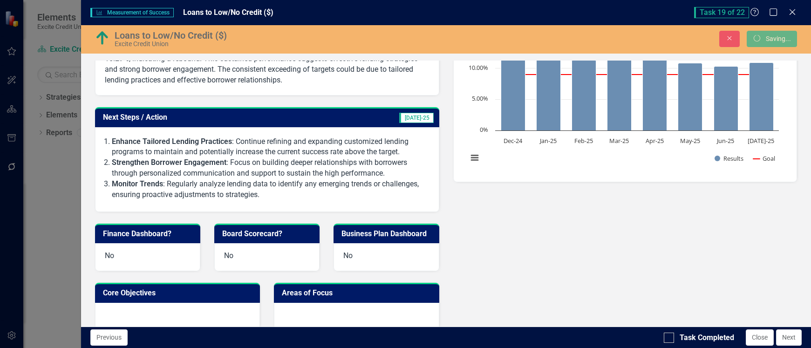
scroll to position [195, 0]
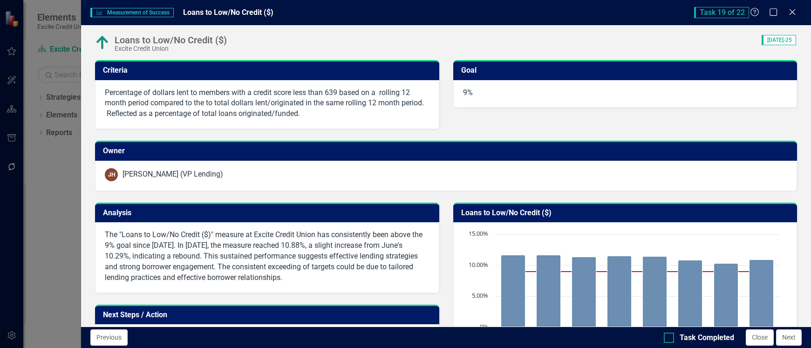
click at [680, 338] on div "Task Completed" at bounding box center [707, 338] width 55 height 11
click at [670, 338] on input "Task Completed" at bounding box center [667, 336] width 6 height 6
checkbox input "true"
click at [758, 338] on button "Close" at bounding box center [760, 337] width 28 height 16
checkbox input "true"
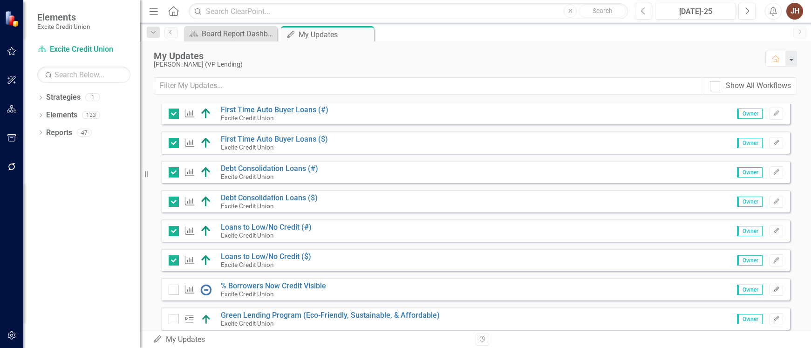
click at [773, 291] on icon "Edit" at bounding box center [776, 290] width 7 height 6
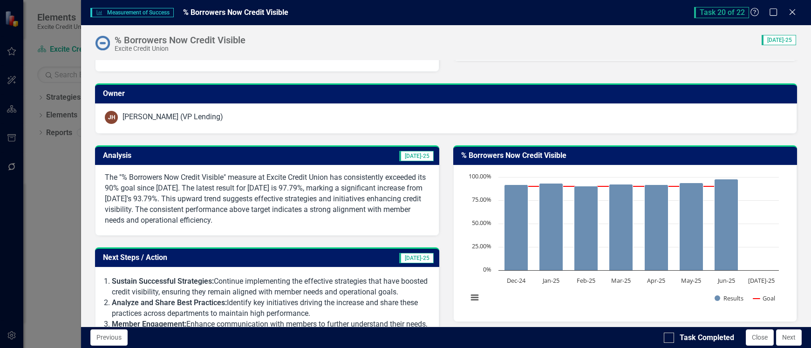
click at [466, 161] on td "% Borrowers Now Credit Visible" at bounding box center [626, 156] width 331 height 15
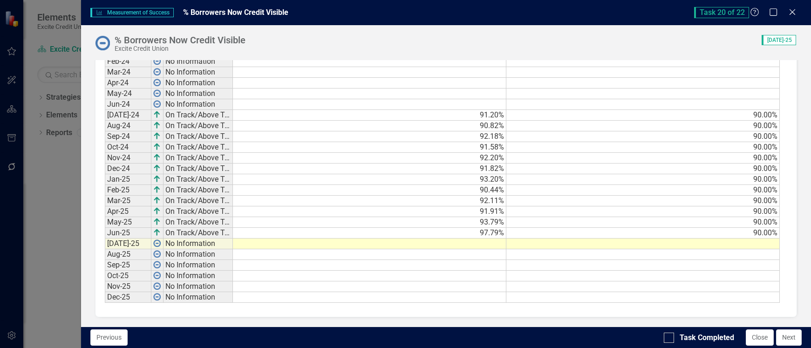
scroll to position [590, 0]
click at [480, 246] on td at bounding box center [370, 244] width 274 height 11
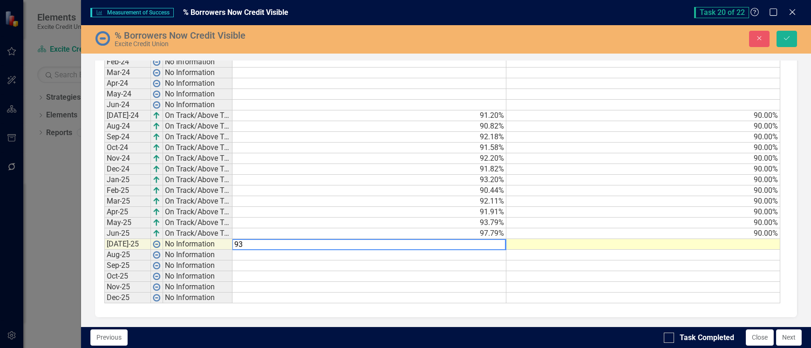
scroll to position [592, 0]
type textarea "93.65"
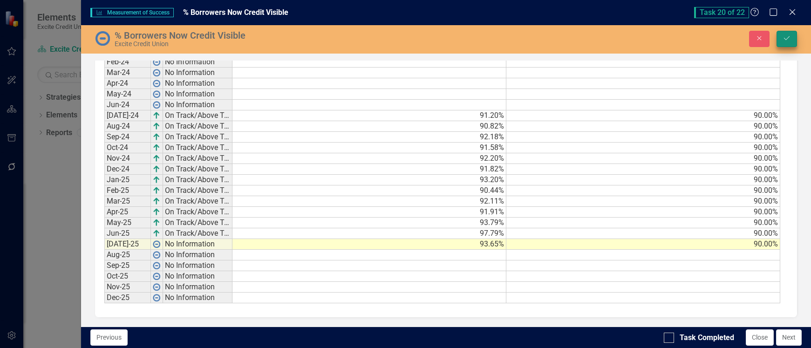
type textarea "90.00"
click at [788, 38] on icon "Save" at bounding box center [787, 38] width 8 height 7
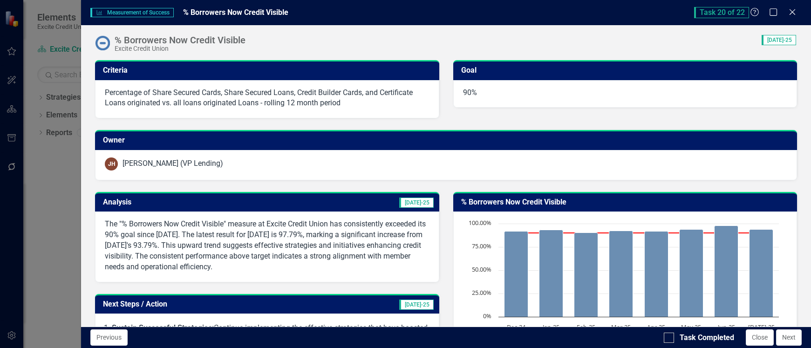
click at [418, 205] on span "[DATE]-25" at bounding box center [416, 203] width 34 height 10
click at [418, 203] on span "[DATE]-25" at bounding box center [416, 203] width 34 height 10
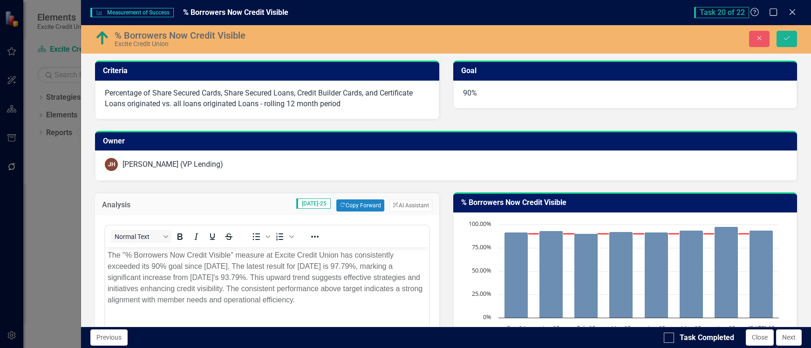
scroll to position [0, 0]
click at [404, 205] on button "ClearPoint AI AI Assistant" at bounding box center [410, 205] width 43 height 12
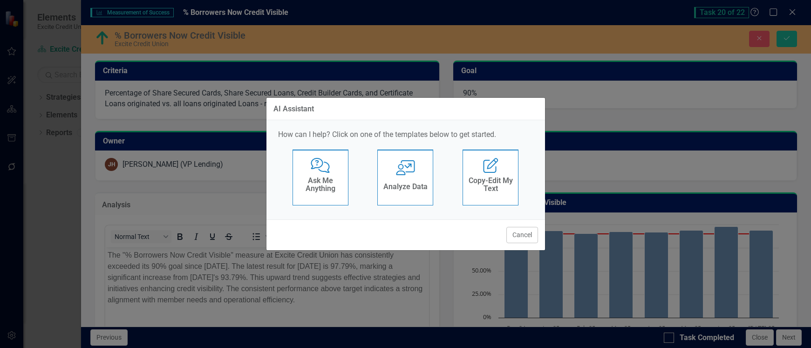
click at [408, 192] on div "Analyze Data" at bounding box center [405, 187] width 44 height 15
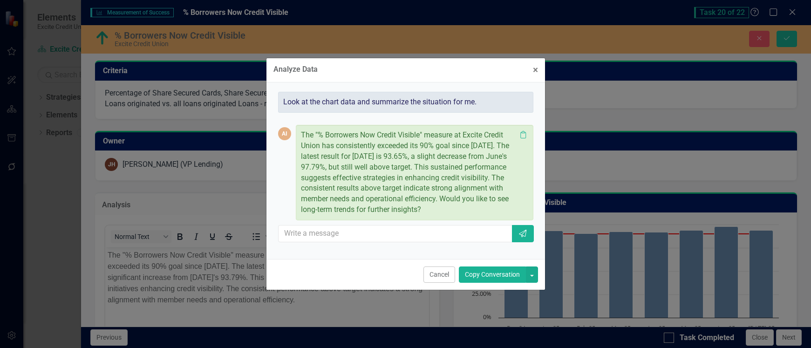
click at [494, 272] on button "Copy Conversation" at bounding box center [492, 275] width 67 height 16
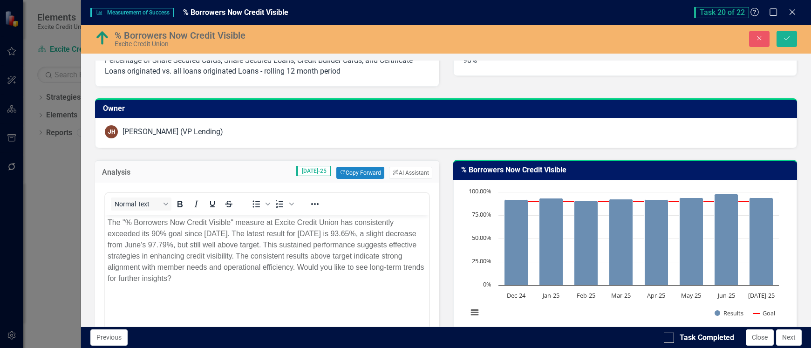
scroll to position [47, 0]
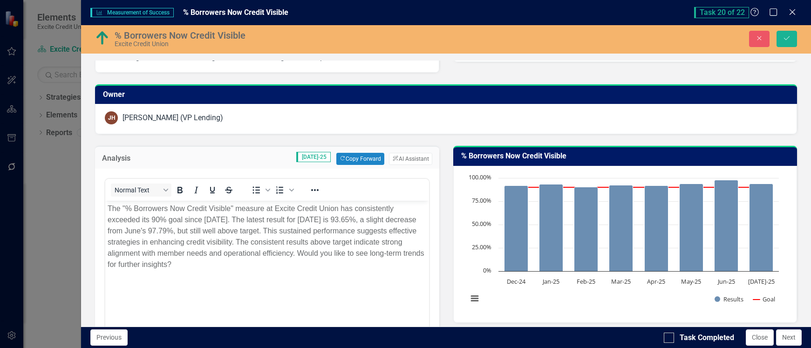
click at [323, 254] on p "The "% Borrowers Now Credit Visible" measure at Excite Credit Union has consist…" at bounding box center [267, 236] width 319 height 67
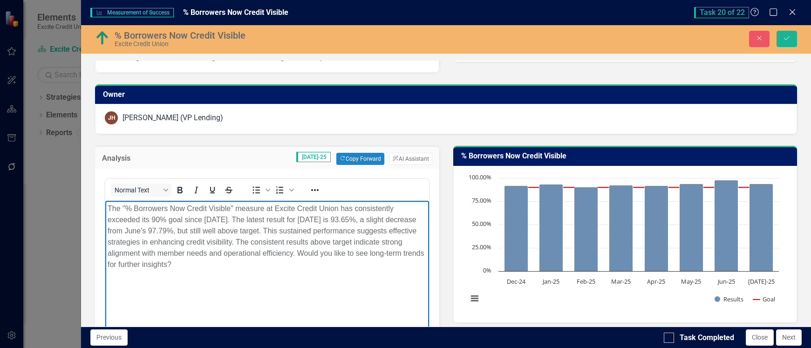
drag, startPoint x: 321, startPoint y: 253, endPoint x: 357, endPoint y: 282, distance: 46.7
click at [357, 282] on body "The "% Borrowers Now Credit Visible" measure at Excite Credit Union has consist…" at bounding box center [266, 271] width 323 height 140
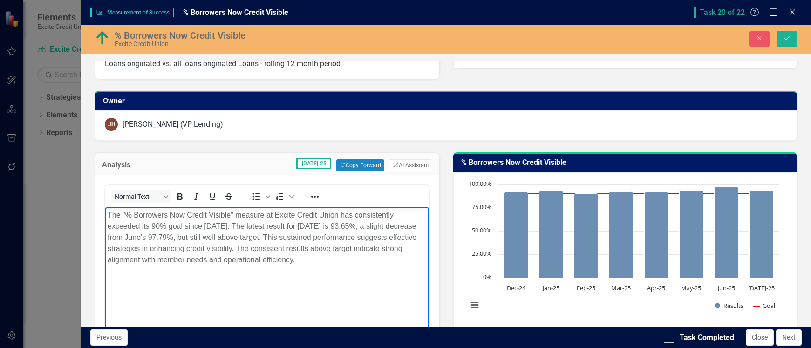
scroll to position [0, 0]
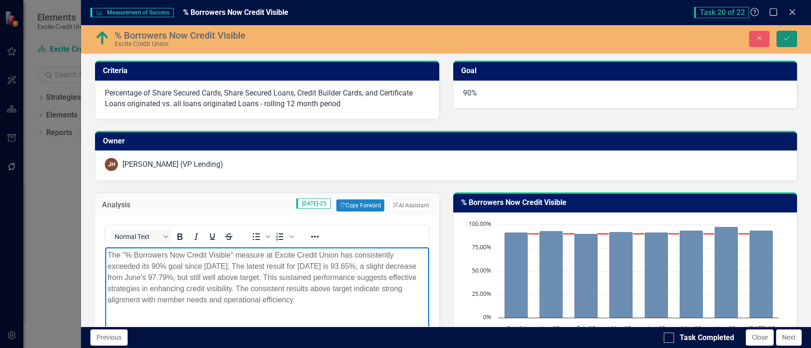
drag, startPoint x: 785, startPoint y: 39, endPoint x: 658, endPoint y: 139, distance: 161.6
click at [785, 39] on icon "Save" at bounding box center [787, 38] width 8 height 7
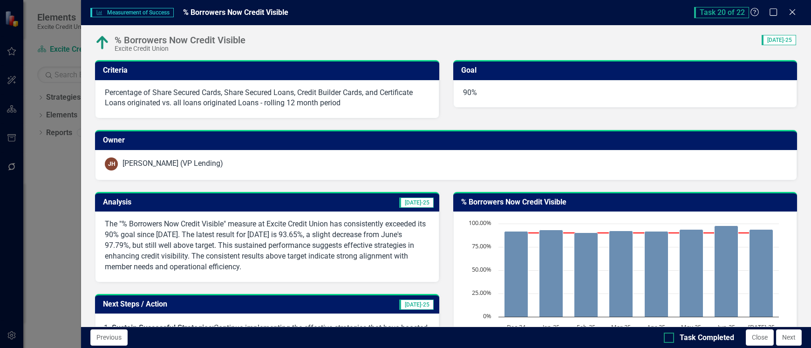
click at [671, 339] on div at bounding box center [669, 338] width 10 height 10
click at [670, 339] on input "Task Completed" at bounding box center [667, 336] width 6 height 6
checkbox input "true"
click at [758, 337] on button "Close" at bounding box center [760, 337] width 28 height 16
checkbox input "true"
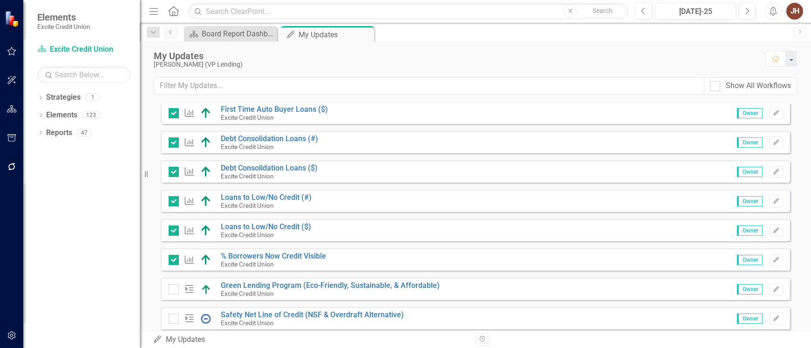
scroll to position [569, 0]
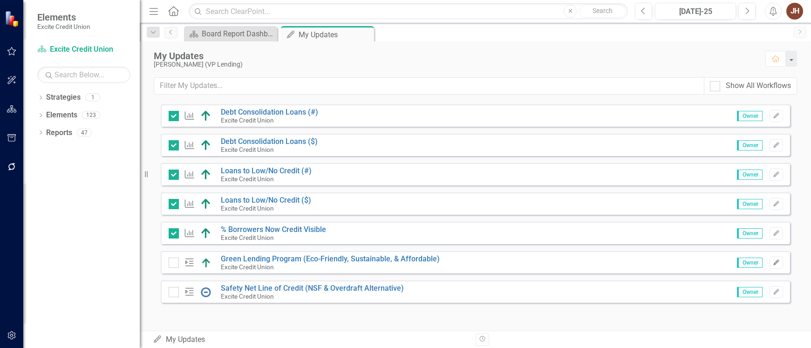
click at [773, 263] on icon "Edit" at bounding box center [776, 263] width 7 height 6
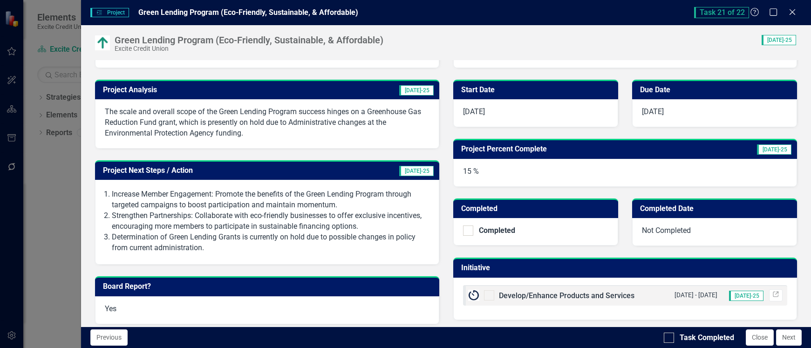
scroll to position [186, 0]
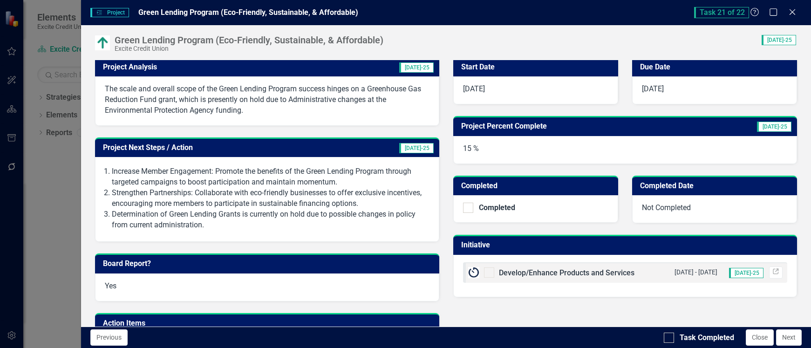
drag, startPoint x: 248, startPoint y: 110, endPoint x: 160, endPoint y: 100, distance: 88.7
click at [138, 104] on p "The scale and overall scope of the Green Lending Program success hinges on a Gr…" at bounding box center [267, 100] width 324 height 32
click at [418, 68] on span "[DATE]-25" at bounding box center [416, 67] width 34 height 10
click at [417, 68] on span "[DATE]-25" at bounding box center [416, 67] width 34 height 10
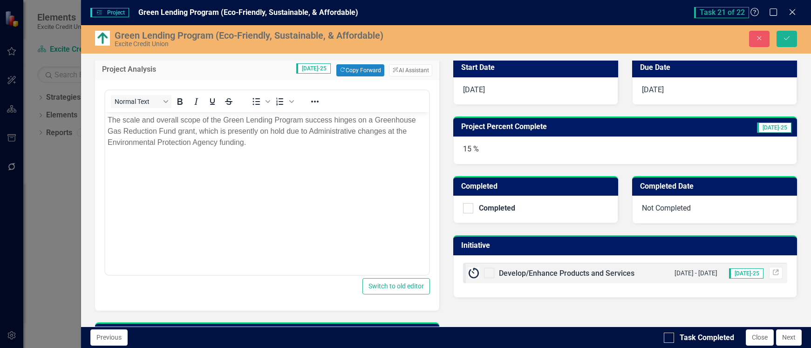
scroll to position [0, 0]
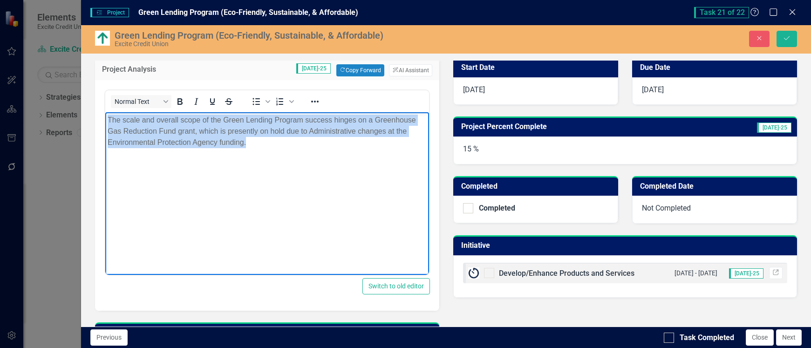
drag, startPoint x: 267, startPoint y: 144, endPoint x: 97, endPoint y: 119, distance: 171.5
click at [105, 119] on html "The scale and overall scope of the Green Lending Program success hinges on a Gr…" at bounding box center [266, 182] width 323 height 140
copy p "The scale and overall scope of the Green Lending Program success hinges on a Gr…"
click at [334, 167] on body "The scale and overall scope of the Green Lending Program success hinges on a Gr…" at bounding box center [266, 182] width 323 height 140
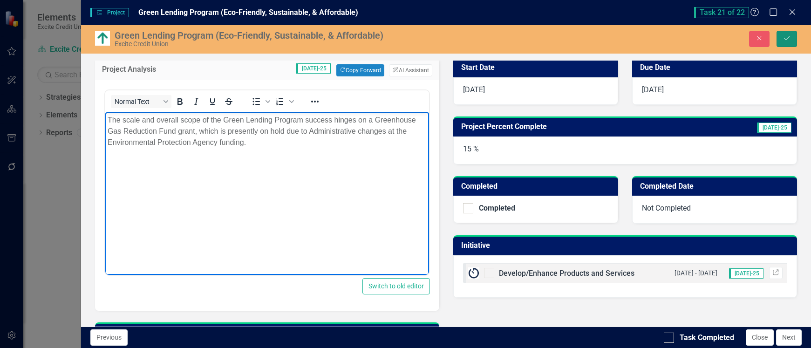
click at [790, 38] on icon "Save" at bounding box center [787, 38] width 8 height 7
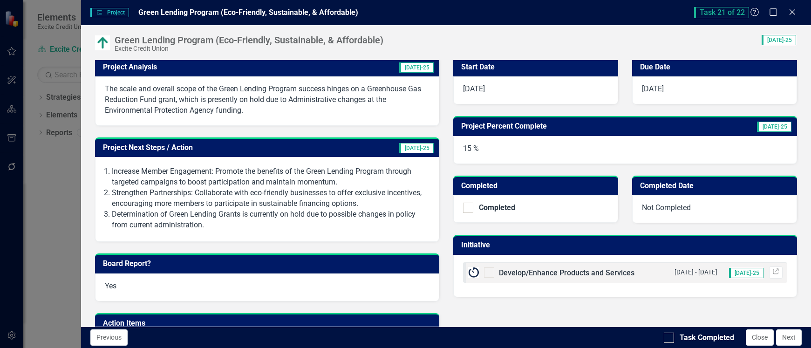
scroll to position [229, 0]
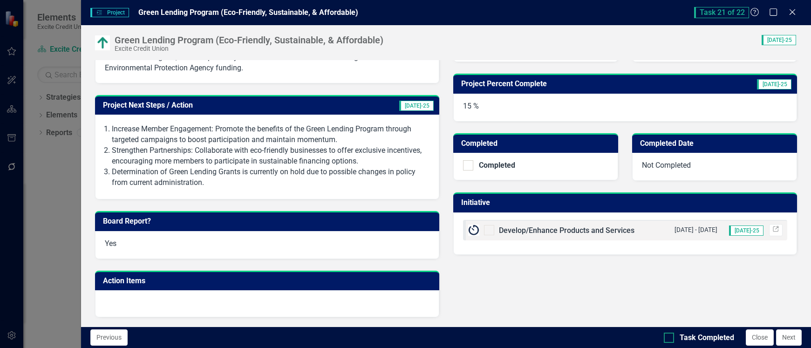
click at [671, 337] on div at bounding box center [669, 338] width 10 height 10
click at [670, 337] on input "Task Completed" at bounding box center [667, 336] width 6 height 6
checkbox input "true"
click at [760, 334] on button "Close" at bounding box center [760, 337] width 28 height 16
checkbox input "true"
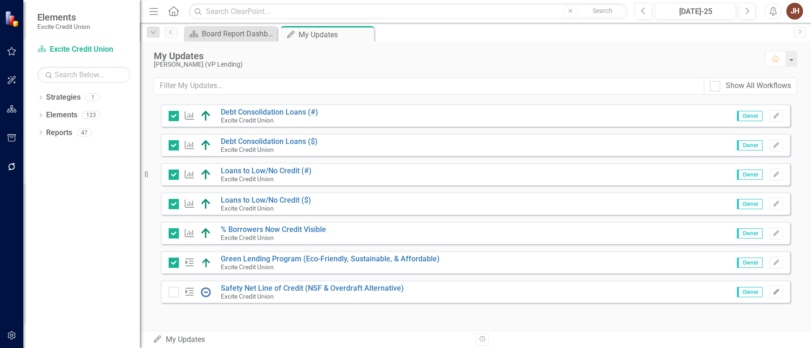
click at [773, 291] on icon "Edit" at bounding box center [776, 292] width 7 height 6
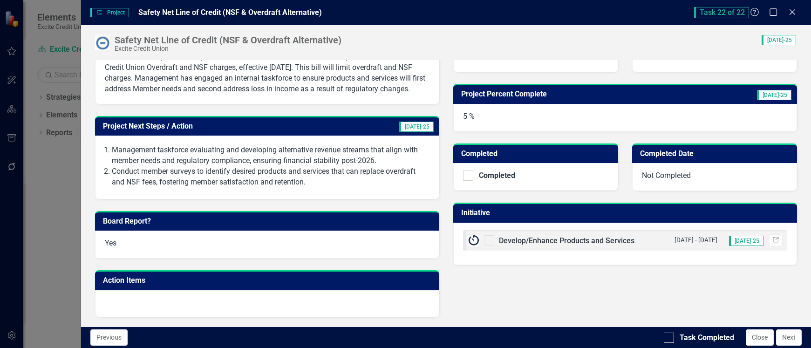
scroll to position [228, 0]
click at [678, 335] on div "Task Completed" at bounding box center [699, 338] width 70 height 11
click at [670, 335] on input "Task Completed" at bounding box center [667, 336] width 6 height 6
checkbox input "true"
click at [760, 339] on button "Close" at bounding box center [760, 337] width 28 height 16
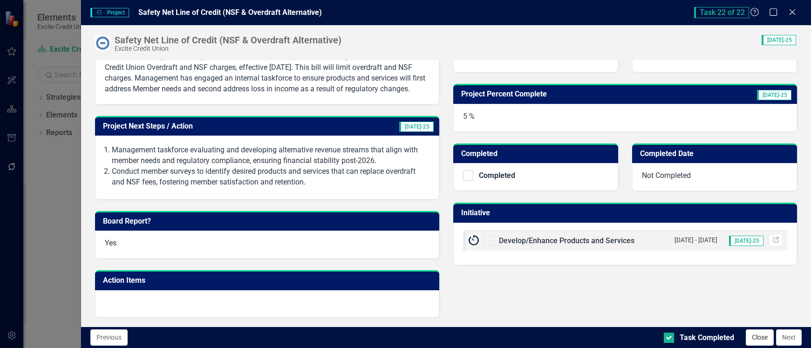
checkbox input "true"
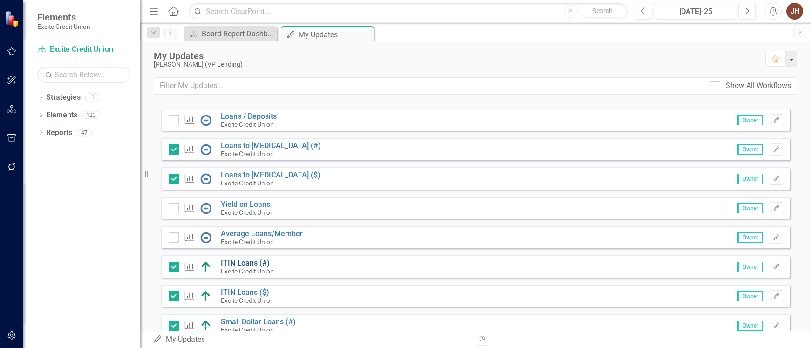
scroll to position [196, 0]
